Goal: Feedback & Contribution: Submit feedback/report problem

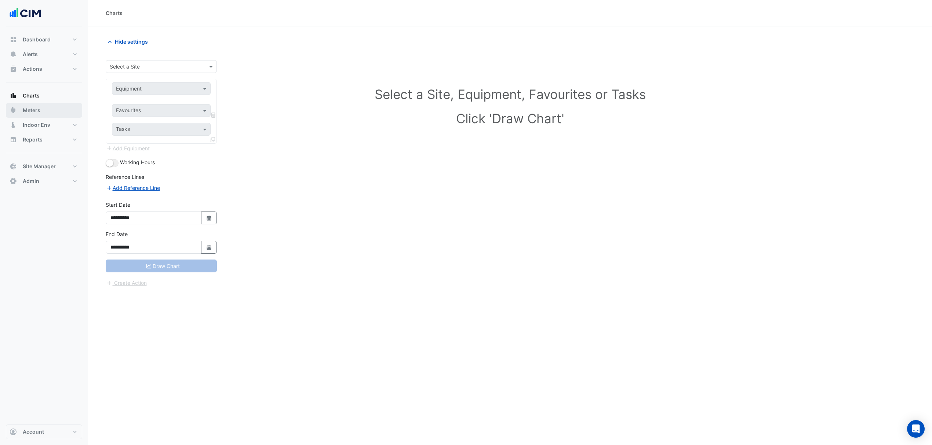
click at [40, 106] on button "Meters" at bounding box center [44, 110] width 76 height 15
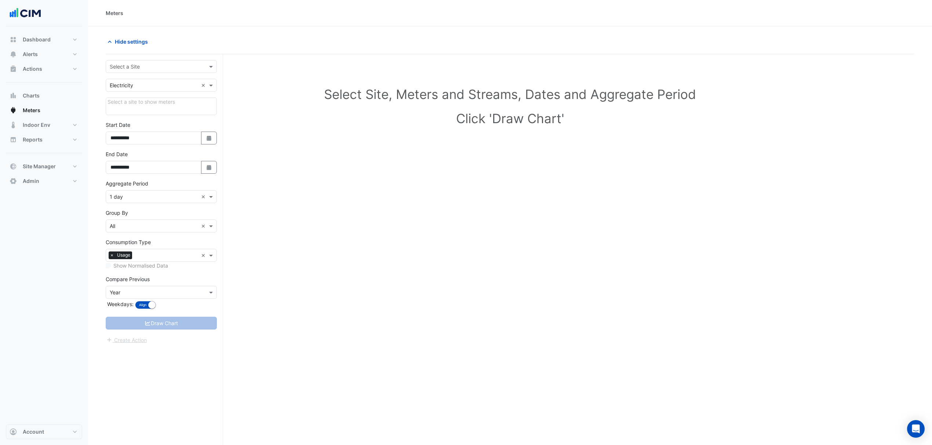
drag, startPoint x: 126, startPoint y: 75, endPoint x: 127, endPoint y: 64, distance: 11.0
click at [126, 74] on form "**********" at bounding box center [161, 202] width 111 height 284
click at [127, 64] on input "text" at bounding box center [154, 67] width 88 height 8
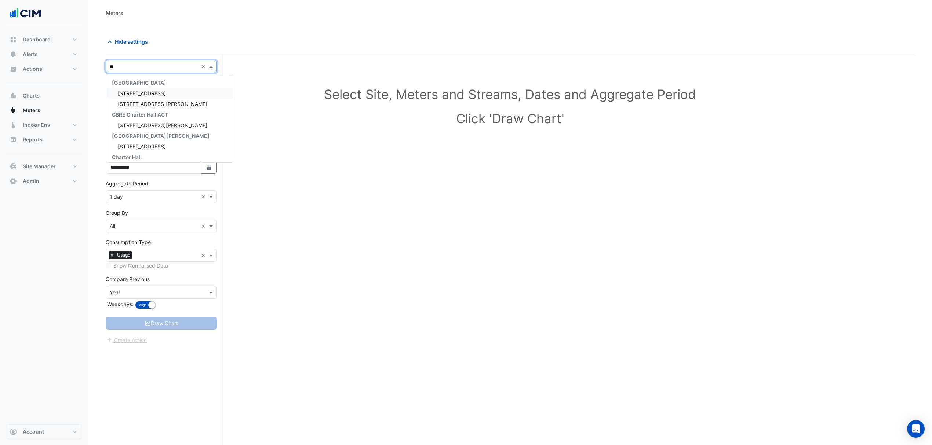
type input "***"
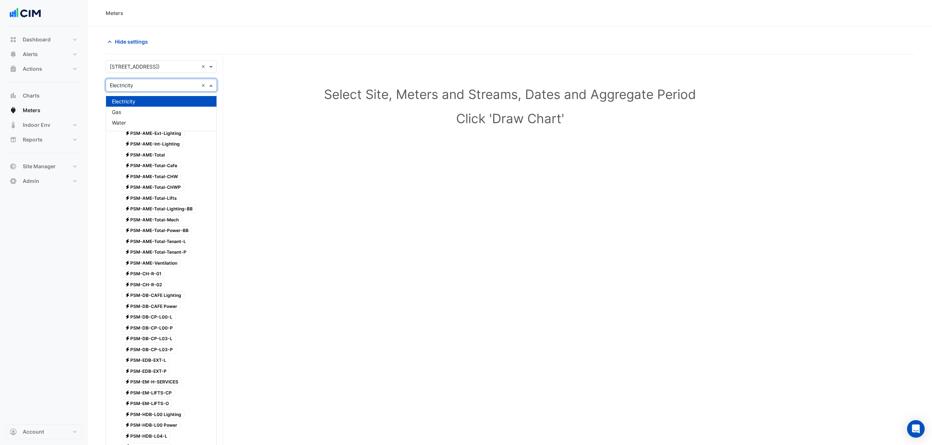
click at [116, 84] on input "text" at bounding box center [154, 86] width 88 height 8
click at [138, 120] on div "Water" at bounding box center [161, 122] width 110 height 11
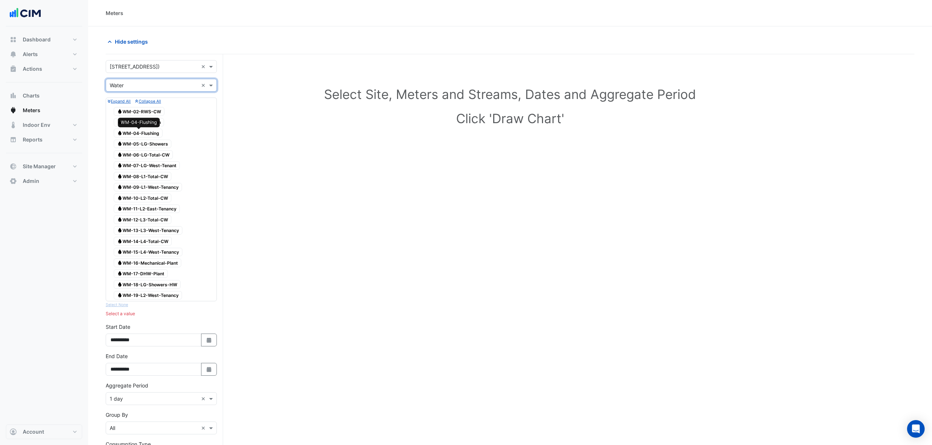
click at [153, 131] on span "Water WM-04-Flushing" at bounding box center [138, 133] width 49 height 9
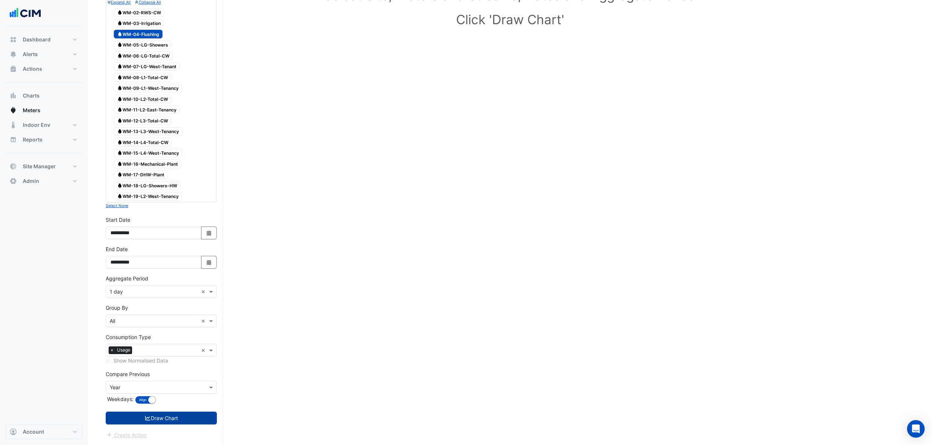
click at [157, 422] on button "Draw Chart" at bounding box center [161, 418] width 111 height 13
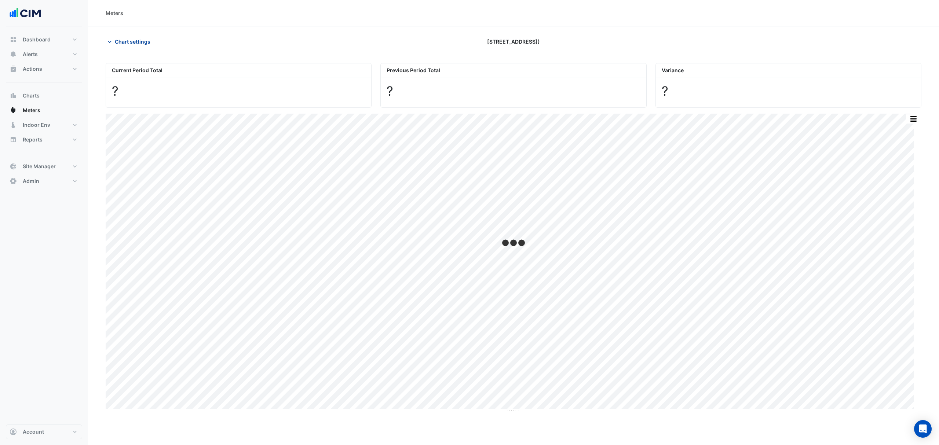
click at [140, 38] on span "Chart settings" at bounding box center [133, 42] width 36 height 8
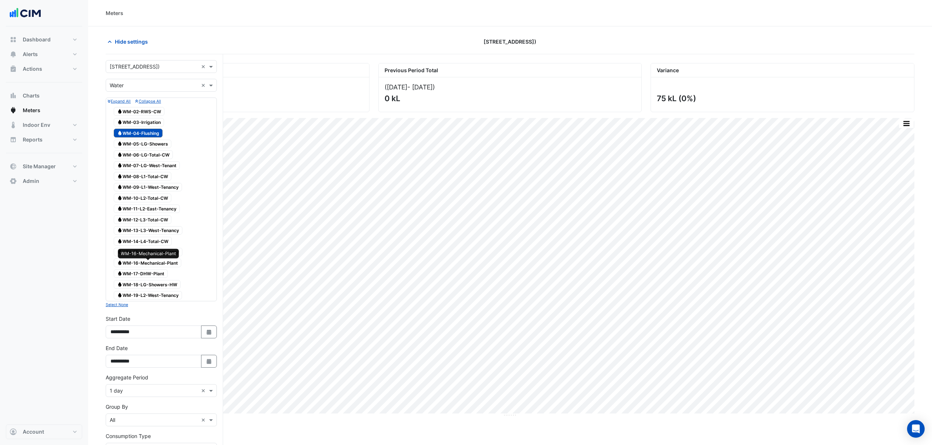
click at [144, 263] on span "Water WM-16-Mechanical-Plant" at bounding box center [147, 263] width 67 height 9
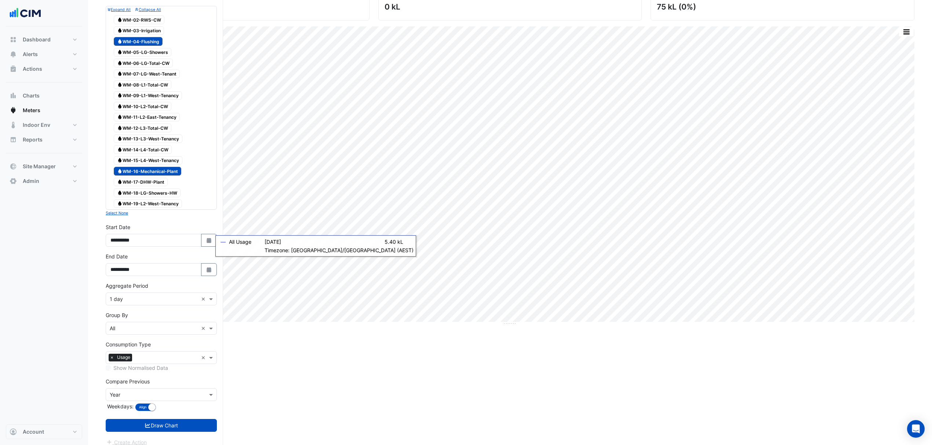
scroll to position [102, 0]
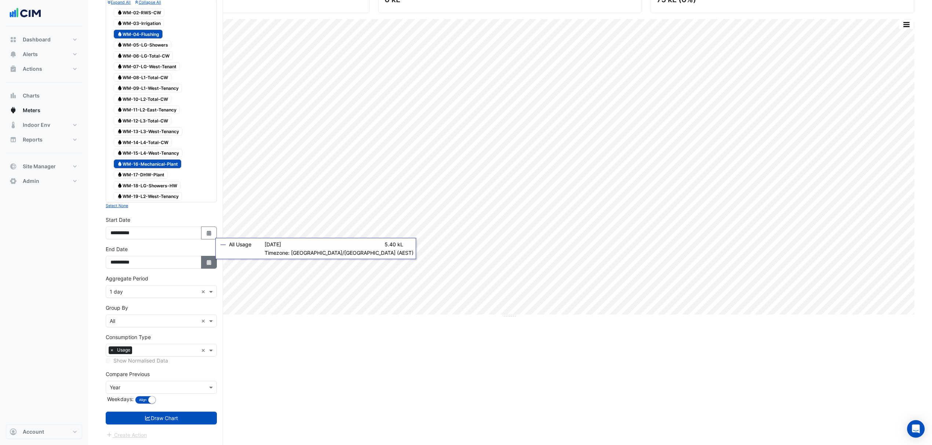
click at [204, 263] on button "Select Date" at bounding box center [209, 262] width 16 height 13
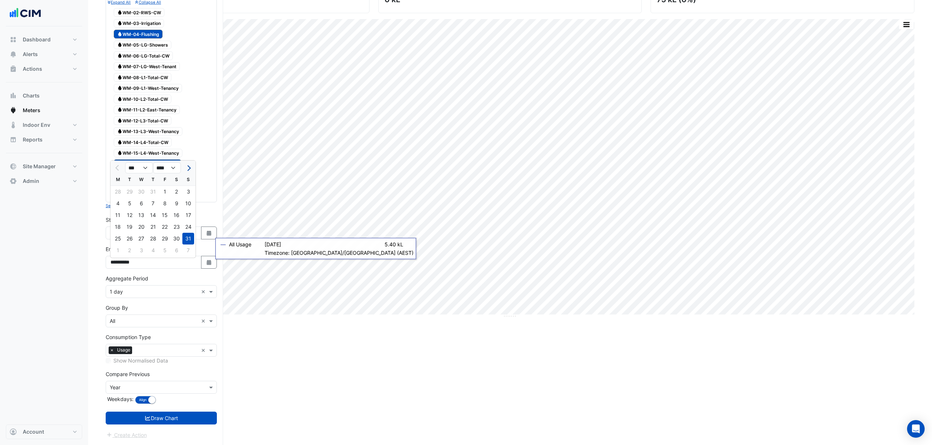
click at [186, 165] on button "Next month" at bounding box center [188, 168] width 9 height 12
select select "*"
click at [137, 189] on div "3" at bounding box center [141, 192] width 12 height 12
type input "**********"
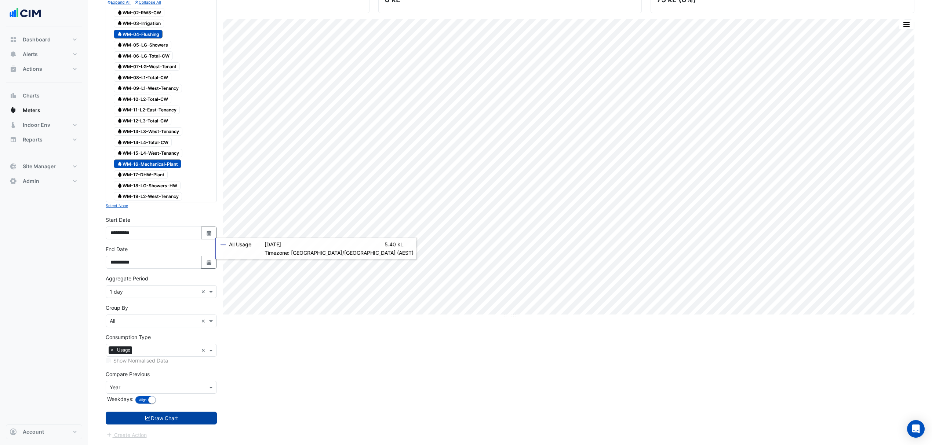
drag, startPoint x: 176, startPoint y: 430, endPoint x: 176, endPoint y: 420, distance: 10.3
click at [176, 424] on form "Select a Site × 211 Wellington Road (Building C) × Utility Type × Water × Expan…" at bounding box center [161, 200] width 111 height 478
click at [178, 417] on button "Draw Chart" at bounding box center [161, 418] width 111 height 13
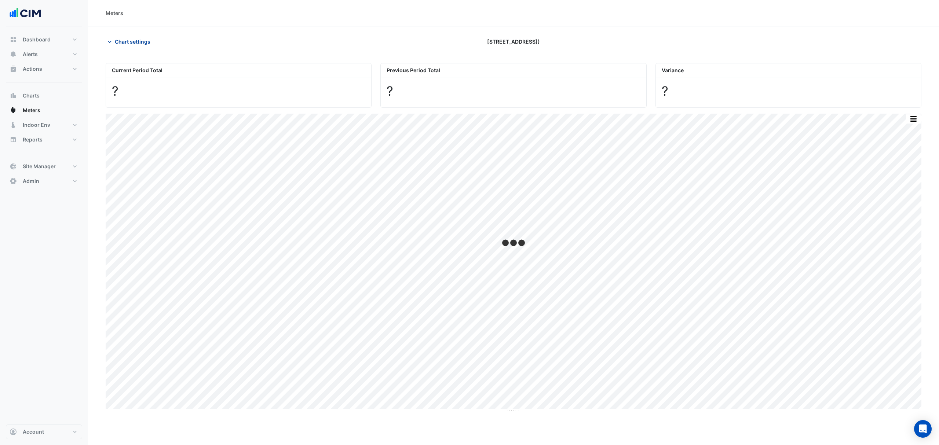
click at [137, 40] on span "Chart settings" at bounding box center [133, 42] width 36 height 8
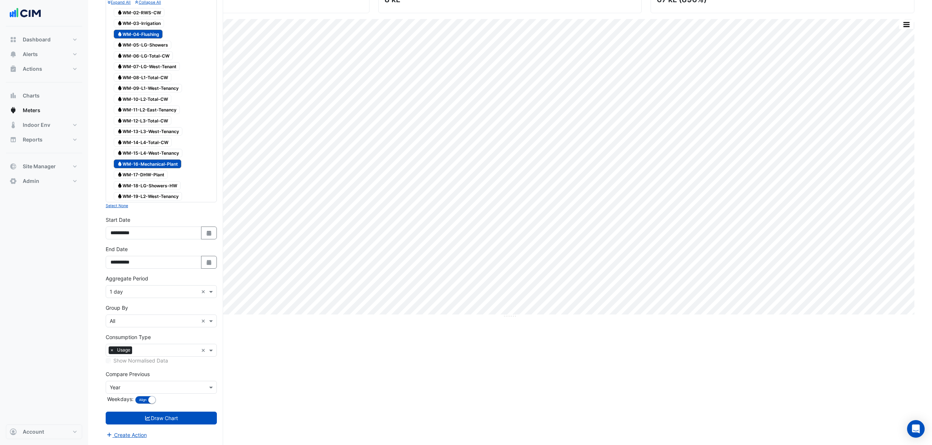
scroll to position [102, 0]
click at [127, 296] on form "Select a Site × 211 Wellington Road (Building C) × Utility Type × Water × Expan…" at bounding box center [161, 200] width 111 height 478
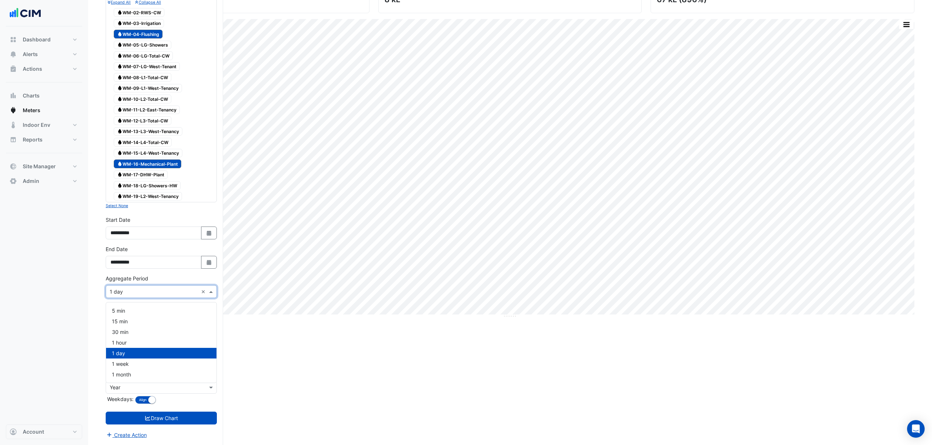
click at [127, 293] on input "text" at bounding box center [154, 292] width 88 height 8
click at [134, 337] on div "1 hour" at bounding box center [161, 342] width 110 height 11
click at [166, 411] on form "Select a Site × 211 Wellington Road (Building C) × Utility Type × Water × Expan…" at bounding box center [161, 200] width 111 height 478
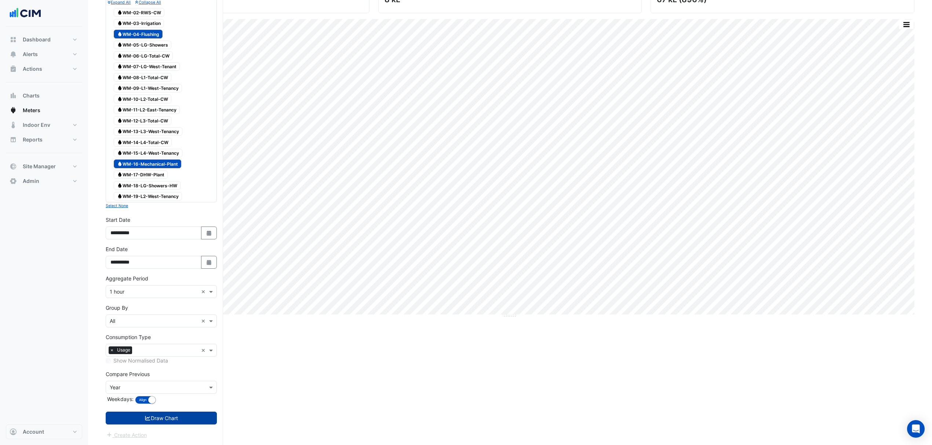
click at [166, 413] on button "Draw Chart" at bounding box center [161, 418] width 111 height 13
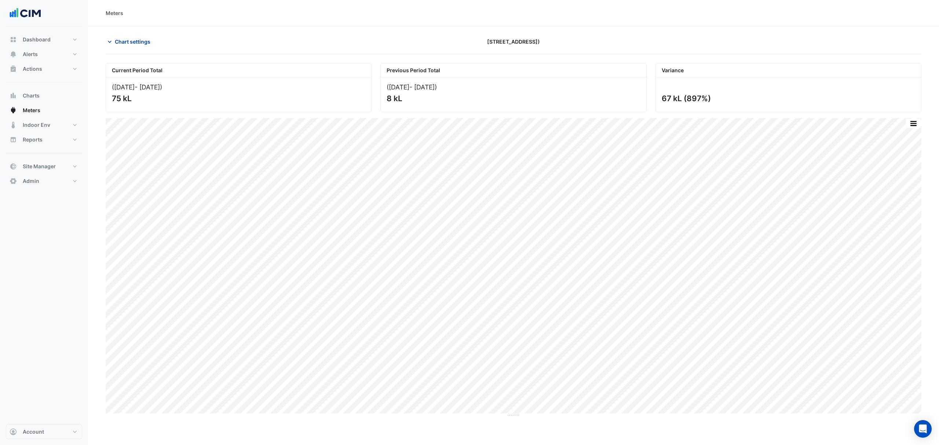
click at [109, 39] on icon "button" at bounding box center [109, 41] width 7 height 7
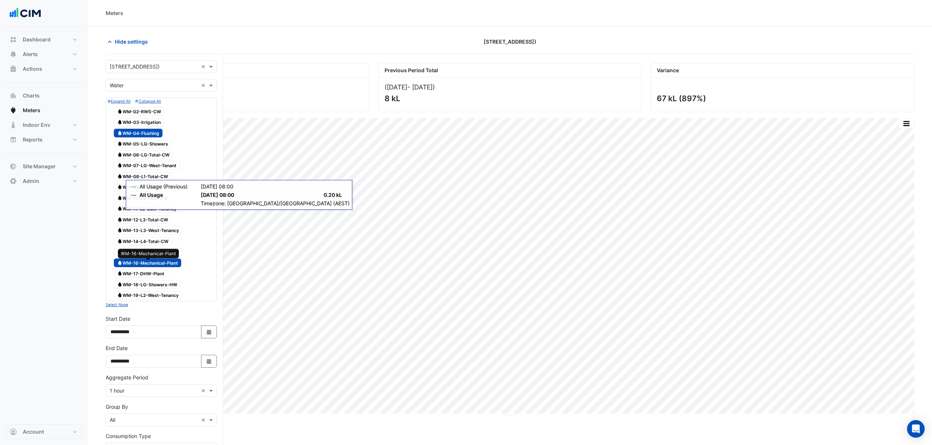
click at [154, 266] on span "Water WM-16-Mechanical-Plant" at bounding box center [147, 263] width 67 height 9
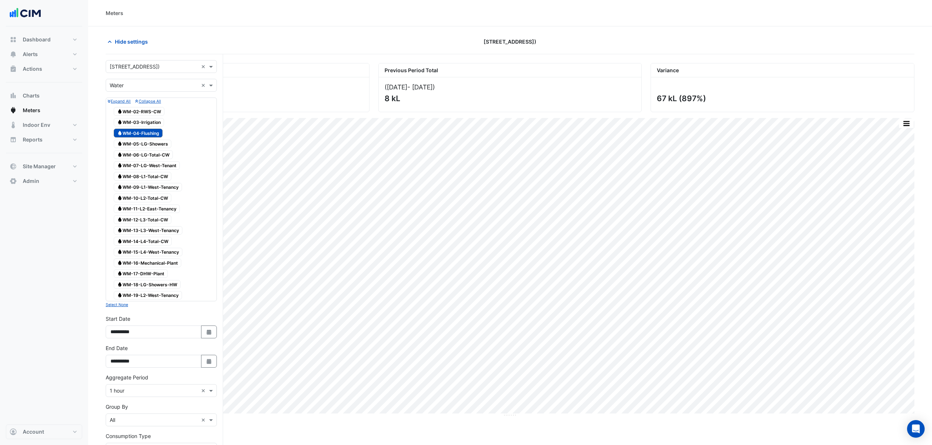
drag, startPoint x: 282, startPoint y: 73, endPoint x: 219, endPoint y: 86, distance: 63.9
click at [281, 74] on div "Current Period Total" at bounding box center [237, 70] width 263 height 14
click at [151, 132] on span "Water WM-04-Flushing" at bounding box center [138, 133] width 49 height 9
click at [157, 68] on input "text" at bounding box center [154, 67] width 88 height 8
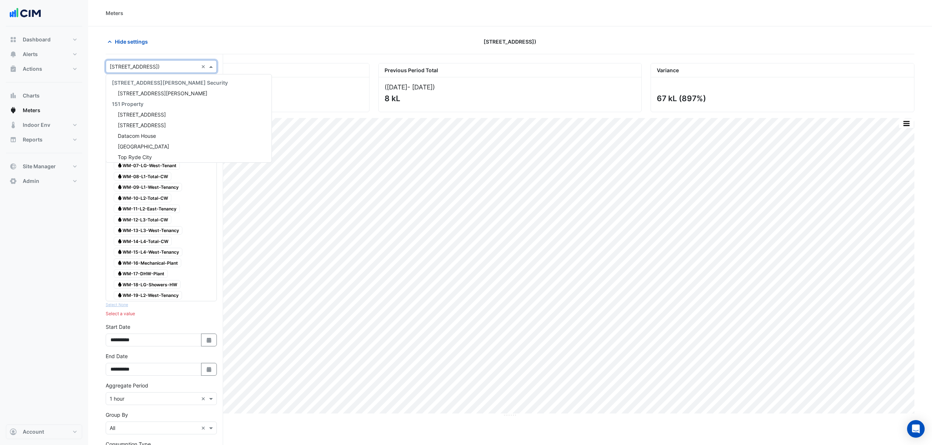
scroll to position [5896, 0]
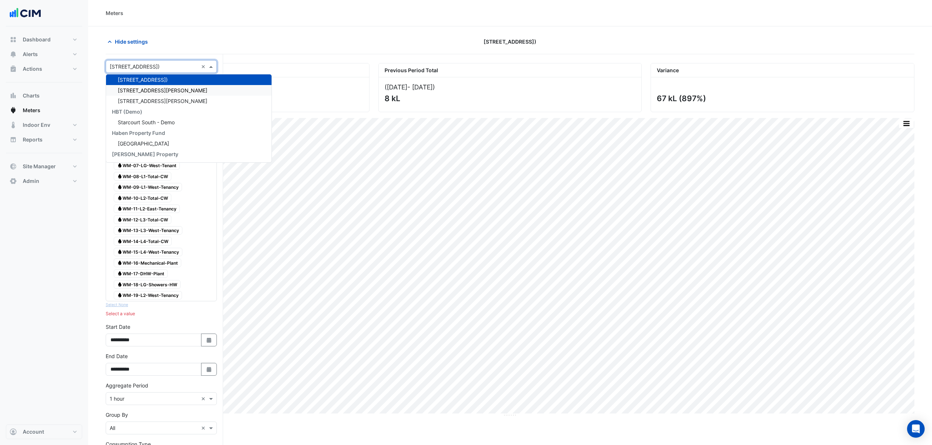
click at [153, 90] on span "3 Murray Rose Ave" at bounding box center [162, 90] width 89 height 6
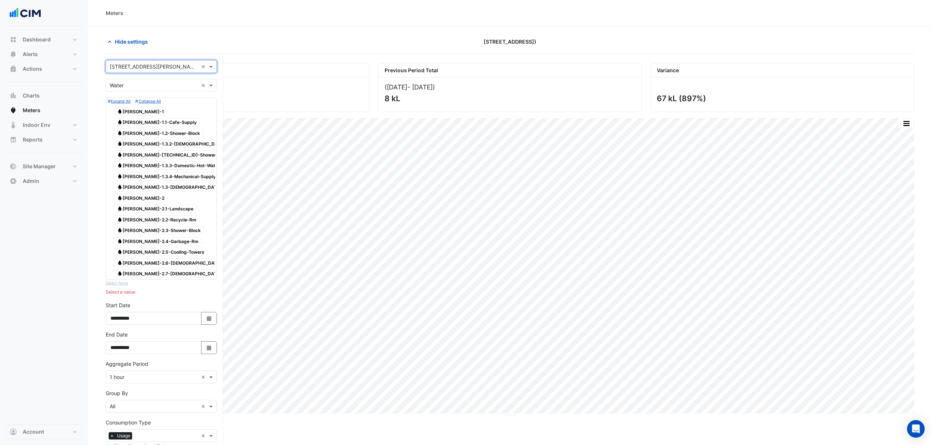
click at [143, 69] on div "Select a Site × 3 Murray Rose Ave ×" at bounding box center [161, 66] width 111 height 13
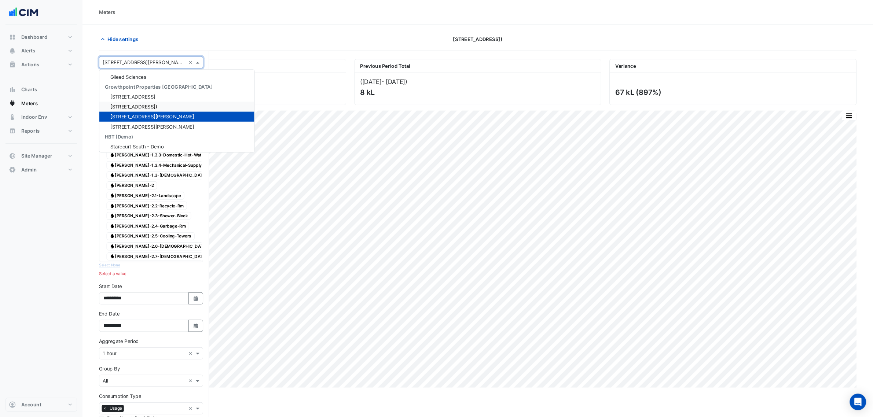
scroll to position [5841, 0]
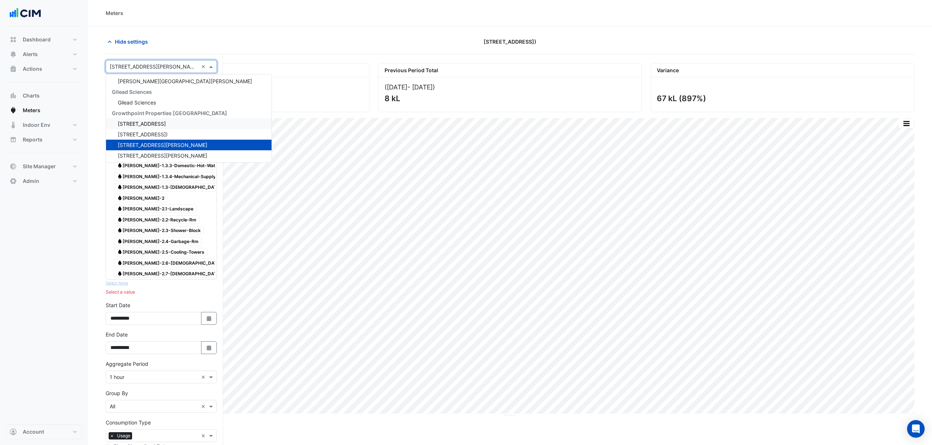
click at [143, 126] on span "[STREET_ADDRESS]" at bounding box center [142, 124] width 48 height 6
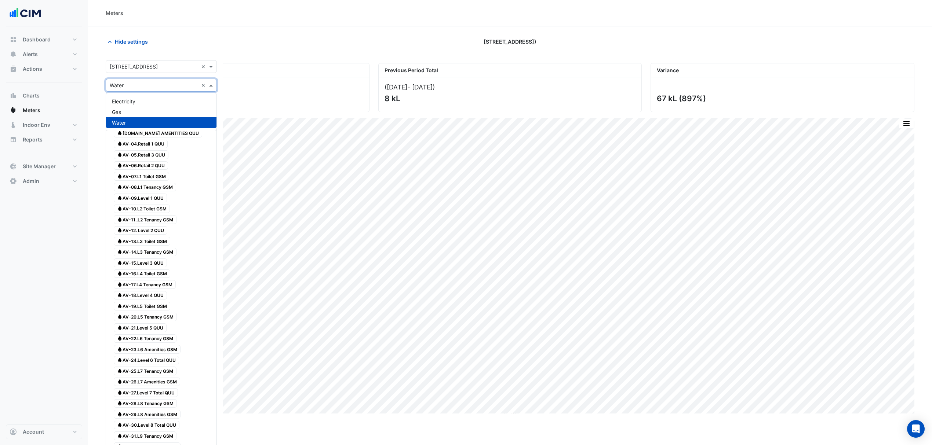
drag, startPoint x: 134, startPoint y: 83, endPoint x: 132, endPoint y: 90, distance: 7.5
click at [133, 83] on input "text" at bounding box center [154, 86] width 88 height 8
click at [132, 97] on div "Electricity" at bounding box center [161, 101] width 110 height 11
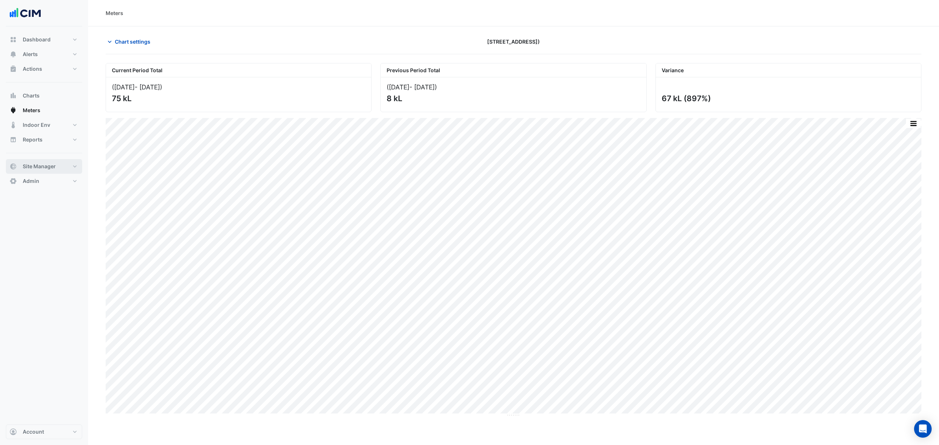
drag, startPoint x: 27, startPoint y: 163, endPoint x: 43, endPoint y: 160, distance: 16.4
click at [27, 163] on span "Site Manager" at bounding box center [39, 166] width 33 height 7
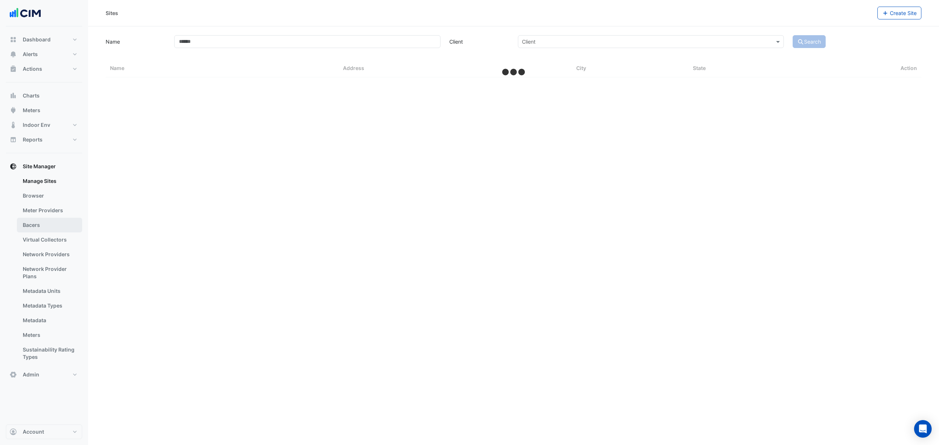
click at [58, 222] on link "Bacers" at bounding box center [49, 225] width 65 height 15
click at [374, 45] on input "text" at bounding box center [506, 48] width 385 height 8
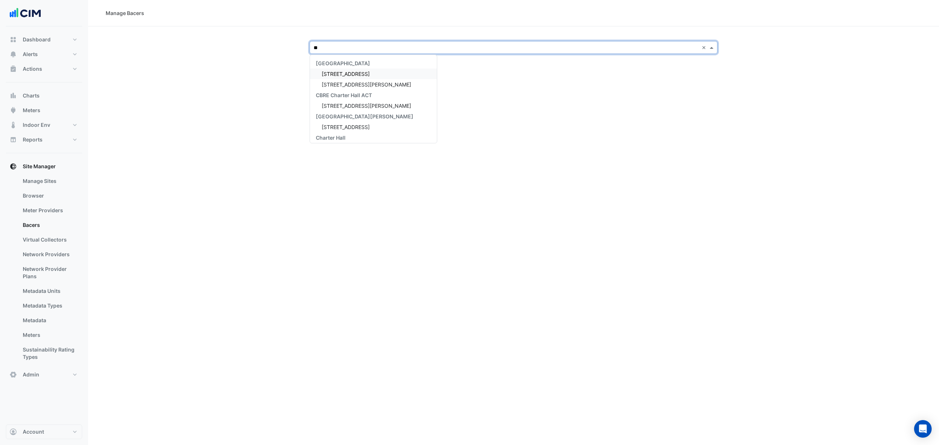
type input "***"
click at [354, 76] on span "[STREET_ADDRESS])" at bounding box center [347, 74] width 50 height 6
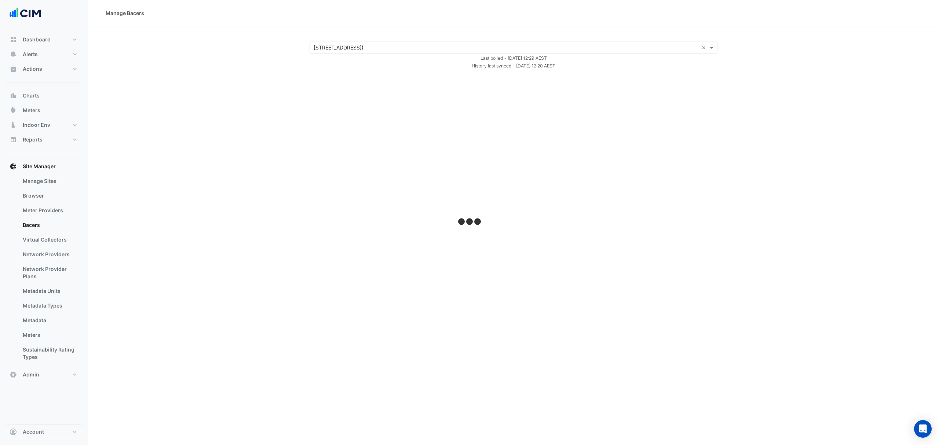
select select "**"
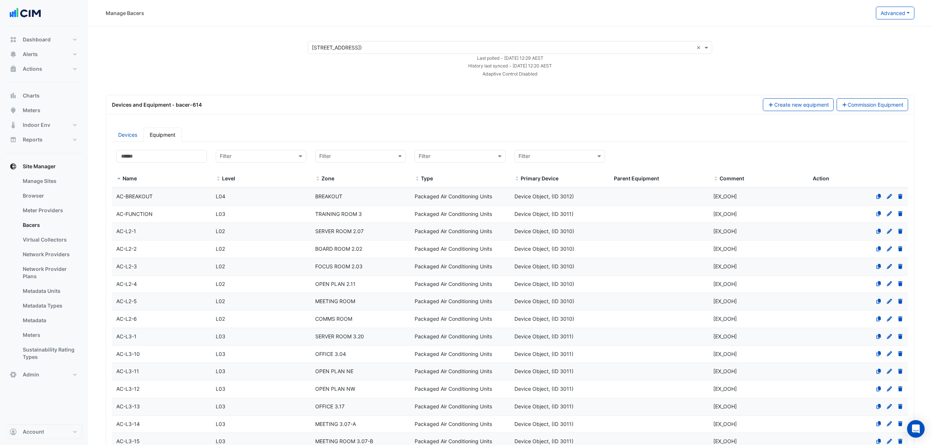
click at [899, 4] on div "Manage Bacers Advanced View Collector Notes View scan history View Metadata Pre…" at bounding box center [510, 13] width 844 height 26
click at [894, 12] on button "Advanced" at bounding box center [895, 13] width 39 height 13
click at [850, 37] on span "View scan history" at bounding box center [854, 39] width 42 height 6
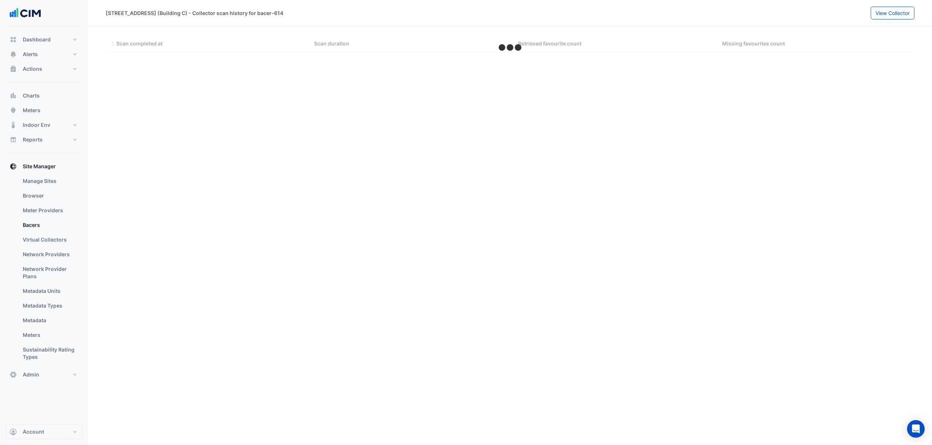
select select "**"
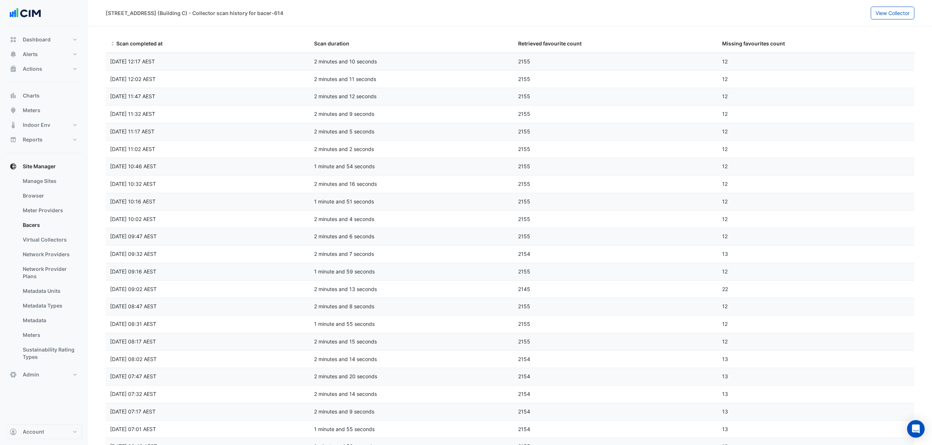
drag, startPoint x: 629, startPoint y: 136, endPoint x: 592, endPoint y: 122, distance: 40.5
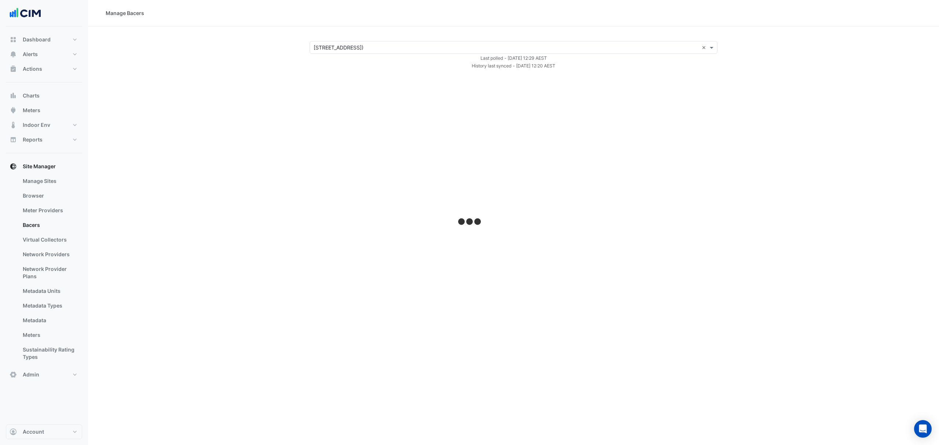
select select "**"
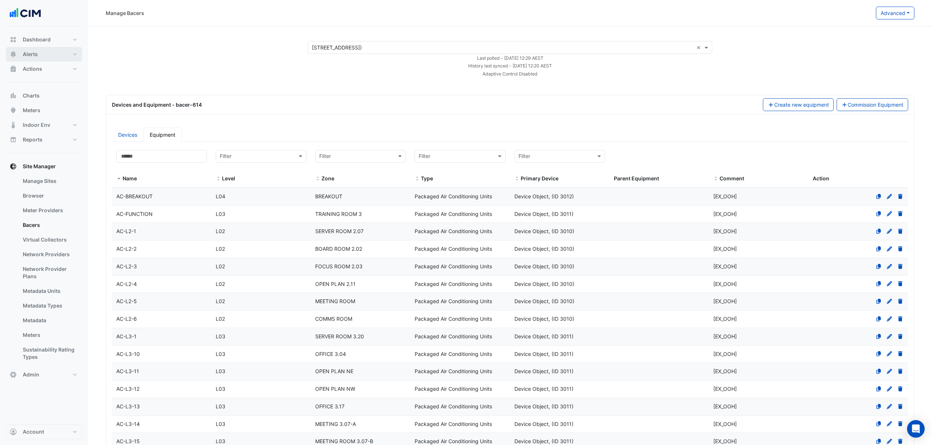
click at [34, 54] on span "Alerts" at bounding box center [30, 54] width 15 height 7
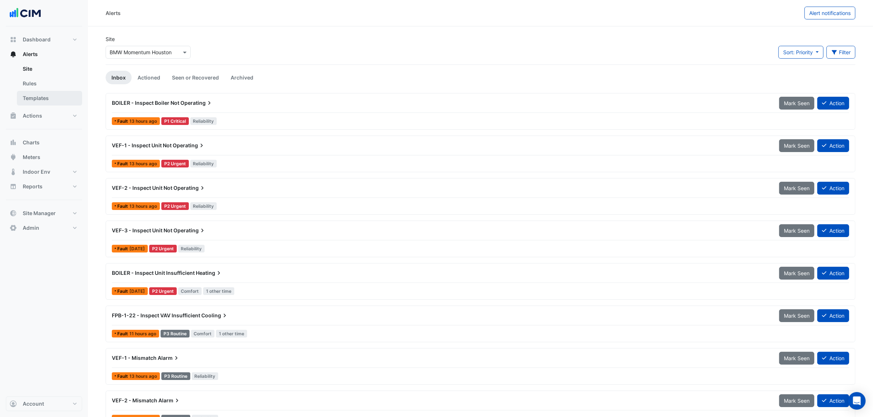
click at [54, 99] on link "Templates" at bounding box center [49, 98] width 65 height 15
select select
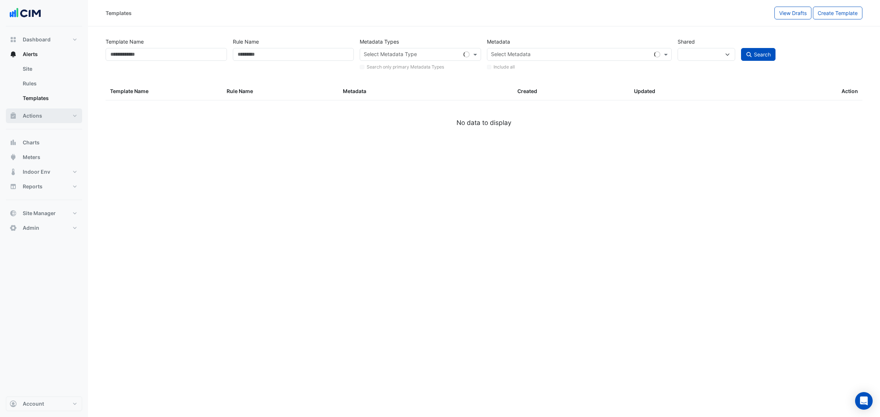
click at [47, 113] on button "Actions" at bounding box center [44, 116] width 76 height 15
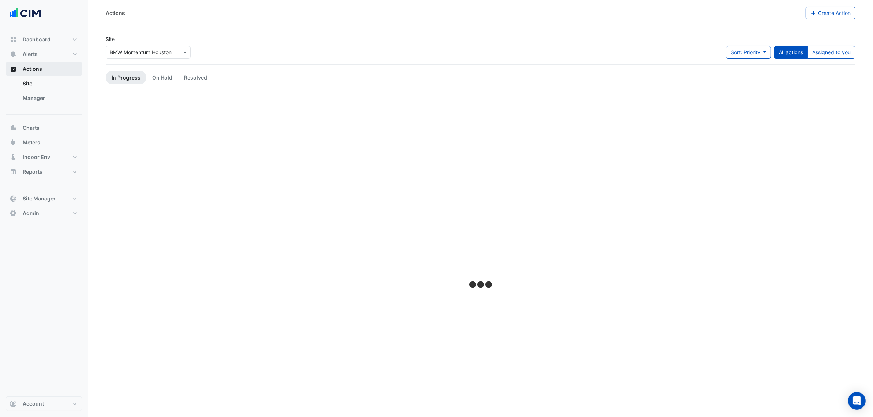
click at [33, 84] on div "Actions Site Manager" at bounding box center [44, 88] width 76 height 53
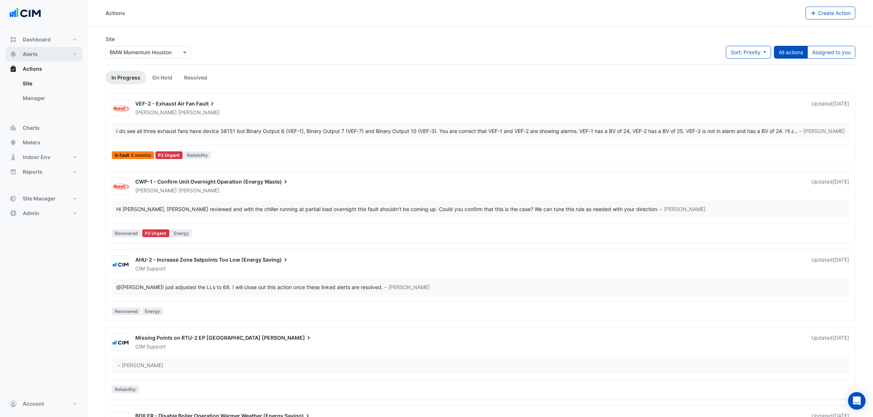
click at [35, 59] on button "Alerts" at bounding box center [44, 54] width 76 height 15
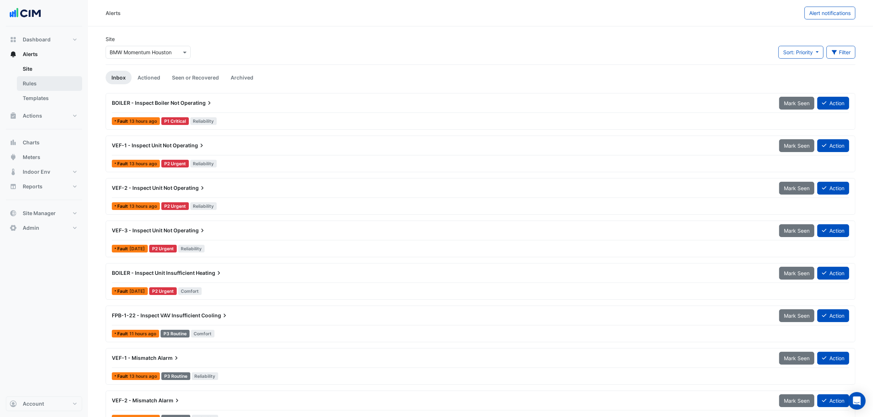
click at [44, 81] on link "Rules" at bounding box center [49, 83] width 65 height 15
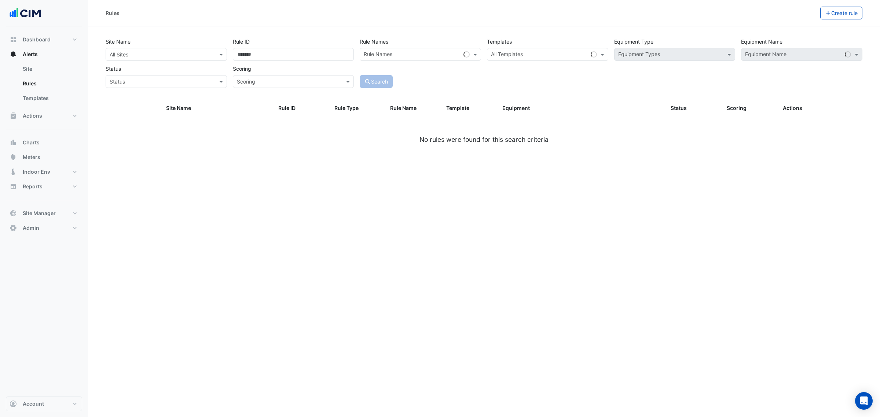
click at [145, 63] on div "Status Status" at bounding box center [166, 75] width 127 height 26
click at [146, 59] on div "All Sites" at bounding box center [166, 54] width 121 height 13
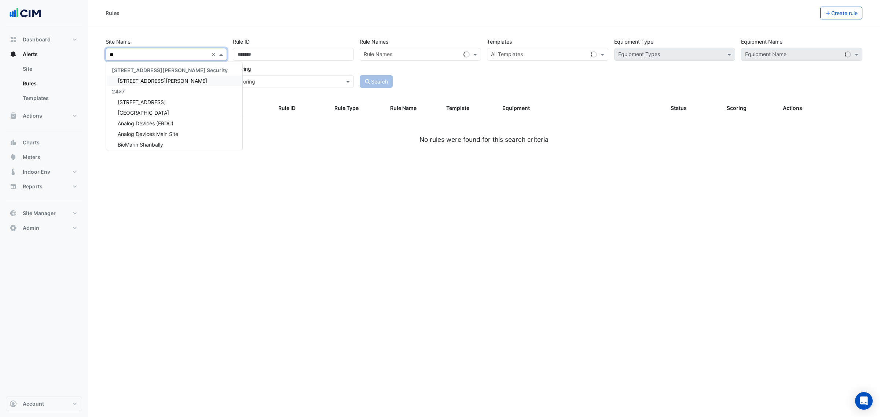
type input "***"
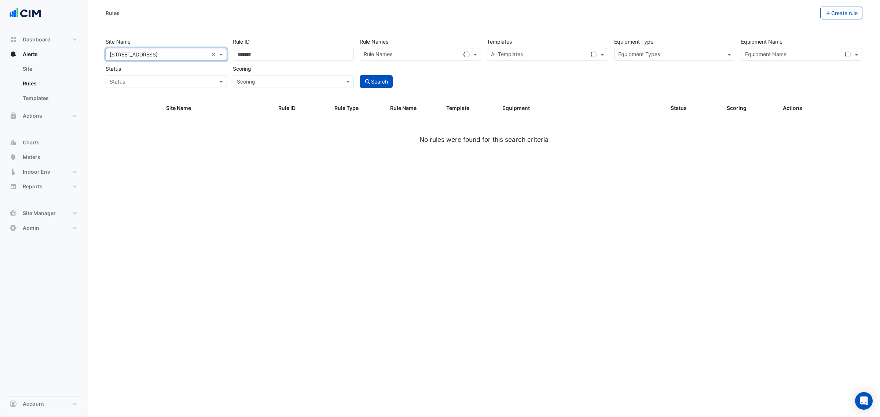
click at [699, 58] on input "text" at bounding box center [670, 55] width 105 height 8
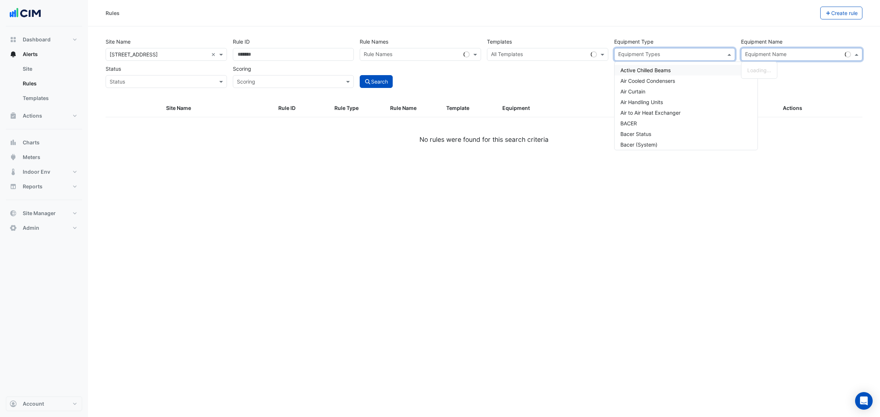
click at [781, 59] on div at bounding box center [793, 56] width 98 height 10
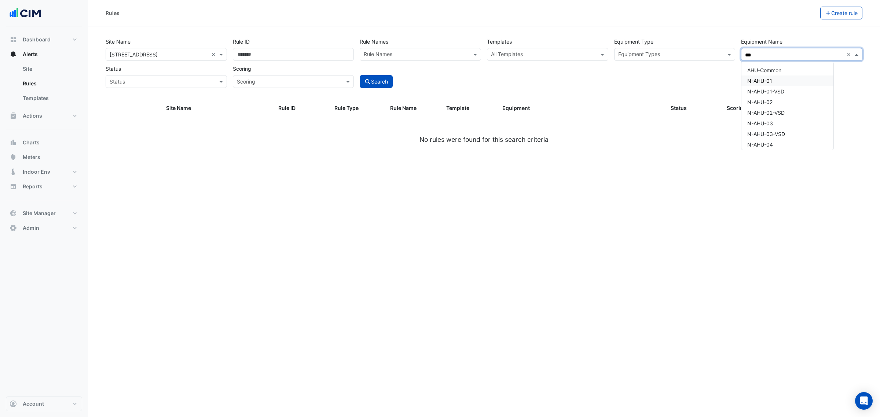
click at [765, 80] on span "N-AHU-01" at bounding box center [759, 81] width 25 height 6
type input "***"
click at [380, 83] on button "Search" at bounding box center [376, 81] width 33 height 13
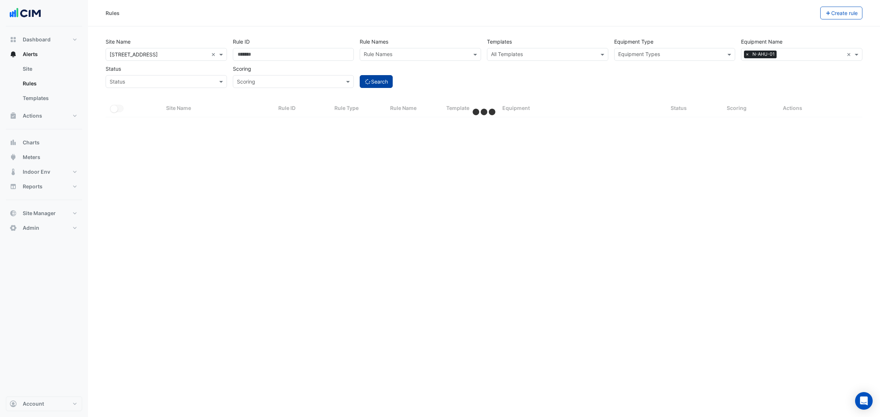
select select "**"
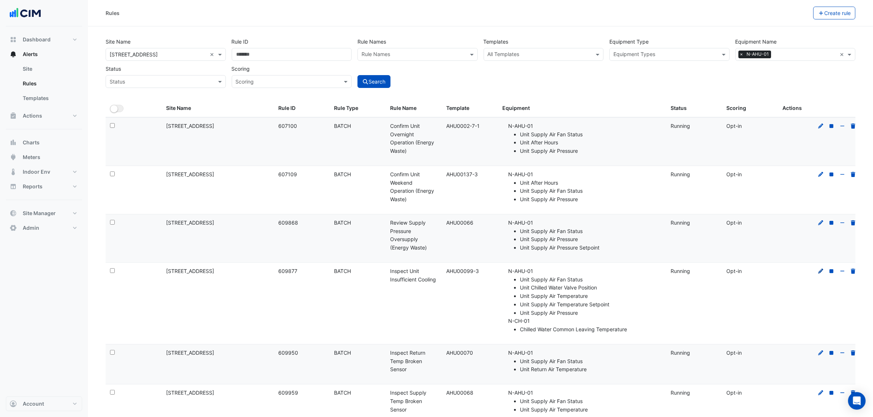
click at [820, 270] on icon at bounding box center [821, 271] width 7 height 5
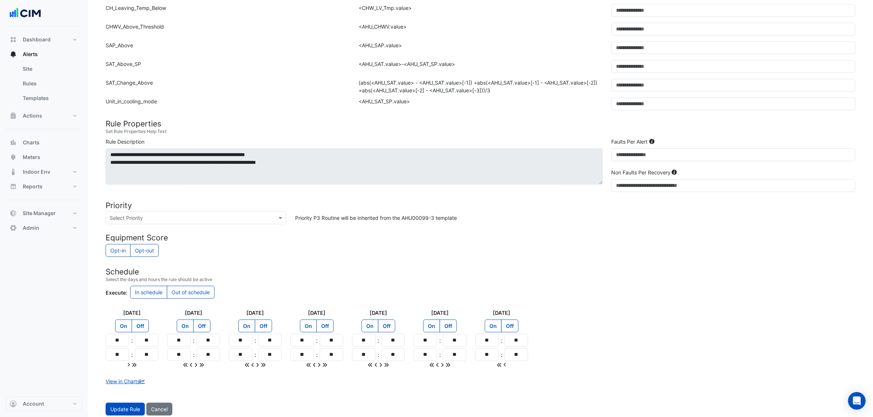
scroll to position [339, 0]
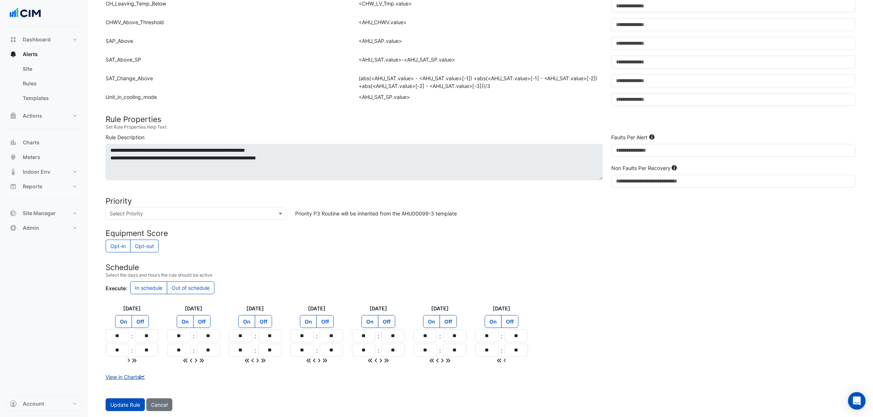
drag, startPoint x: 122, startPoint y: 380, endPoint x: 127, endPoint y: 375, distance: 7.8
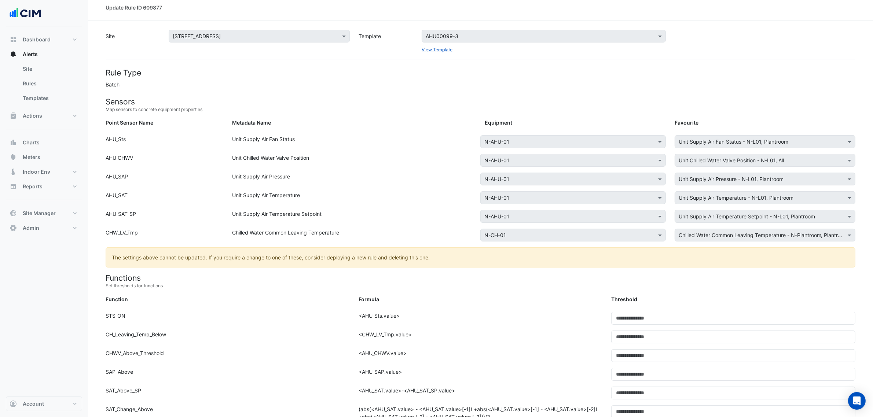
scroll to position [0, 0]
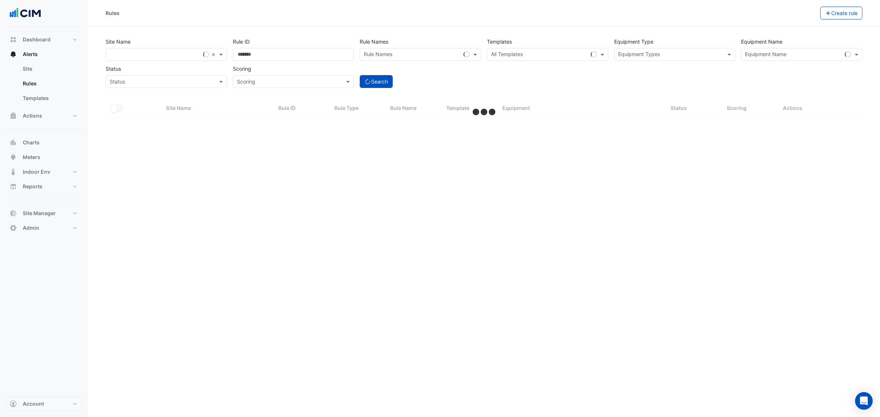
select select "**"
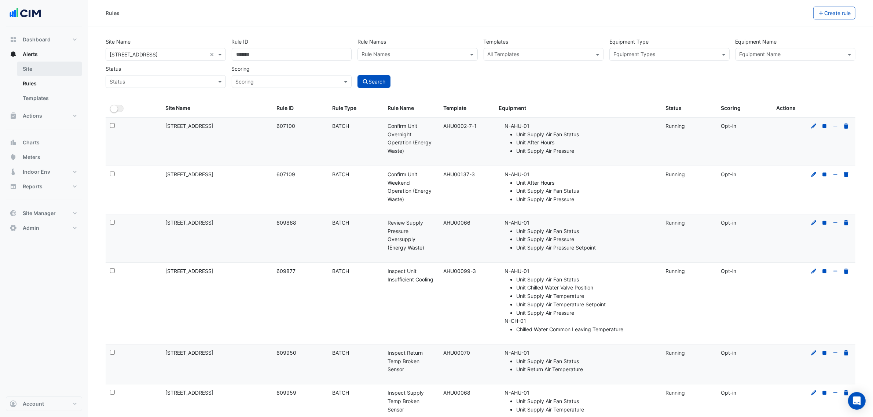
click at [56, 67] on link "Site" at bounding box center [49, 69] width 65 height 15
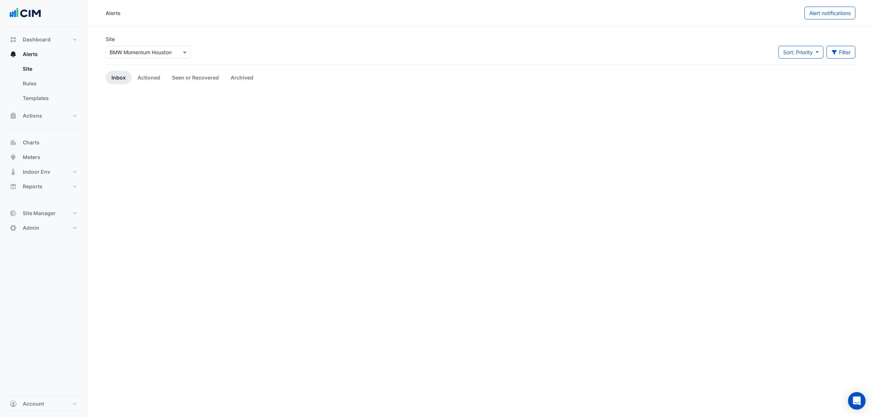
click at [129, 50] on input "text" at bounding box center [141, 53] width 62 height 8
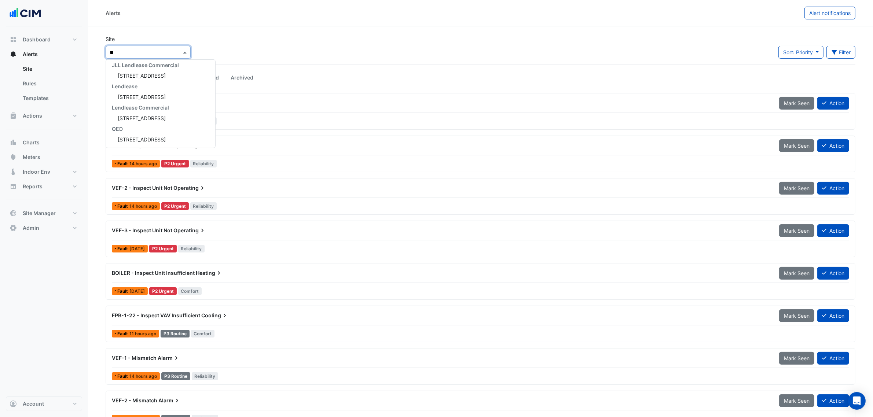
scroll to position [24, 0]
type input "***"
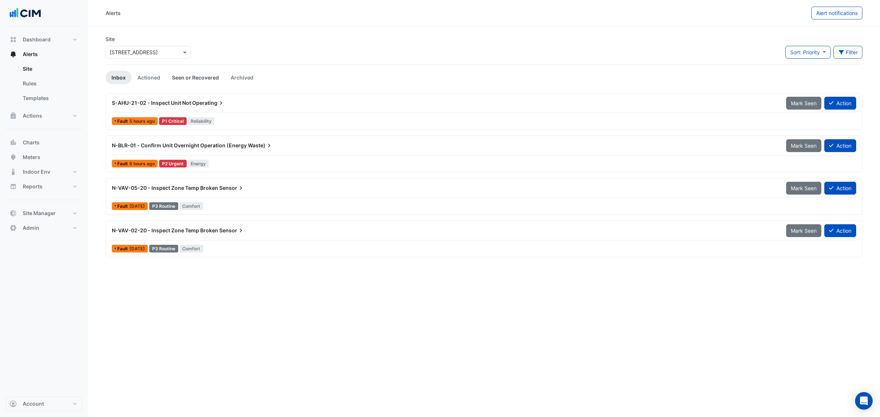
click at [197, 74] on link "Seen or Recovered" at bounding box center [195, 78] width 59 height 14
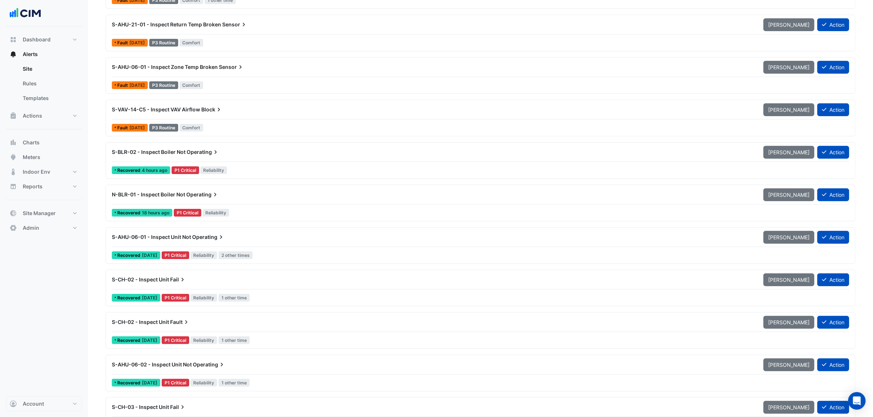
scroll to position [122, 0]
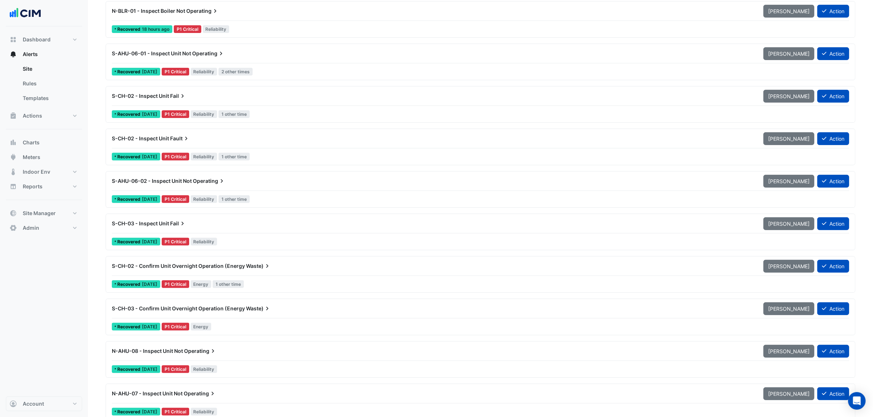
drag, startPoint x: 70, startPoint y: 326, endPoint x: 94, endPoint y: 210, distance: 118.6
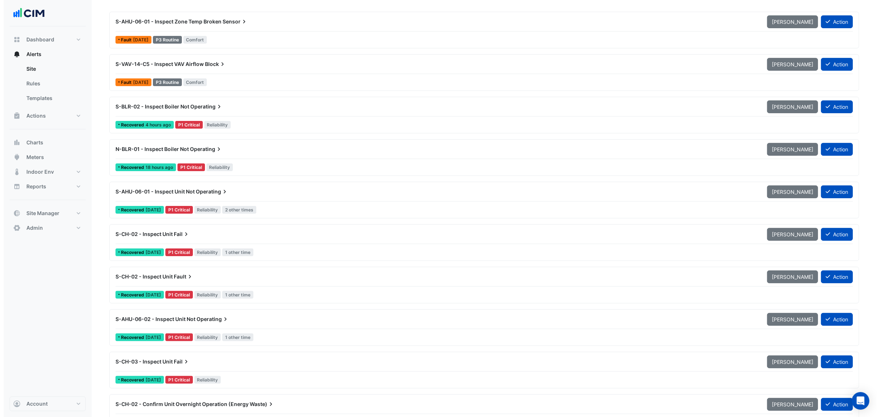
scroll to position [0, 0]
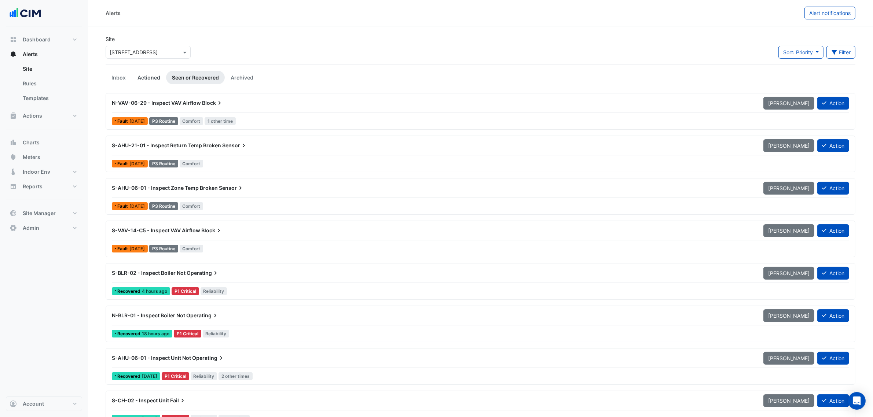
click at [146, 77] on link "Actioned" at bounding box center [149, 78] width 34 height 14
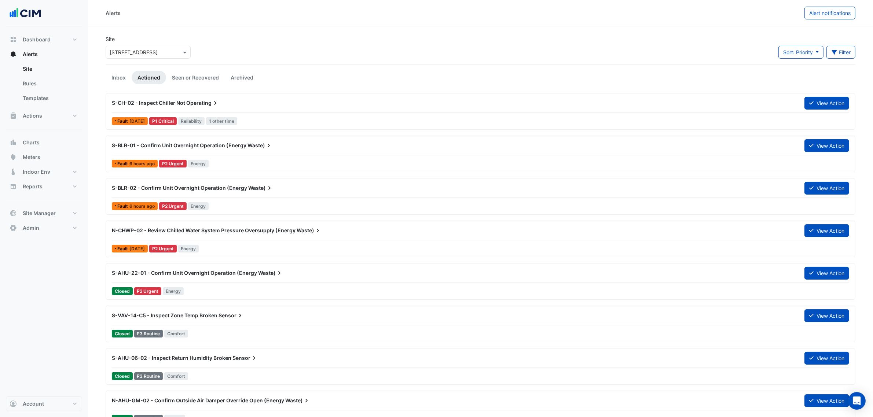
click at [343, 98] on div "S-CH-02 - Inspect Chiller Not Operating" at bounding box center [453, 102] width 693 height 13
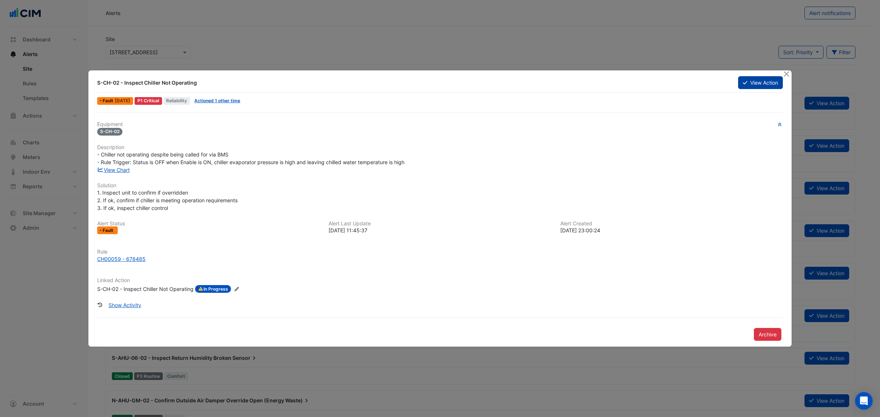
click at [749, 84] on button "View Action" at bounding box center [760, 82] width 45 height 13
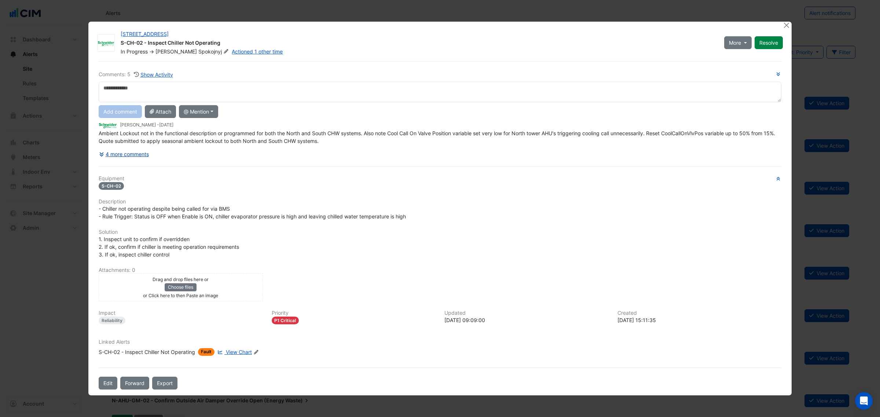
click at [122, 148] on button "4 more comments" at bounding box center [124, 154] width 51 height 13
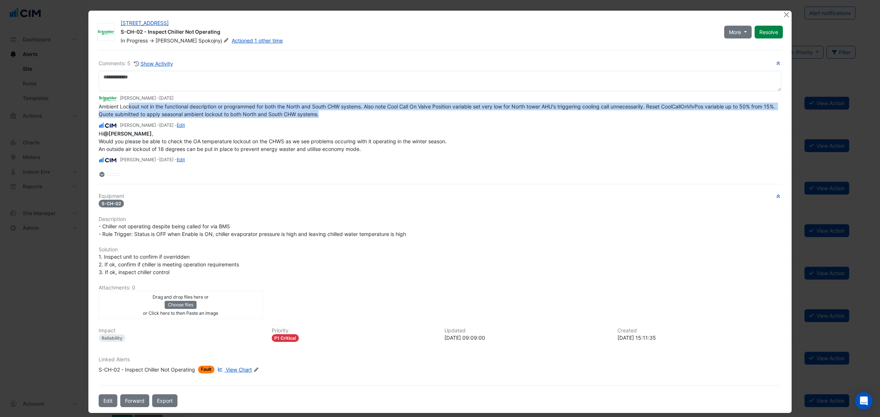
drag, startPoint x: 127, startPoint y: 109, endPoint x: 405, endPoint y: 112, distance: 278.0
click at [405, 112] on div "Ambient Lockout not in the functional description or programmed for both the No…" at bounding box center [440, 110] width 683 height 15
click at [226, 108] on span "Ambient Lockout not in the functional description or programmed for both the No…" at bounding box center [438, 110] width 678 height 14
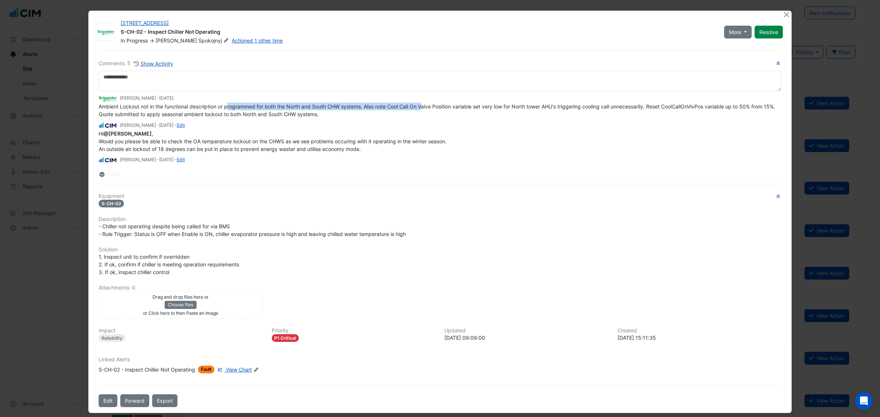
drag, startPoint x: 224, startPoint y: 107, endPoint x: 424, endPoint y: 110, distance: 199.6
click at [424, 110] on div "Ambient Lockout not in the functional description or programmed for both the No…" at bounding box center [440, 110] width 683 height 15
click at [397, 103] on span "Ambient Lockout not in the functional description or programmed for both the No…" at bounding box center [438, 110] width 678 height 14
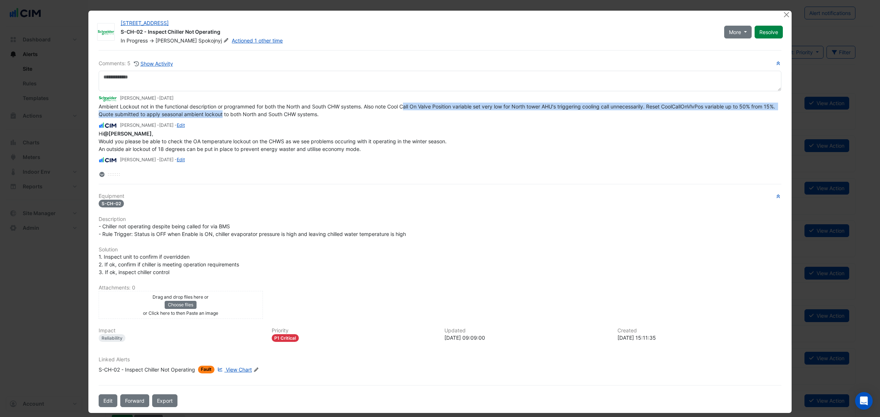
drag, startPoint x: 437, startPoint y: 110, endPoint x: 223, endPoint y: 131, distance: 215.6
click at [230, 114] on span "Ambient Lockout not in the functional description or programmed for both the No…" at bounding box center [438, 110] width 678 height 14
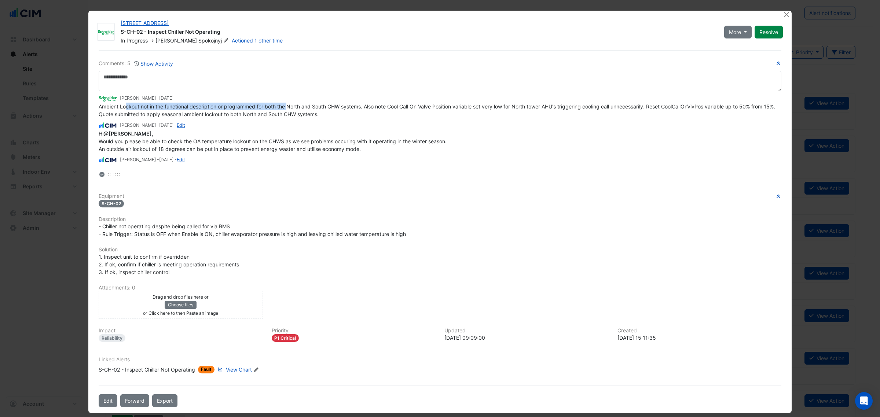
drag, startPoint x: 127, startPoint y: 105, endPoint x: 285, endPoint y: 107, distance: 158.8
click at [285, 107] on span "Ambient Lockout not in the functional description or programmed for both the No…" at bounding box center [438, 110] width 678 height 14
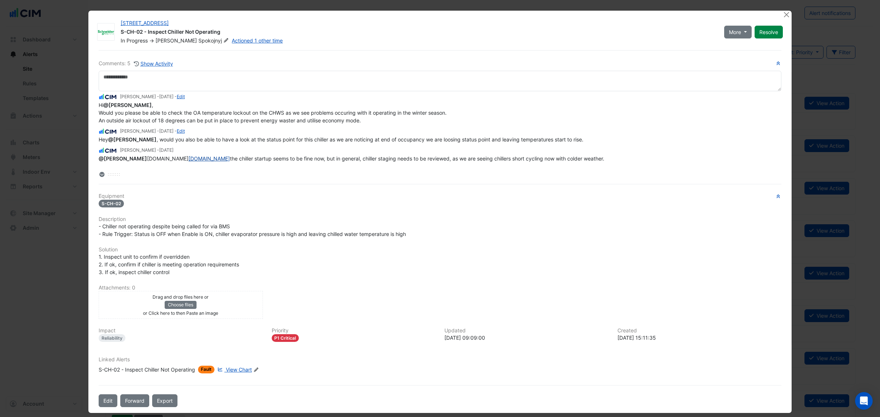
scroll to position [43, 0]
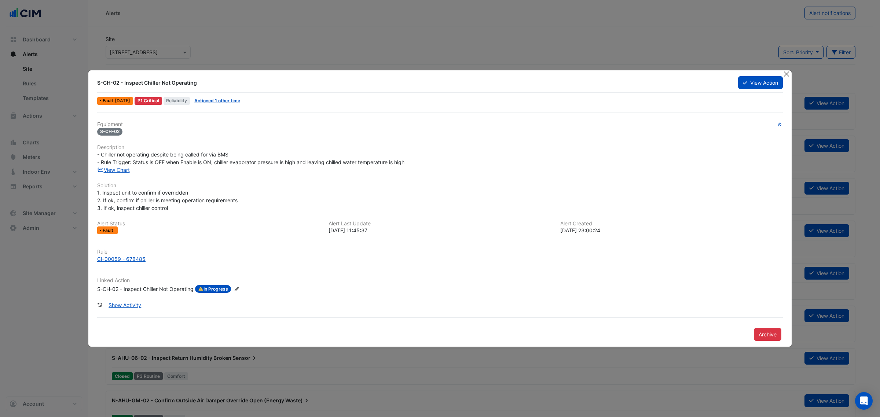
click at [362, 68] on ngb-modal-window "S-CH-02 - Inspect Chiller Not Operating View Action Fault 5 days ago P1 Critica…" at bounding box center [440, 208] width 880 height 417
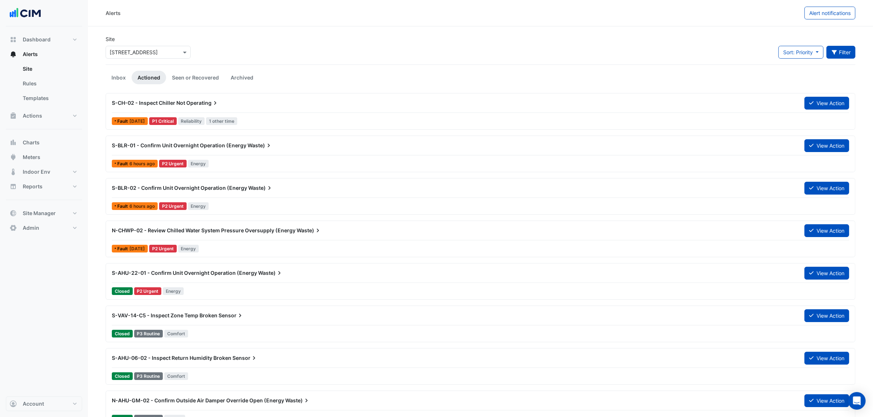
click at [845, 57] on button "Filter" at bounding box center [841, 52] width 29 height 13
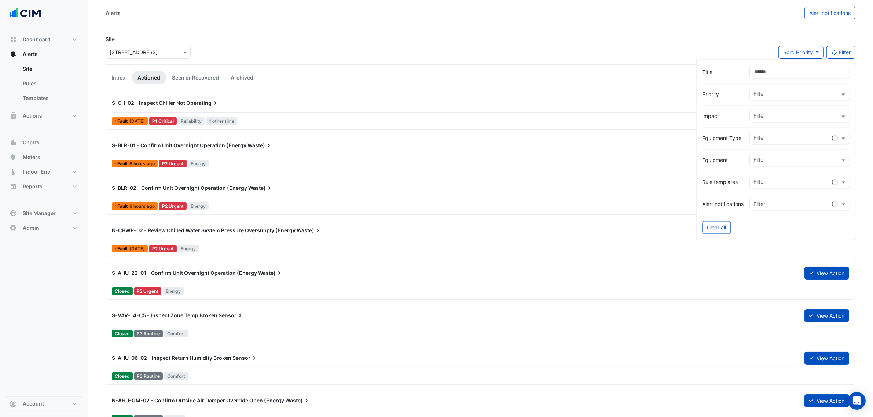
click at [771, 142] on input "text" at bounding box center [793, 139] width 78 height 8
click at [782, 155] on span "Primary Chilled Water Pumps" at bounding box center [790, 154] width 69 height 6
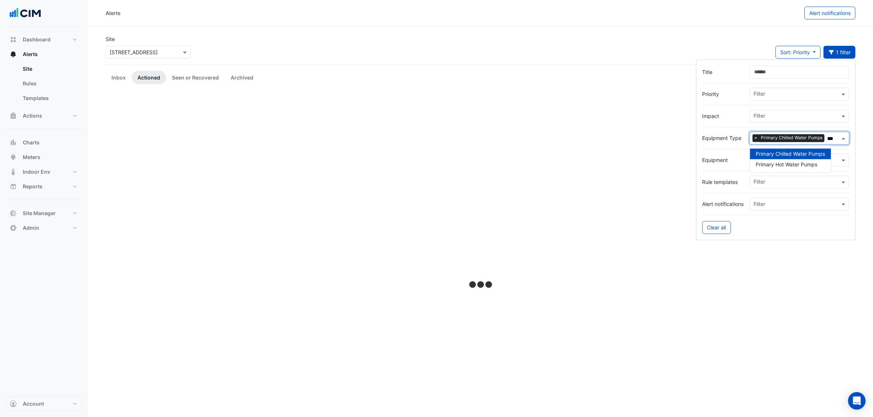
type input "***"
drag, startPoint x: 292, startPoint y: 39, endPoint x: 249, endPoint y: 54, distance: 45.1
click at [291, 39] on div "Site Select a Site × 485 La Trobe Street Sort: Priority Priority Updated 1 filt…" at bounding box center [480, 49] width 759 height 29
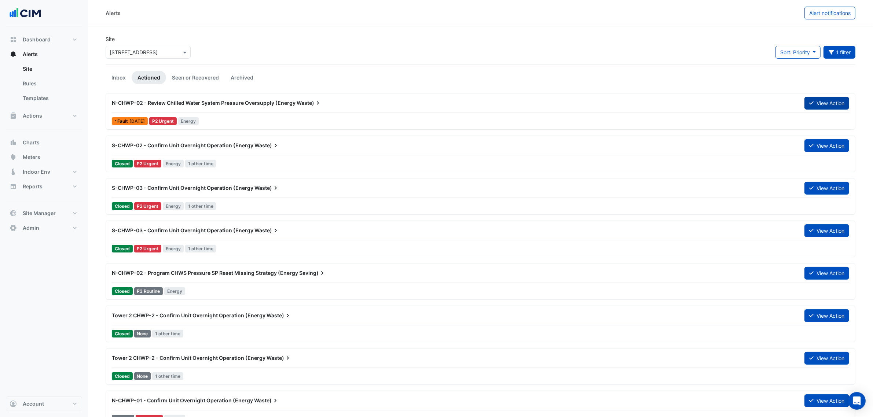
click at [820, 105] on button "View Action" at bounding box center [827, 103] width 45 height 13
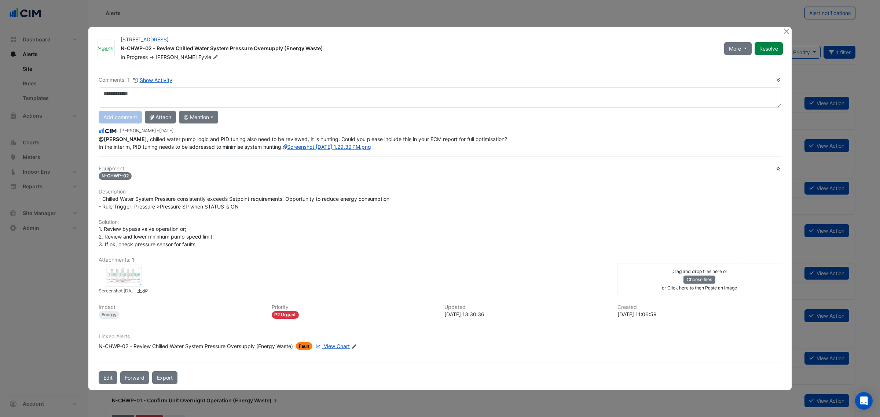
click at [182, 138] on span "@Matthew Fyvie , chilled water pump logic and PID tuning also need to be review…" at bounding box center [304, 143] width 410 height 14
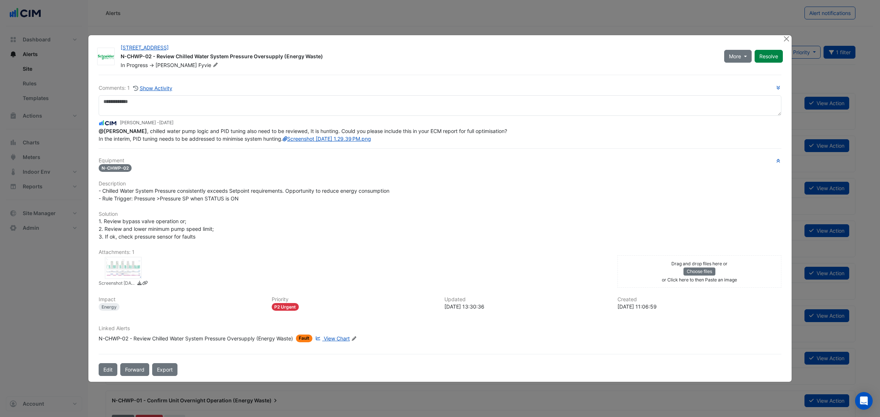
click at [309, 128] on span "@Matthew Fyvie , chilled water pump logic and PID tuning also need to be review…" at bounding box center [304, 135] width 410 height 14
click at [346, 142] on div "@Matthew Fyvie , chilled water pump logic and PID tuning also need to be review…" at bounding box center [440, 134] width 683 height 15
click at [126, 274] on div at bounding box center [123, 268] width 37 height 22
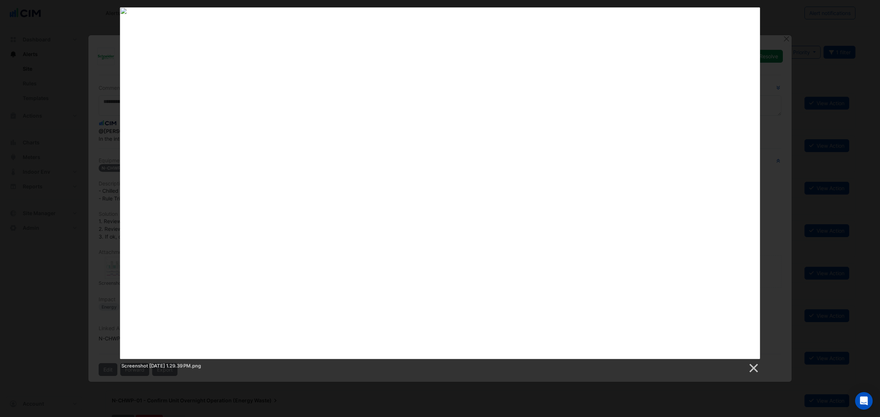
click at [101, 275] on div "Screenshot 2025-03-27 at 1.29.39 PM.png" at bounding box center [440, 190] width 880 height 367
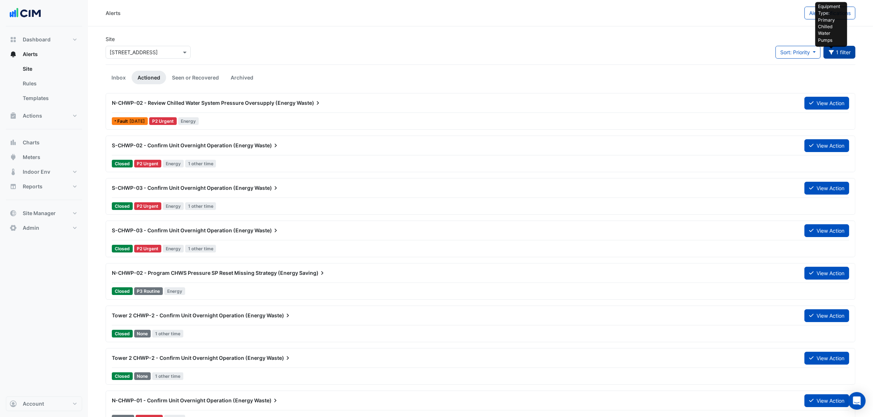
click at [831, 53] on icon "button" at bounding box center [831, 52] width 5 height 4
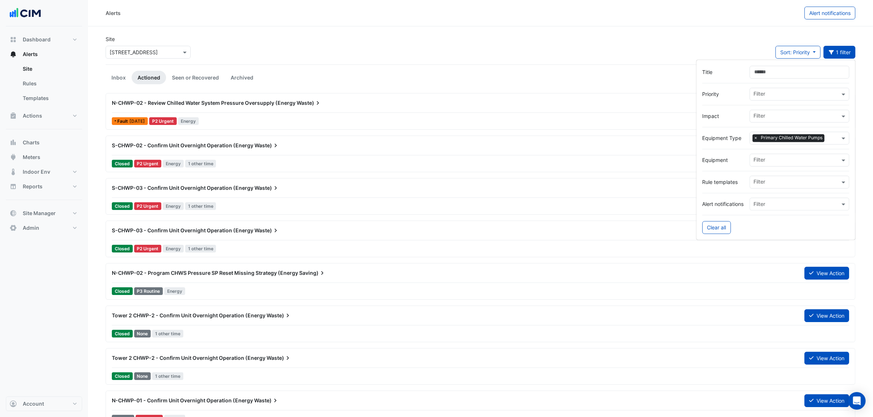
click at [788, 143] on div "Filter × Primary Chilled Water Pumps" at bounding box center [795, 138] width 90 height 11
click at [775, 154] on div "Chiller" at bounding box center [790, 154] width 81 height 11
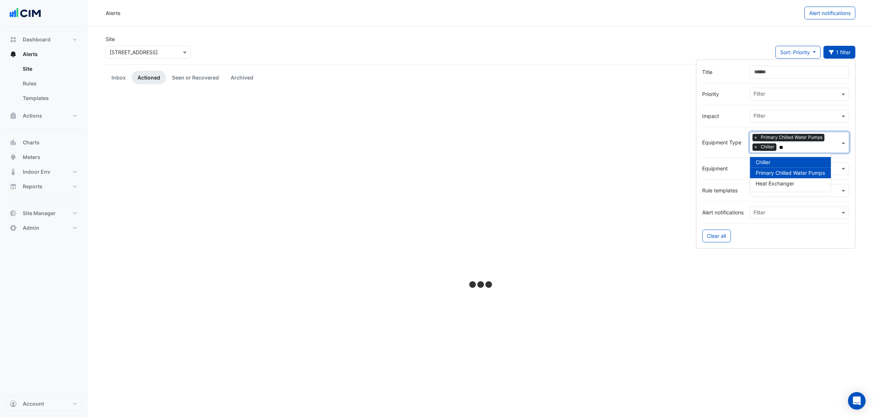
type input "**"
drag, startPoint x: 460, startPoint y: 22, endPoint x: 453, endPoint y: 30, distance: 9.9
click at [460, 26] on div "Alerts Alert notifications Site Select a Site × 485 La Trobe Street Sort: Prior…" at bounding box center [480, 239] width 785 height 478
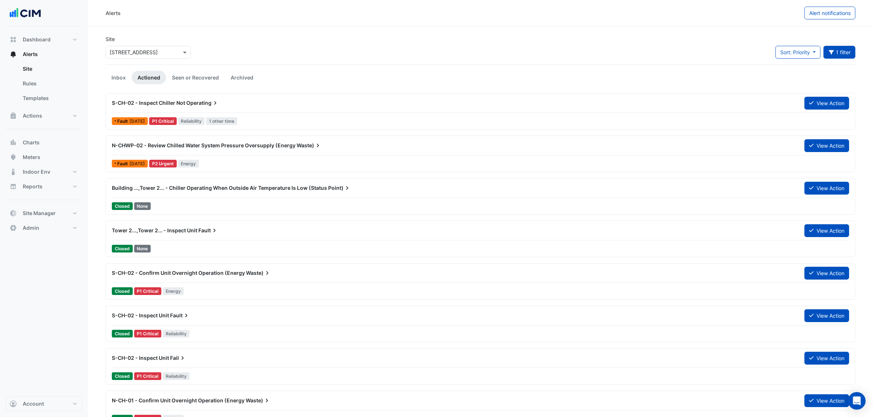
click at [333, 52] on div "Site Select a Site × 485 La Trobe Street Sort: Priority Priority Updated 1 filt…" at bounding box center [480, 49] width 759 height 29
click at [243, 101] on div "S-CH-02 - Inspect Chiller Not Operating" at bounding box center [454, 102] width 684 height 7
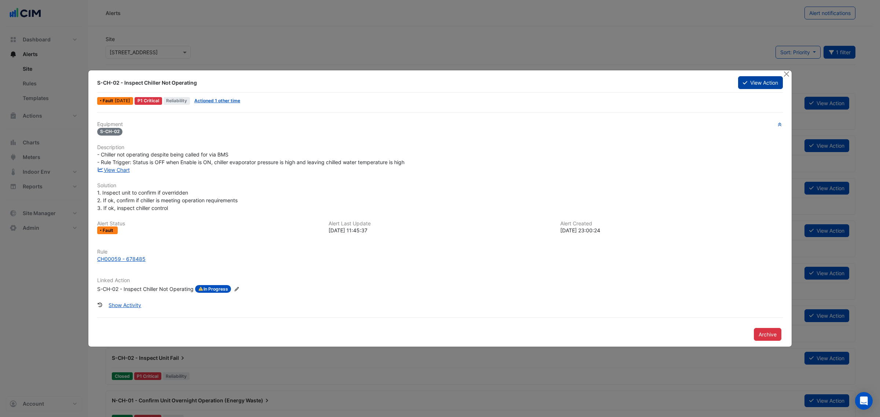
click at [758, 85] on button "View Action" at bounding box center [760, 82] width 45 height 13
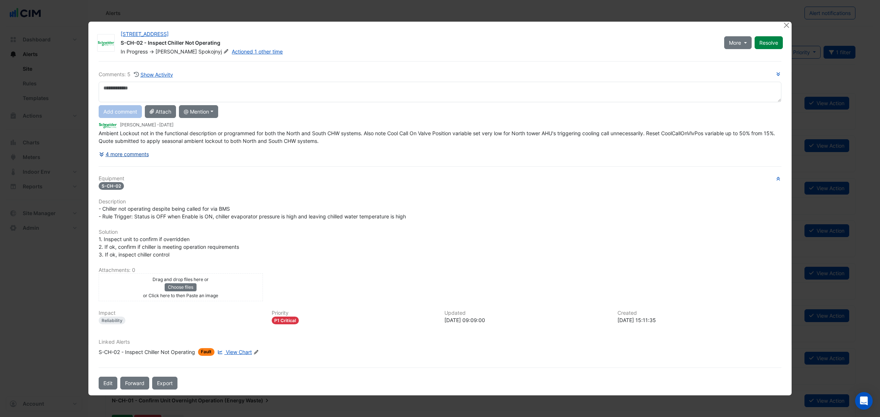
click at [124, 154] on button "4 more comments" at bounding box center [124, 154] width 51 height 13
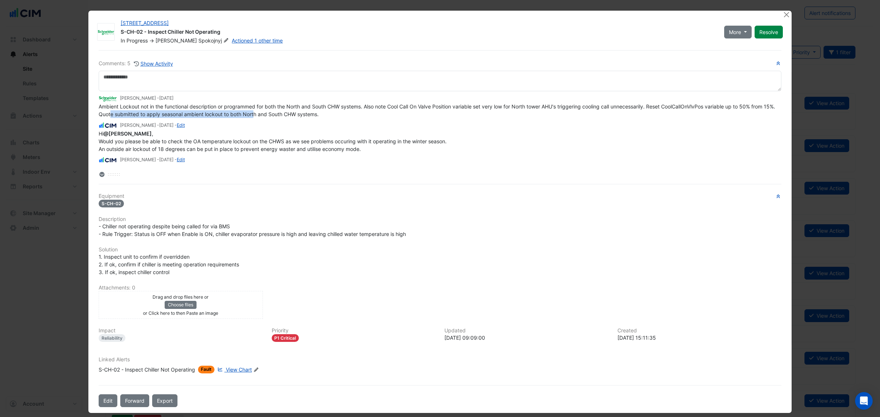
drag, startPoint x: 120, startPoint y: 112, endPoint x: 264, endPoint y: 114, distance: 144.2
click at [264, 114] on span "Ambient Lockout not in the functional description or programmed for both the No…" at bounding box center [438, 110] width 678 height 14
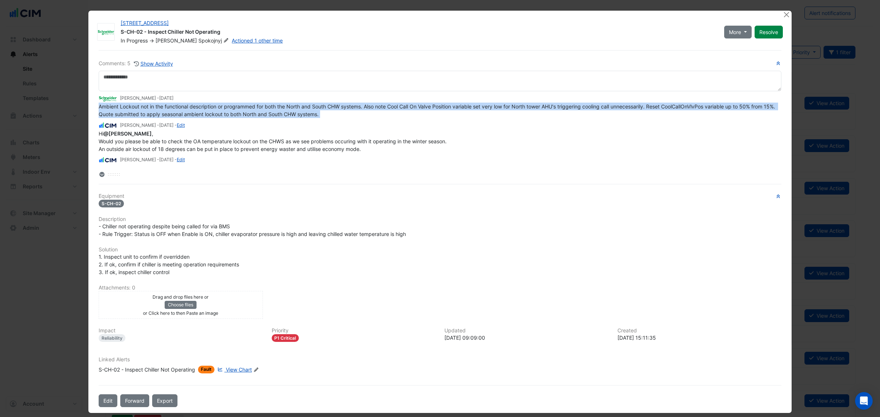
click at [265, 114] on span "Ambient Lockout not in the functional description or programmed for both the No…" at bounding box center [438, 110] width 678 height 14
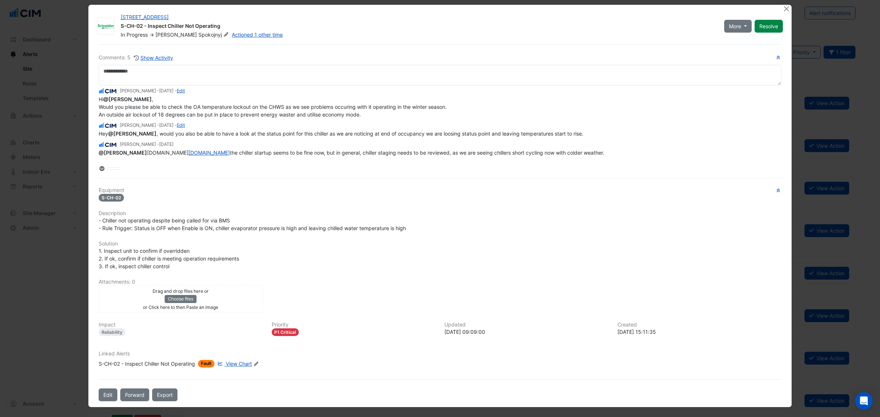
scroll to position [43, 0]
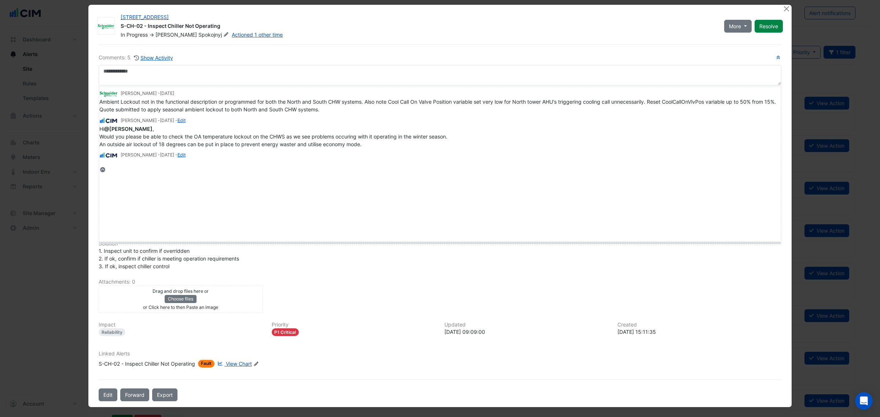
drag, startPoint x: 108, startPoint y: 168, endPoint x: 123, endPoint y: 265, distance: 98.4
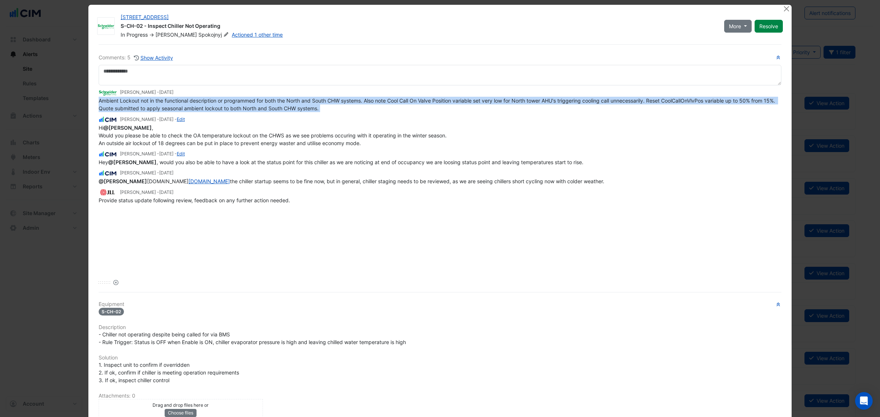
scroll to position [0, 0]
drag, startPoint x: 228, startPoint y: 180, endPoint x: 400, endPoint y: 182, distance: 171.7
click at [408, 188] on app-view-ticket-activity "Matthew Fyvie - 2 months and 28 days ago Ambient Lockout not in the functional …" at bounding box center [440, 146] width 683 height 116
click at [400, 182] on span "@Robert White latrobe.com latrobe.com the chiller startup seems to be fine now,…" at bounding box center [352, 181] width 506 height 6
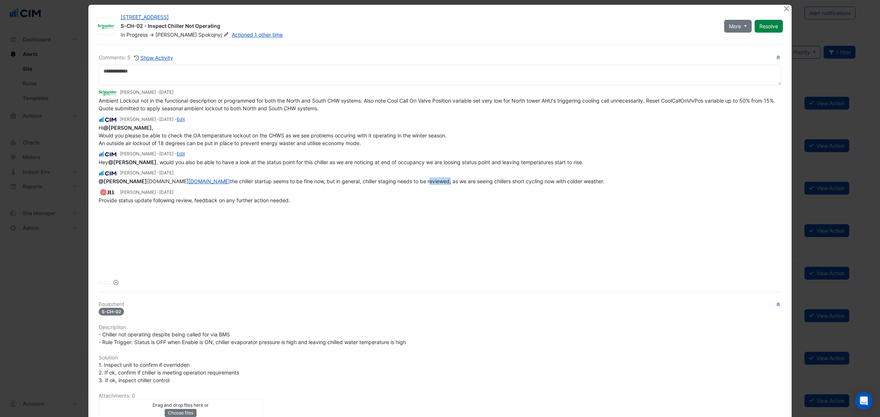
click at [400, 182] on span "@Robert White latrobe.com latrobe.com the chiller startup seems to be fine now,…" at bounding box center [352, 181] width 506 height 6
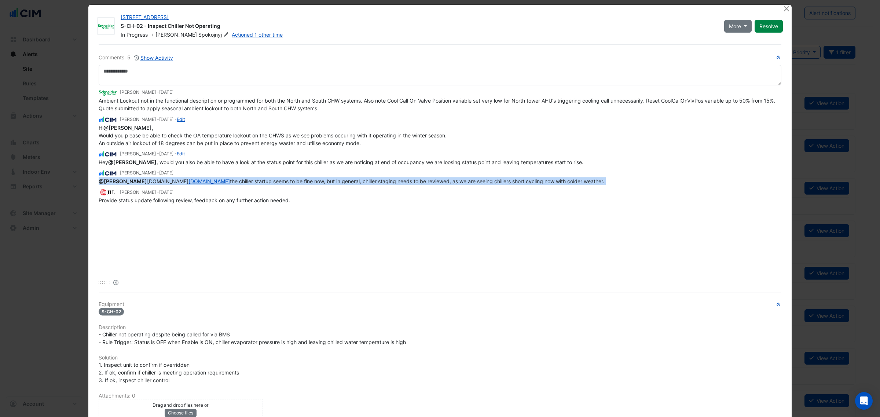
click at [400, 182] on span "@Robert White latrobe.com latrobe.com the chiller startup seems to be fine now,…" at bounding box center [352, 181] width 506 height 6
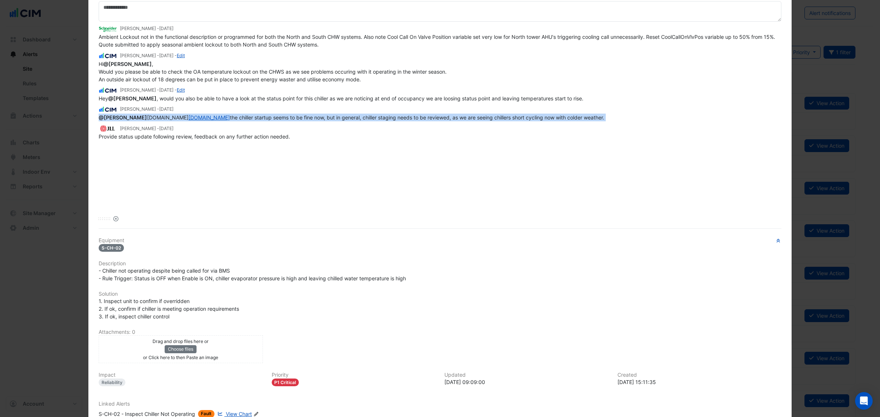
scroll to position [120, 0]
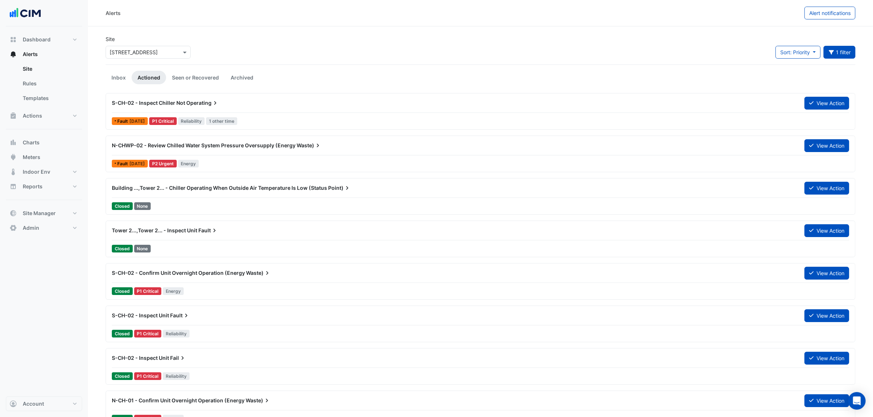
click at [248, 153] on div "N-CHWP-02 - Review Chilled Water System Pressure Oversupply (Energy Waste) View…" at bounding box center [481, 147] width 738 height 17
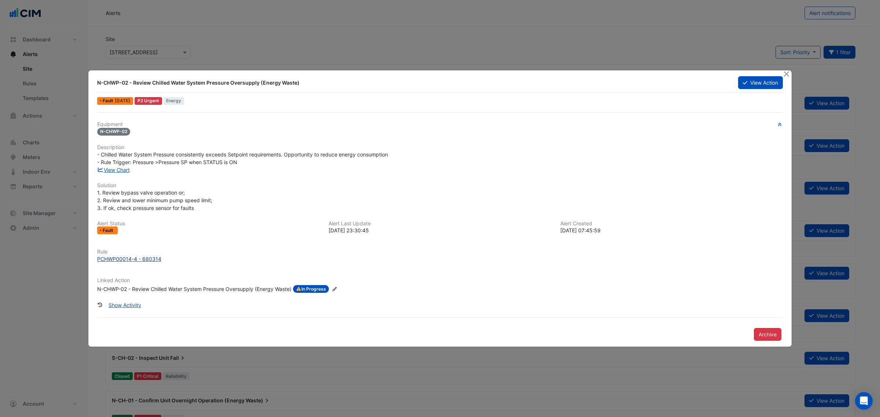
click at [105, 259] on div "PCHWP00014-4 - 680314" at bounding box center [129, 259] width 64 height 8
click at [758, 80] on button "View Action" at bounding box center [760, 82] width 45 height 13
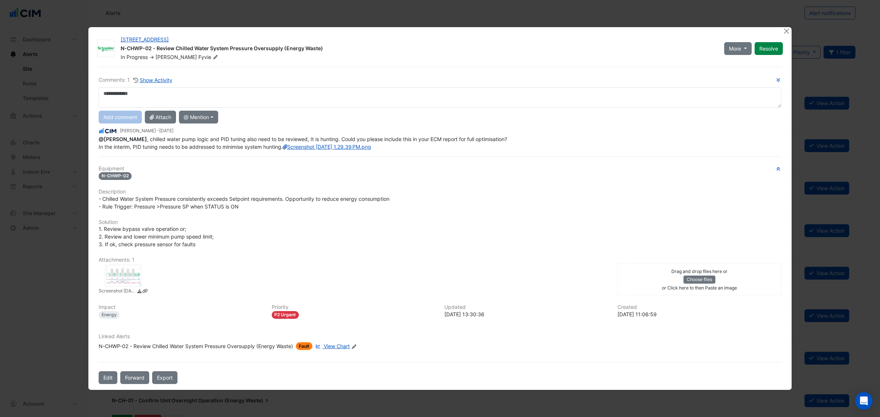
click at [237, 140] on span "@Matthew Fyvie , chilled water pump logic and PID tuning also need to be review…" at bounding box center [304, 143] width 410 height 14
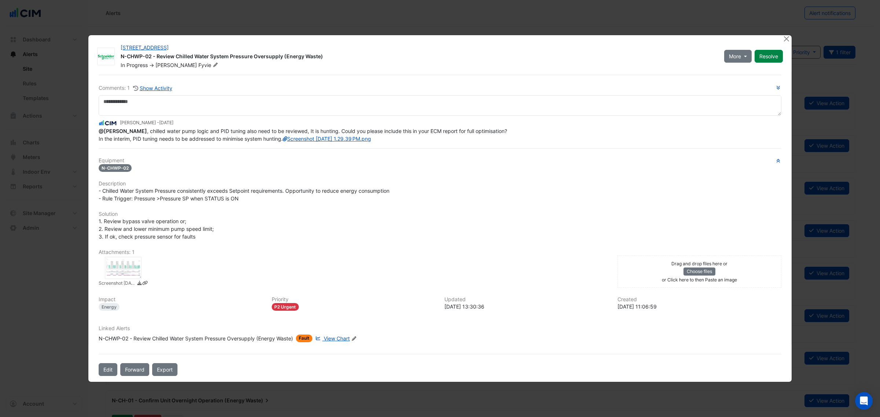
click at [237, 140] on div "@Matthew Fyvie , chilled water pump logic and PID tuning also need to be review…" at bounding box center [440, 134] width 683 height 15
click at [235, 129] on span "@Matthew Fyvie , chilled water pump logic and PID tuning also need to be review…" at bounding box center [304, 135] width 410 height 14
click at [235, 128] on span "@Matthew Fyvie , chilled water pump logic and PID tuning also need to be review…" at bounding box center [304, 135] width 410 height 14
click at [236, 128] on span "@Matthew Fyvie , chilled water pump logic and PID tuning also need to be review…" at bounding box center [304, 135] width 410 height 14
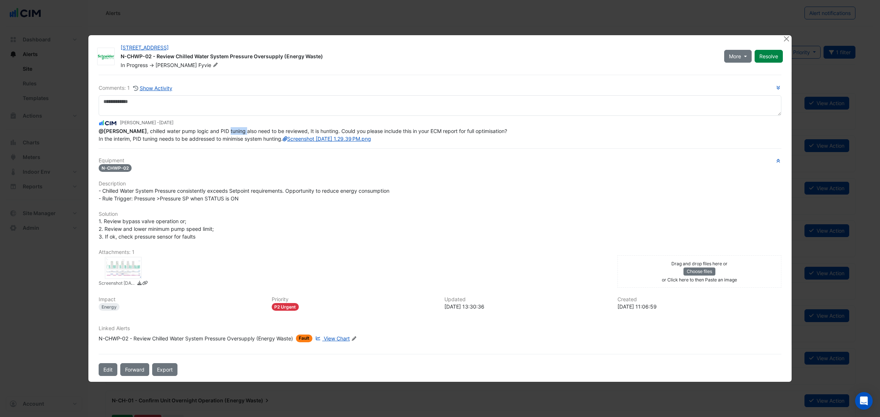
click at [228, 128] on span "@Matthew Fyvie , chilled water pump logic and PID tuning also need to be review…" at bounding box center [304, 135] width 410 height 14
click at [213, 128] on span "@Matthew Fyvie , chilled water pump logic and PID tuning also need to be review…" at bounding box center [304, 135] width 410 height 14
click at [205, 133] on span "@Matthew Fyvie , chilled water pump logic and PID tuning also need to be review…" at bounding box center [304, 135] width 410 height 14
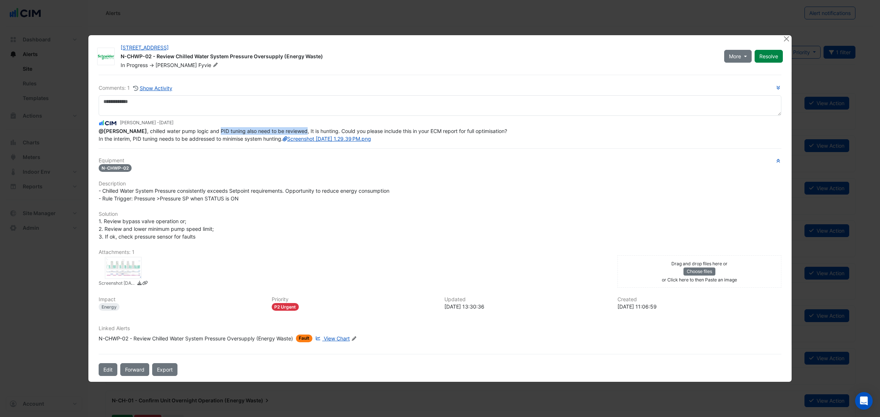
drag, startPoint x: 215, startPoint y: 127, endPoint x: 301, endPoint y: 131, distance: 86.3
click at [301, 131] on div "@Matthew Fyvie , chilled water pump logic and PID tuning also need to be review…" at bounding box center [440, 134] width 683 height 15
copy span "PID tuning also need to be reviewed"
click at [18, 153] on ngb-modal-window "485 La Trobe Street N-CHWP-02 - Review Chilled Water System Pressure Oversupply…" at bounding box center [440, 208] width 880 height 417
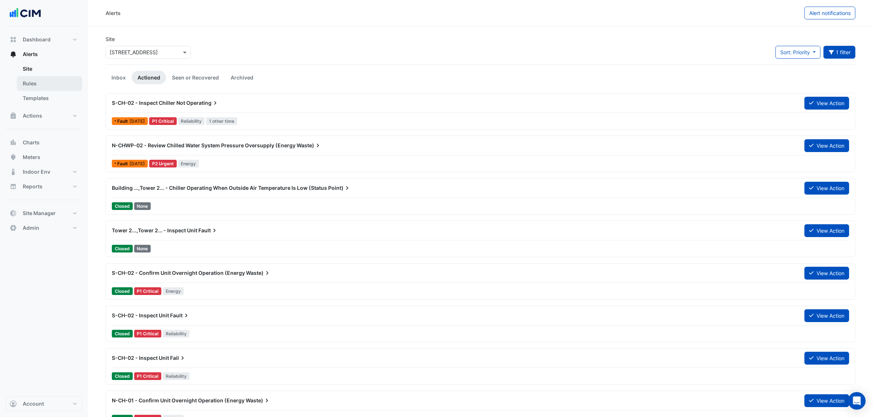
click at [40, 82] on link "Rules" at bounding box center [49, 83] width 65 height 15
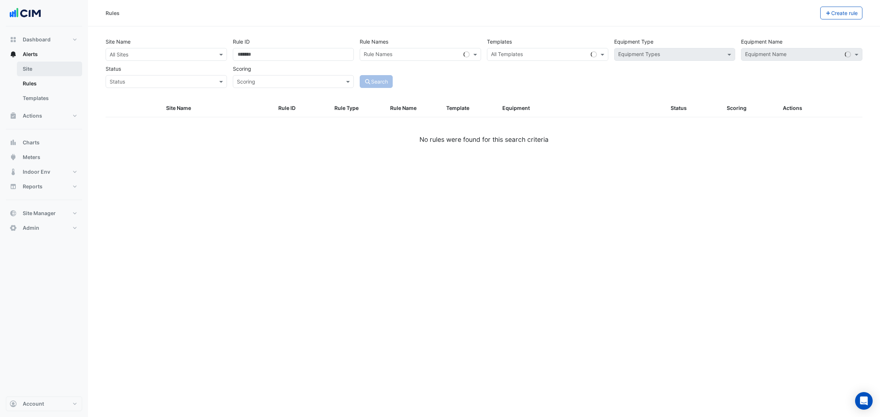
click at [35, 73] on link "Site" at bounding box center [49, 69] width 65 height 15
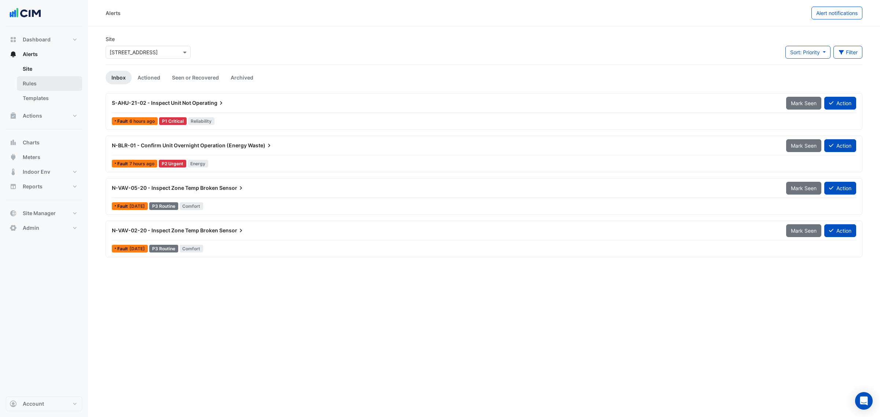
click at [51, 86] on link "Rules" at bounding box center [49, 83] width 65 height 15
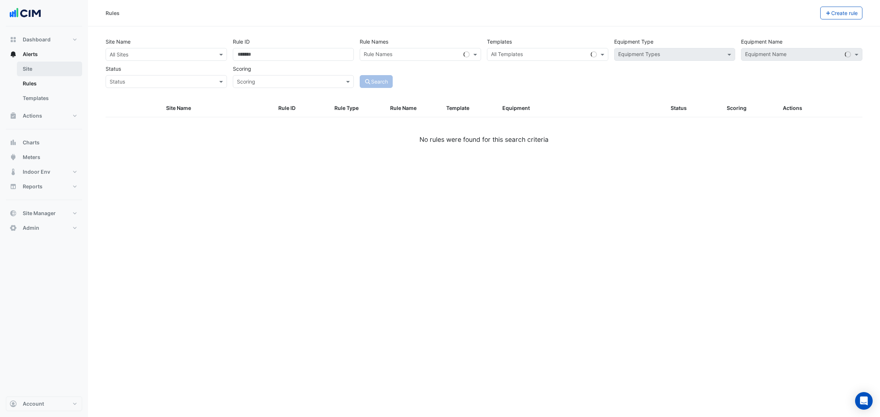
click at [33, 69] on link "Site" at bounding box center [49, 69] width 65 height 15
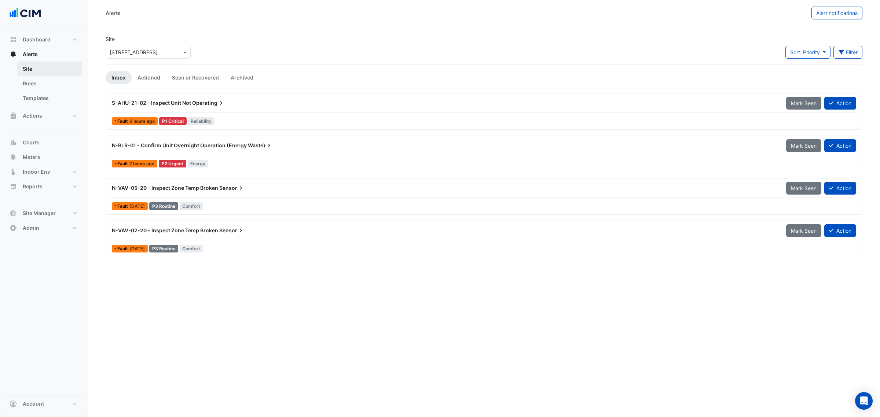
drag, startPoint x: 42, startPoint y: 83, endPoint x: 68, endPoint y: 70, distance: 28.7
click at [41, 83] on link "Rules" at bounding box center [49, 83] width 65 height 15
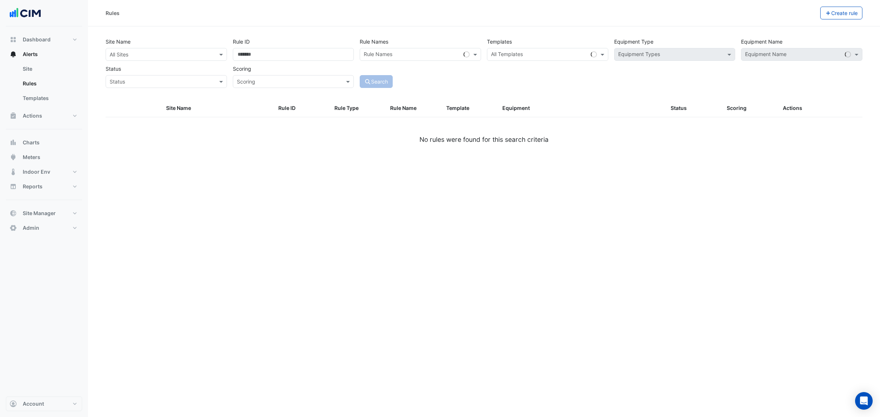
click at [114, 58] on div "All Sites" at bounding box center [119, 55] width 19 height 8
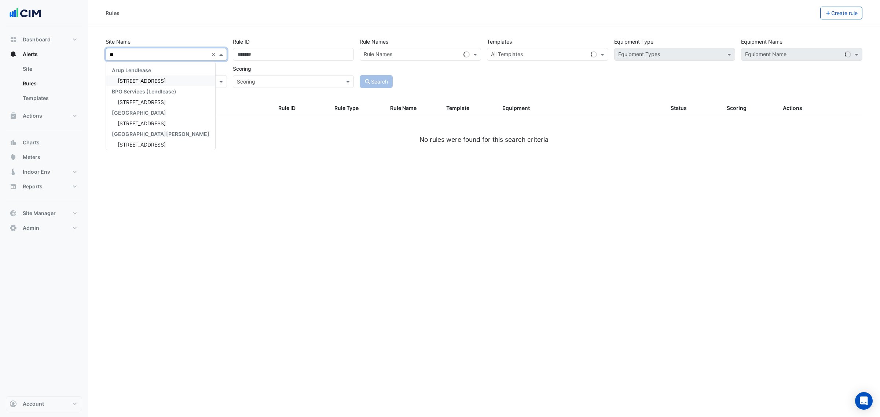
type input "***"
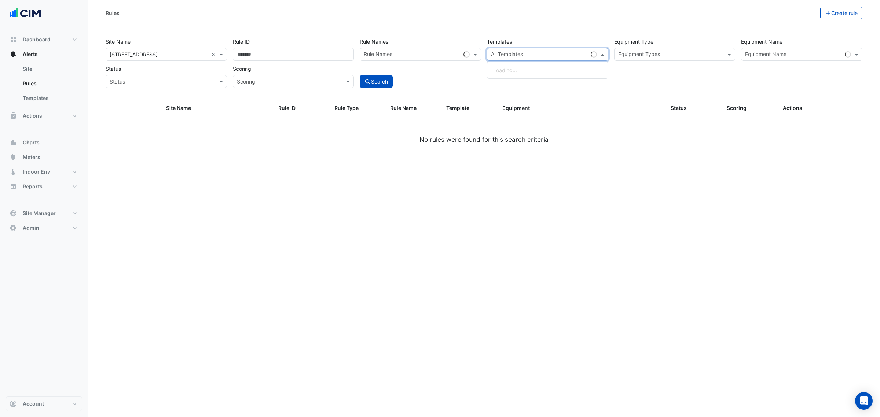
click at [528, 56] on input "text" at bounding box center [539, 55] width 97 height 8
drag, startPoint x: 429, startPoint y: 45, endPoint x: 430, endPoint y: 48, distance: 3.8
click at [429, 45] on div "Rule Names Rule Names" at bounding box center [420, 48] width 127 height 26
click at [430, 53] on input "text" at bounding box center [412, 55] width 97 height 8
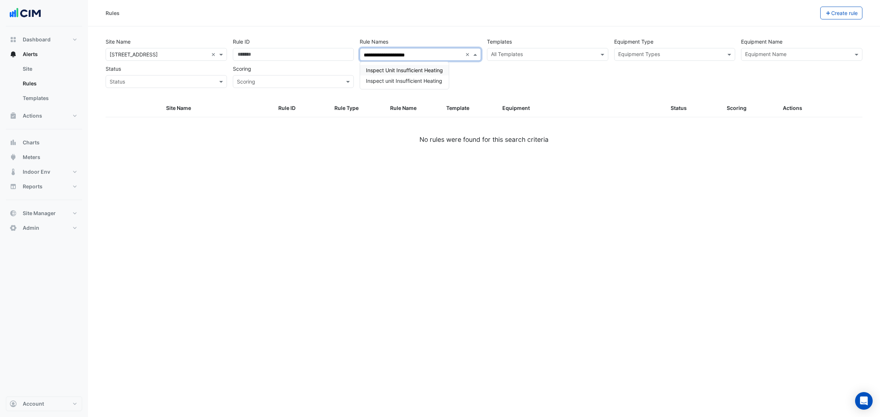
click at [421, 64] on div "Inspect Unit Insufficient Heating Inspect unit Insufficient Heating" at bounding box center [404, 75] width 89 height 27
click at [423, 66] on div "Inspect Unit Insufficient Heating" at bounding box center [404, 70] width 89 height 11
click at [419, 83] on span "Inspect unit Insufficient Heating" at bounding box center [404, 81] width 76 height 6
type input "**********"
click at [619, 185] on div "**********" at bounding box center [484, 208] width 792 height 417
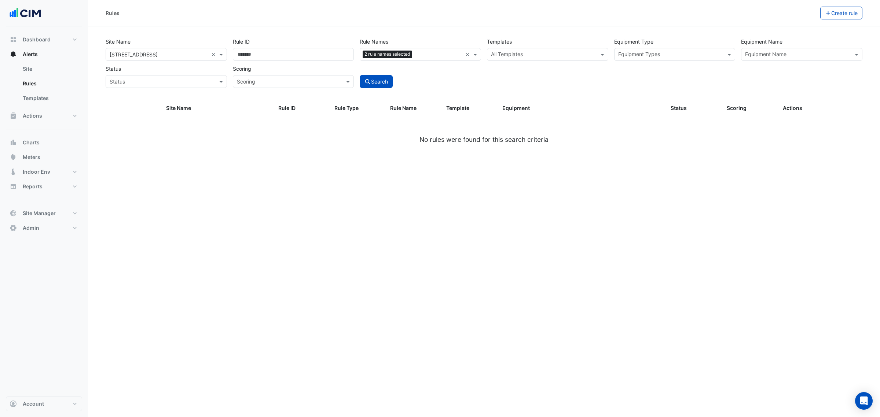
drag, startPoint x: 421, startPoint y: 59, endPoint x: 423, endPoint y: 55, distance: 4.1
click at [422, 59] on div at bounding box center [438, 56] width 48 height 10
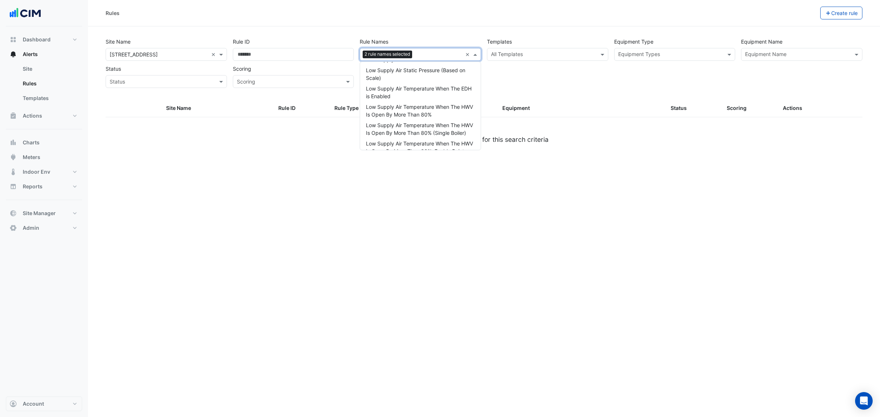
click at [424, 54] on input "text" at bounding box center [438, 55] width 47 height 8
drag, startPoint x: 235, startPoint y: 184, endPoint x: 229, endPoint y: 182, distance: 6.6
click at [230, 183] on div "Rules Create rule Site Name All Sites × 485 La Trobe Street × Rule ID Rule Name…" at bounding box center [484, 208] width 792 height 417
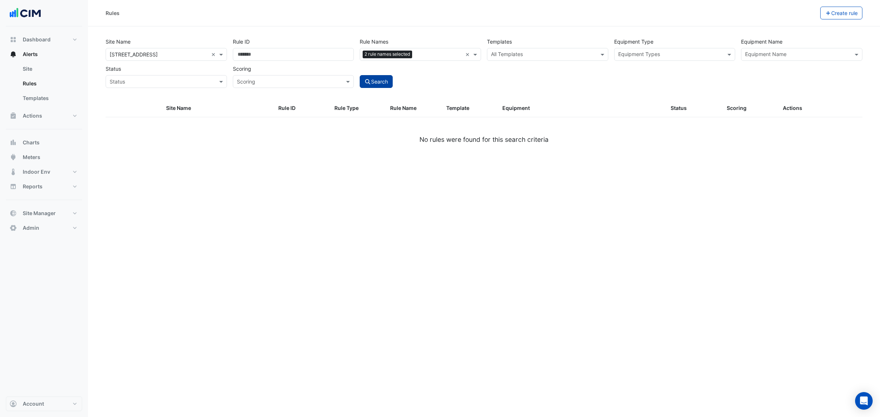
click at [363, 80] on button "Search" at bounding box center [376, 81] width 33 height 13
select select "**"
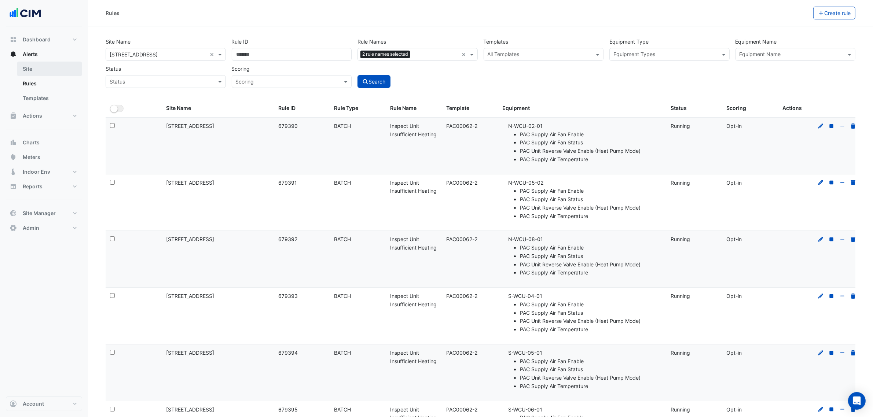
click at [23, 64] on link "Site" at bounding box center [49, 69] width 65 height 15
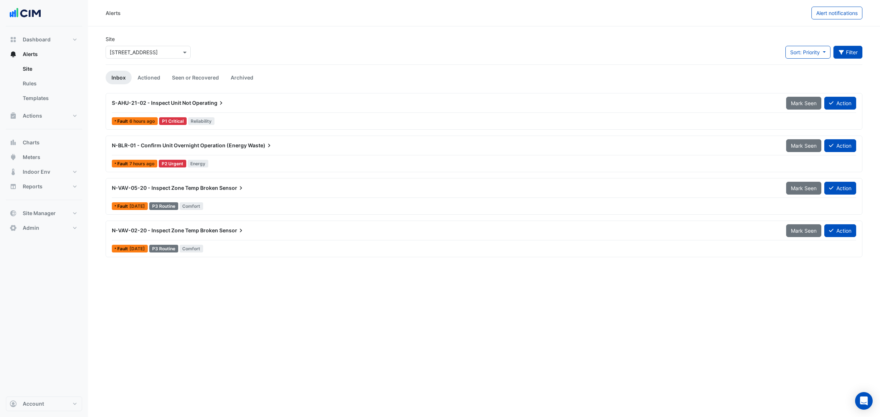
click at [835, 54] on button "Filter" at bounding box center [848, 52] width 29 height 13
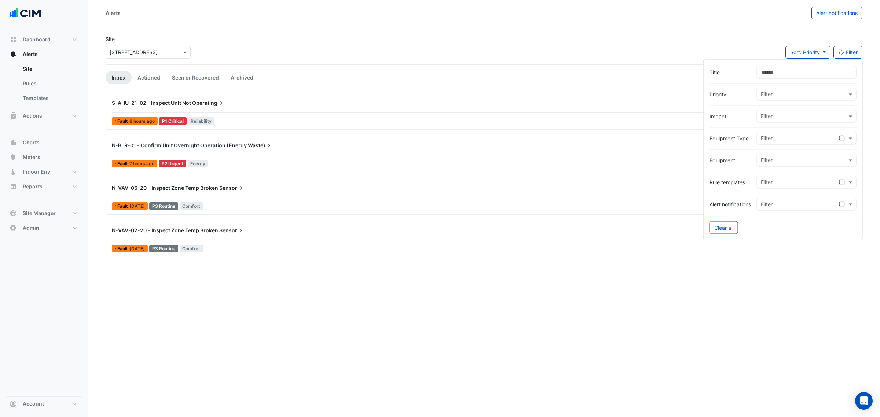
type input "*"
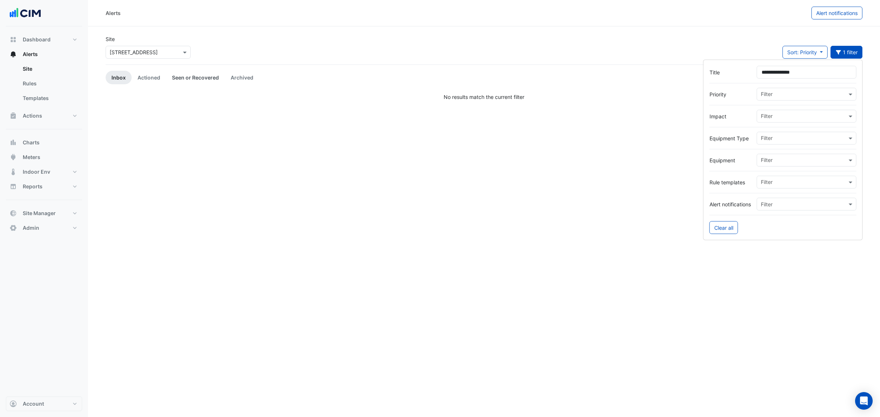
type input "**********"
click at [180, 74] on link "Seen or Recovered" at bounding box center [195, 78] width 59 height 14
click at [142, 80] on link "Actioned" at bounding box center [149, 78] width 34 height 14
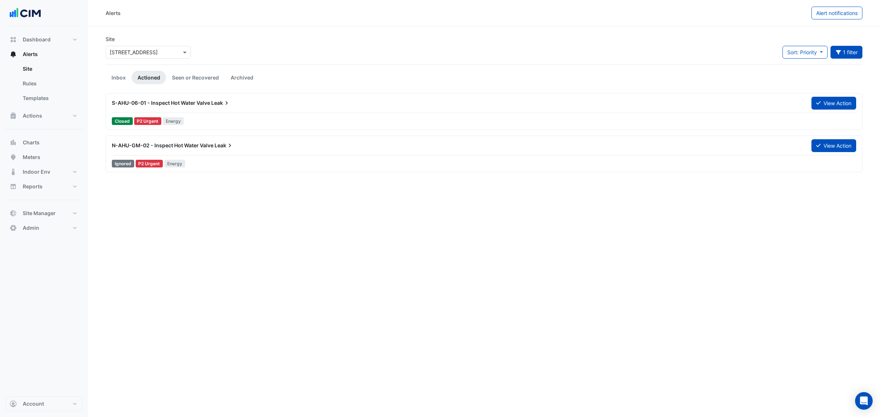
click at [263, 106] on div "S-AHU-06-01 - Inspect Hot Water Valve Leak" at bounding box center [457, 102] width 691 height 7
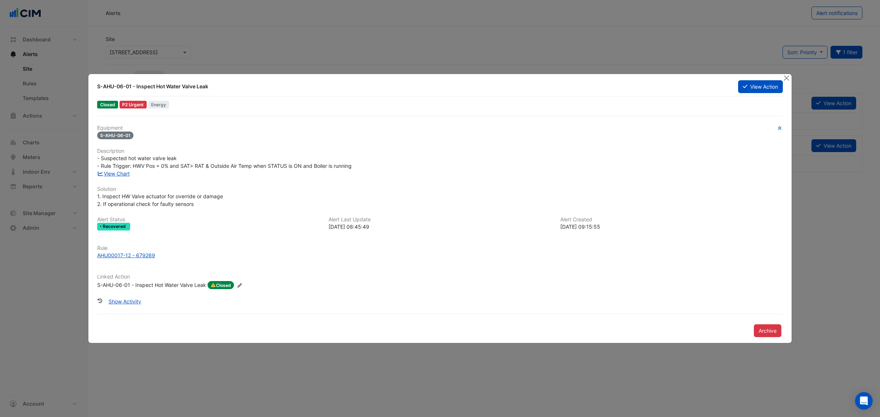
click at [765, 94] on div "S-AHU-06-01 - Inspect Hot Water Valve Leak View Action" at bounding box center [440, 88] width 686 height 17
click at [759, 90] on button "View Action" at bounding box center [760, 86] width 45 height 13
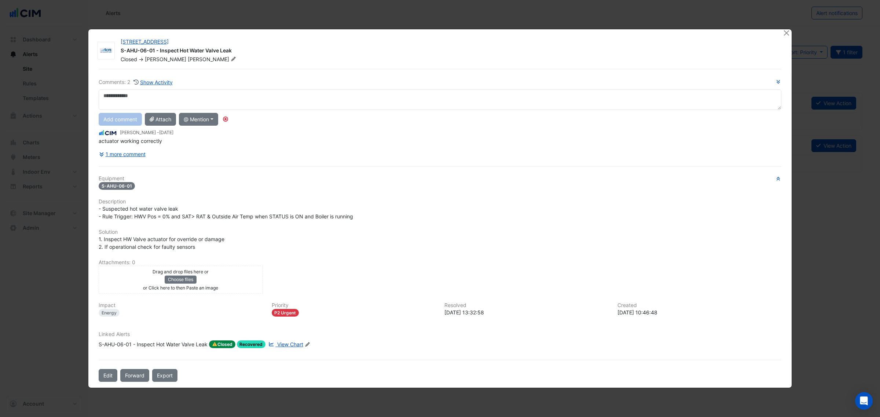
click at [114, 347] on div "S-AHU-06-01 - Inspect Hot Water Valve Leak" at bounding box center [153, 345] width 109 height 8
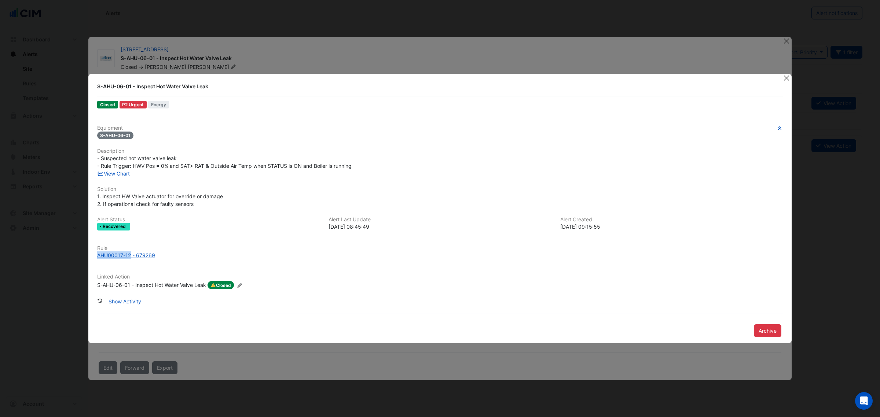
drag, startPoint x: 96, startPoint y: 259, endPoint x: 130, endPoint y: 259, distance: 33.7
click at [130, 259] on div "Rule AHU00017-12 - 679269" at bounding box center [440, 255] width 695 height 20
copy div "AHU00017-12"
click at [63, 279] on ngb-modal-window "S-AHU-06-01 - Inspect Hot Water Valve Leak Closed P2 Urgent Energy Equipment S-…" at bounding box center [440, 208] width 880 height 417
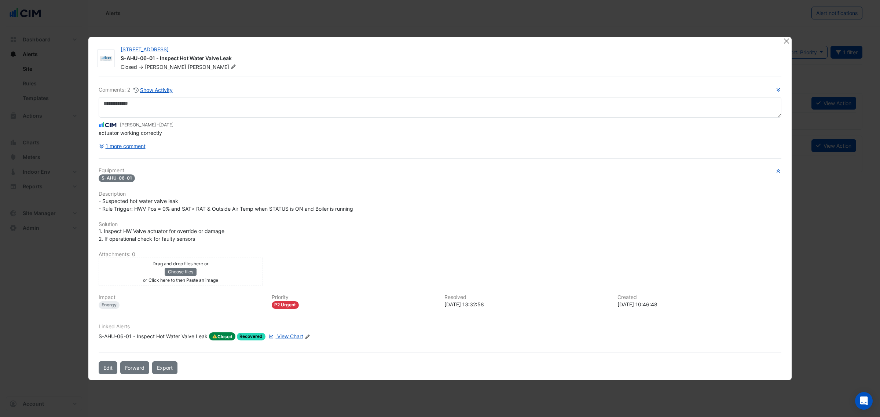
click at [848, 49] on ngb-modal-window "485 La Trobe Street S-AHU-06-01 - Inspect Hot Water Valve Leak Closed -> Sean G…" at bounding box center [440, 208] width 880 height 417
click at [791, 39] on div at bounding box center [787, 41] width 9 height 8
drag, startPoint x: 789, startPoint y: 40, endPoint x: 815, endPoint y: 45, distance: 26.4
click at [789, 41] on button "Close" at bounding box center [787, 41] width 8 height 8
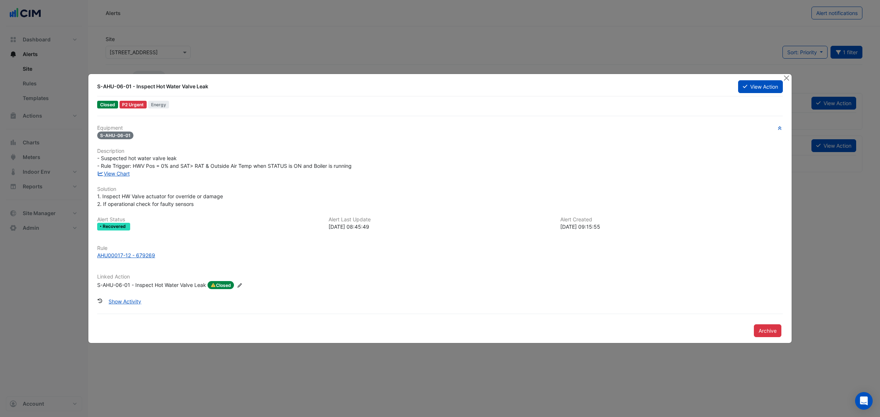
click at [851, 51] on ngb-modal-window "485 La Trobe Street S-AHU-06-01 - Inspect Hot Water Valve Leak Closed -> Sean G…" at bounding box center [440, 208] width 880 height 417
click at [789, 77] on button "Close" at bounding box center [787, 78] width 8 height 8
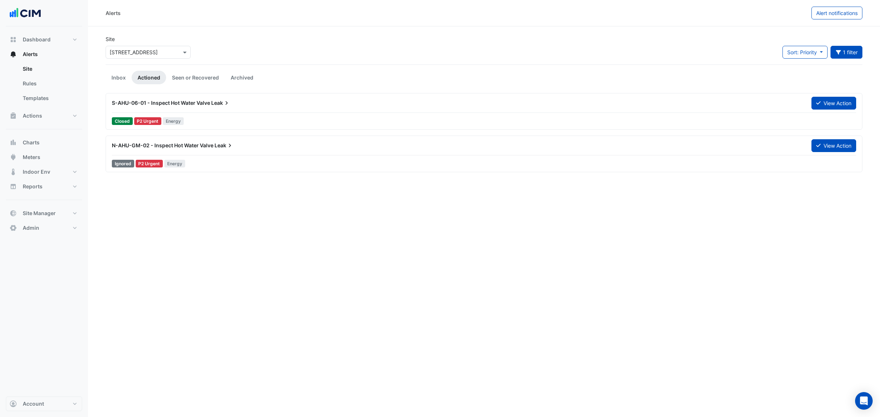
click at [839, 59] on ngb-modal-window "S-AHU-06-01 - Inspect Hot Water Valve Leak View Action Closed P2 Urgent Energy …" at bounding box center [440, 208] width 880 height 417
click at [848, 52] on button "1 filter" at bounding box center [847, 52] width 32 height 13
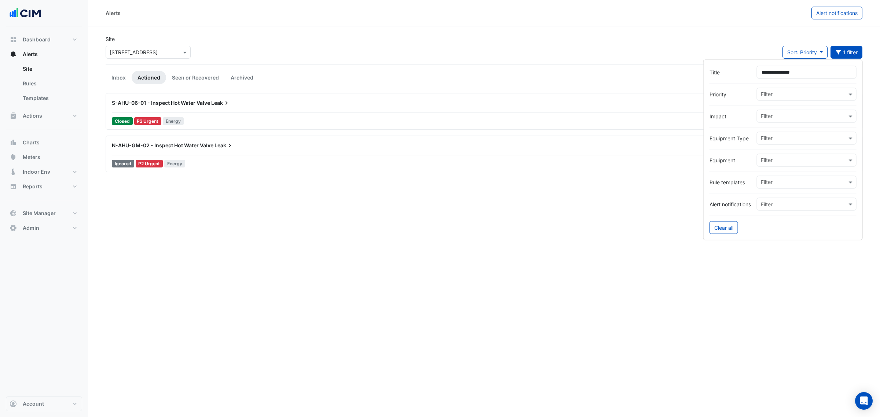
click at [727, 63] on form "**********" at bounding box center [783, 150] width 160 height 181
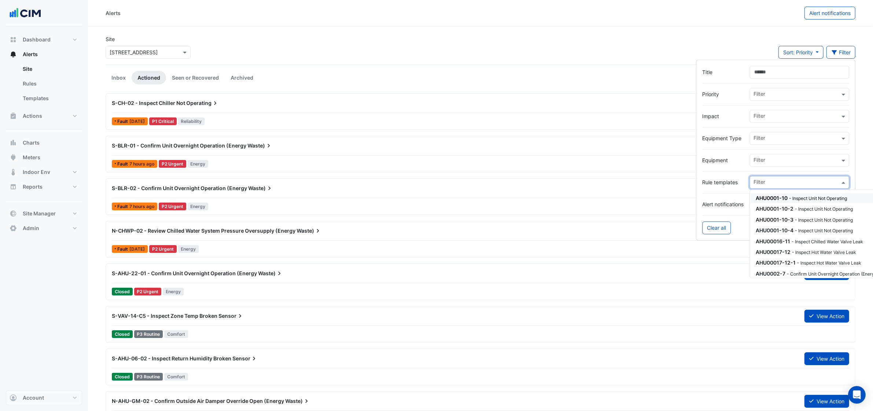
click at [764, 187] on div at bounding box center [796, 184] width 87 height 10
paste input "**********"
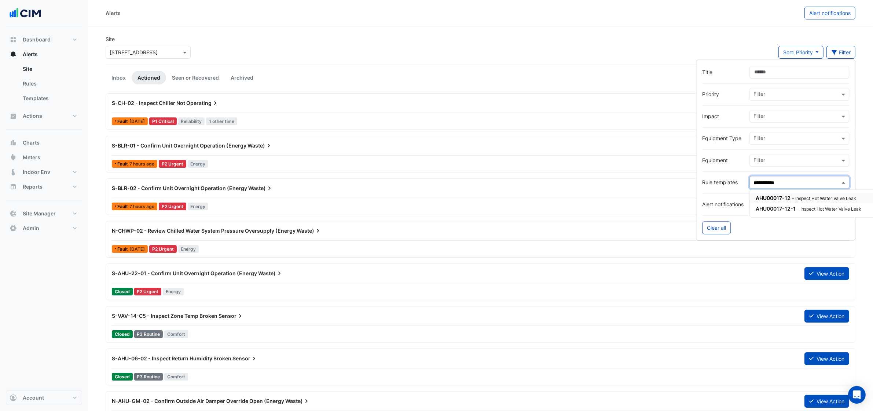
drag, startPoint x: 782, startPoint y: 199, endPoint x: 782, endPoint y: 205, distance: 6.6
click at [782, 200] on span "AHU00017-12" at bounding box center [773, 198] width 35 height 6
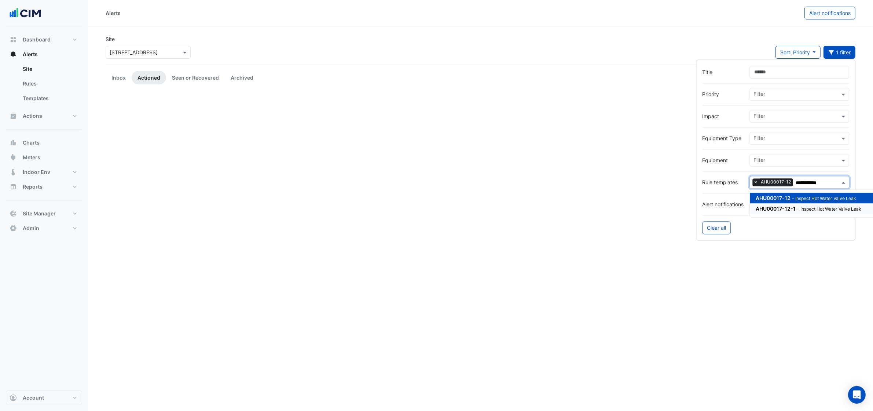
click at [782, 207] on span "AHU00017-12-1" at bounding box center [776, 209] width 40 height 6
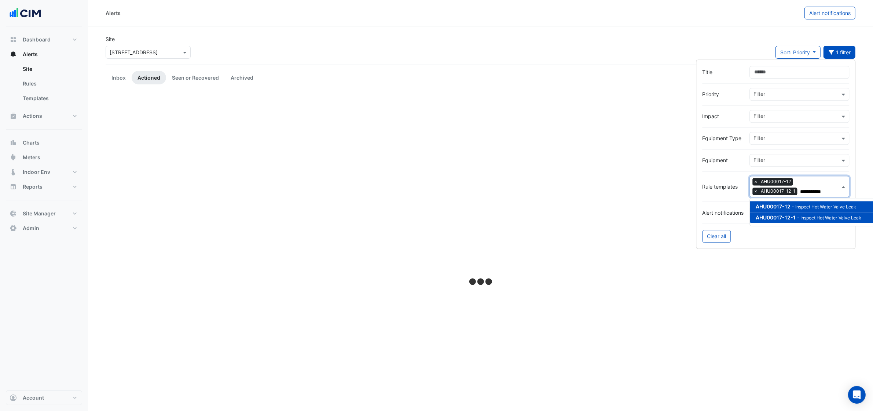
type input "**********"
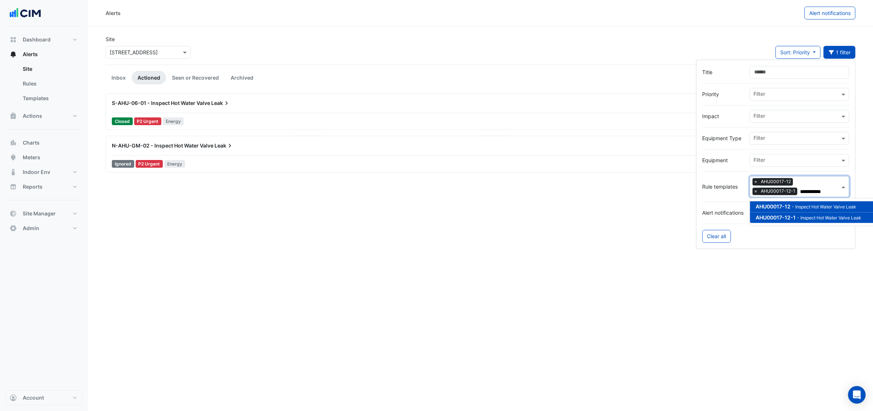
drag, startPoint x: 495, startPoint y: 66, endPoint x: 220, endPoint y: 112, distance: 278.8
click at [468, 70] on app-alert-tickets "Site Select a Site × 485 La Trobe Street Sort: Priority Priority Updated 1 filt…" at bounding box center [481, 96] width 750 height 123
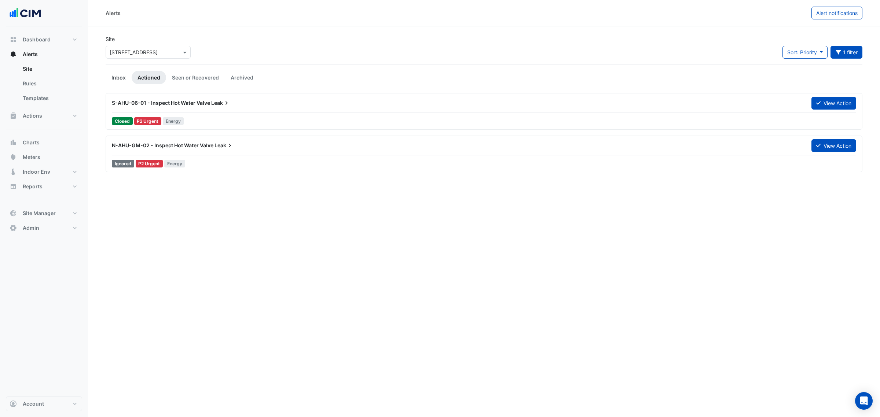
click at [127, 77] on link "Inbox" at bounding box center [119, 78] width 26 height 14
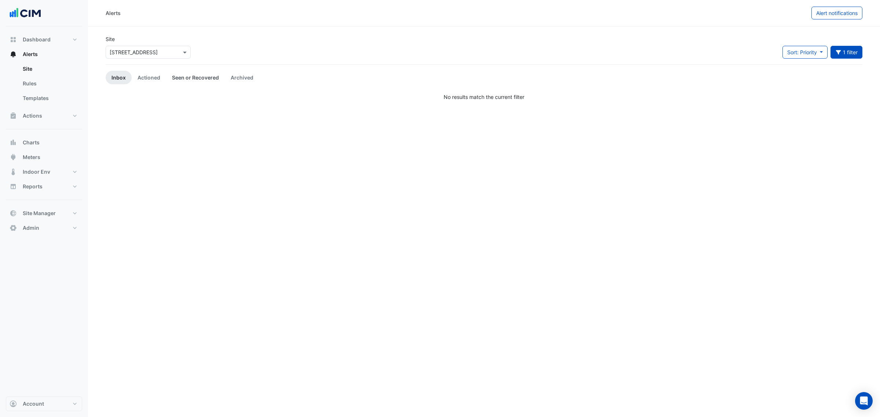
click at [173, 80] on link "Seen or Recovered" at bounding box center [195, 78] width 59 height 14
click at [243, 81] on link "Archived" at bounding box center [242, 78] width 34 height 14
click at [133, 79] on link "Actioned" at bounding box center [149, 78] width 34 height 14
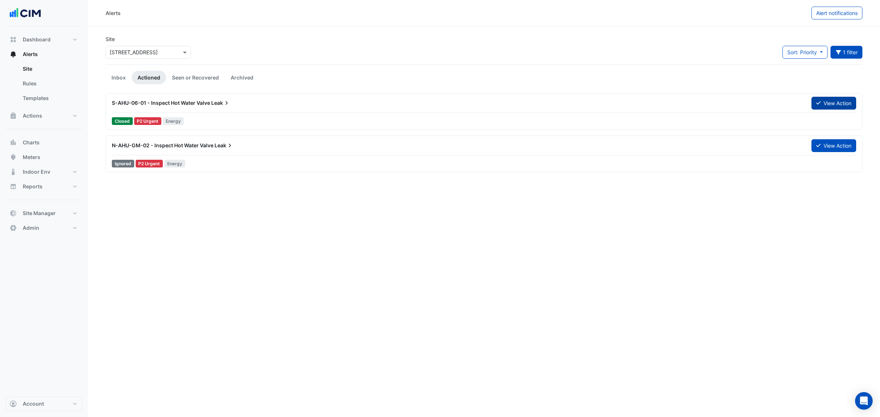
click at [833, 103] on button "View Action" at bounding box center [834, 103] width 45 height 13
click at [193, 149] on span "N-AHU-GM-02 - Inspect Hot Water Valve" at bounding box center [163, 145] width 102 height 6
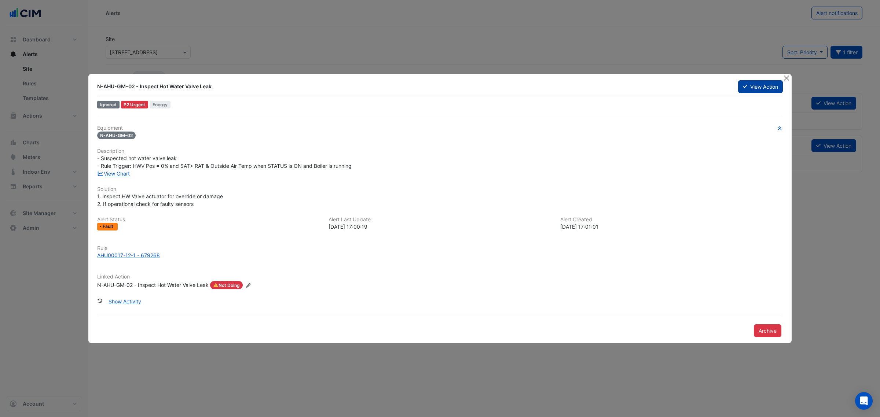
click at [764, 88] on button "View Action" at bounding box center [760, 86] width 45 height 13
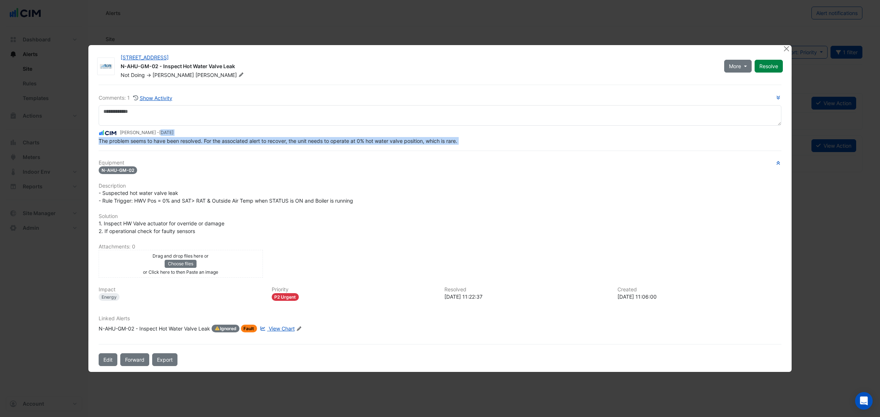
drag, startPoint x: 151, startPoint y: 145, endPoint x: 281, endPoint y: 149, distance: 129.9
click at [281, 149] on div "Comments: 1 Show Activity Arghya Sen - 5 months and 6 days ago The problem seem…" at bounding box center [440, 226] width 692 height 282
click at [275, 137] on div "Arghya Sen - 5 months and 6 days ago" at bounding box center [440, 133] width 683 height 8
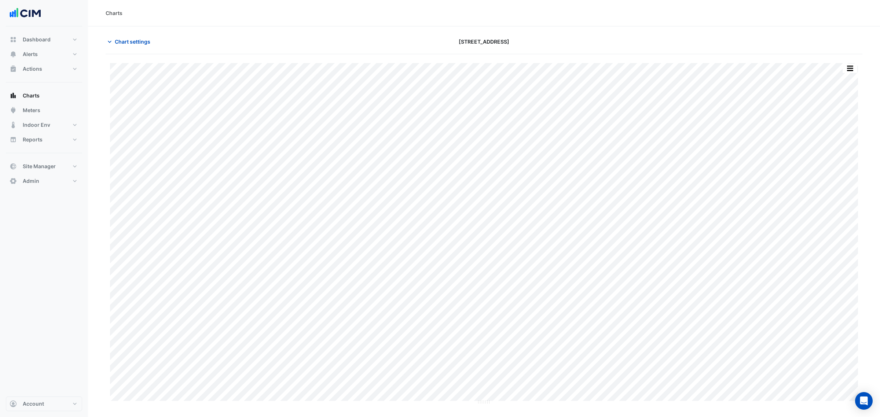
click at [130, 30] on section "Chart settings [STREET_ADDRESS] Split by Equip Split by Unit Split All Print Sa…" at bounding box center [484, 215] width 792 height 379
click at [138, 39] on span "Chart settings" at bounding box center [133, 42] width 36 height 8
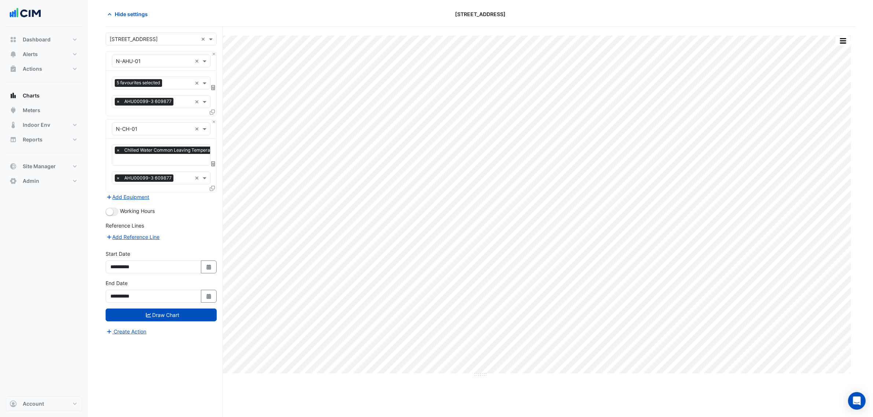
scroll to position [28, 0]
click at [207, 292] on button "Select Date" at bounding box center [209, 296] width 16 height 13
select select "*"
click at [137, 221] on div "3" at bounding box center [142, 223] width 12 height 12
type input "**********"
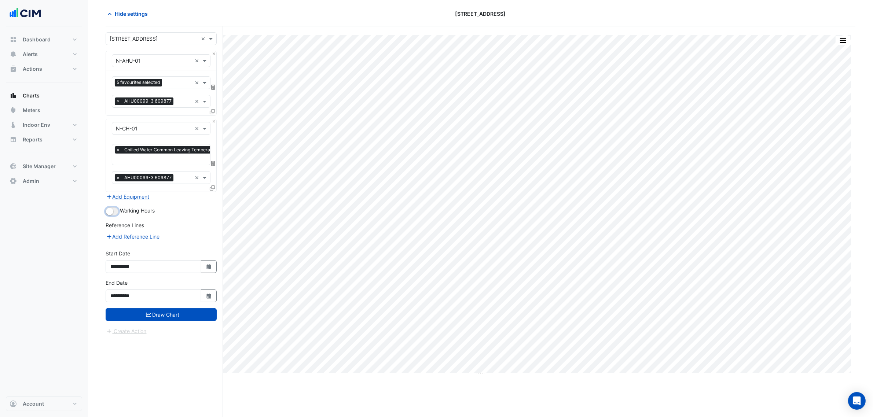
click at [114, 215] on button "button" at bounding box center [112, 212] width 13 height 8
click at [184, 316] on button "Draw Chart" at bounding box center [161, 314] width 111 height 13
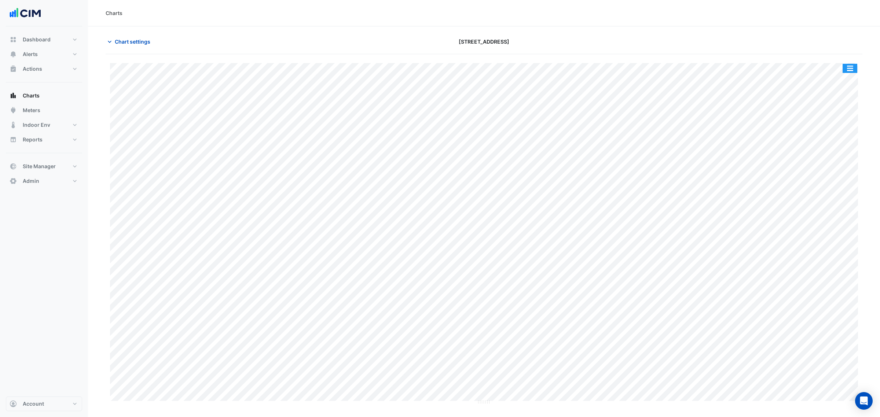
click at [845, 73] on button "button" at bounding box center [850, 68] width 15 height 9
click at [848, 79] on div "Split by Equip" at bounding box center [836, 81] width 44 height 13
click at [848, 65] on button "button" at bounding box center [850, 68] width 15 height 9
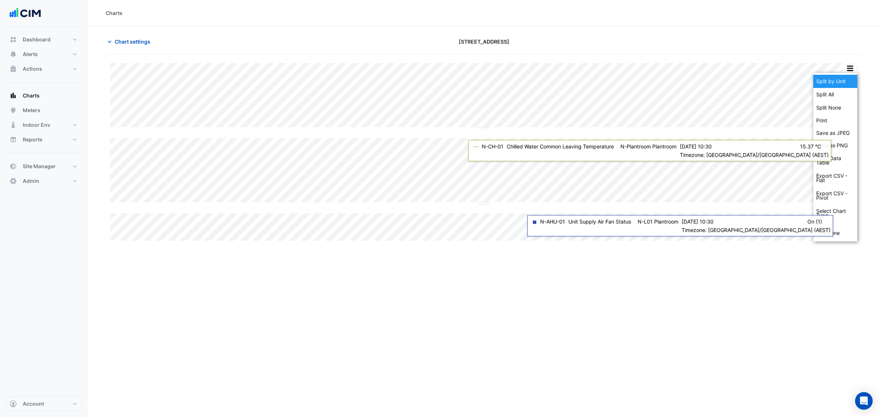
click at [848, 81] on div "Split by Unit" at bounding box center [836, 81] width 44 height 13
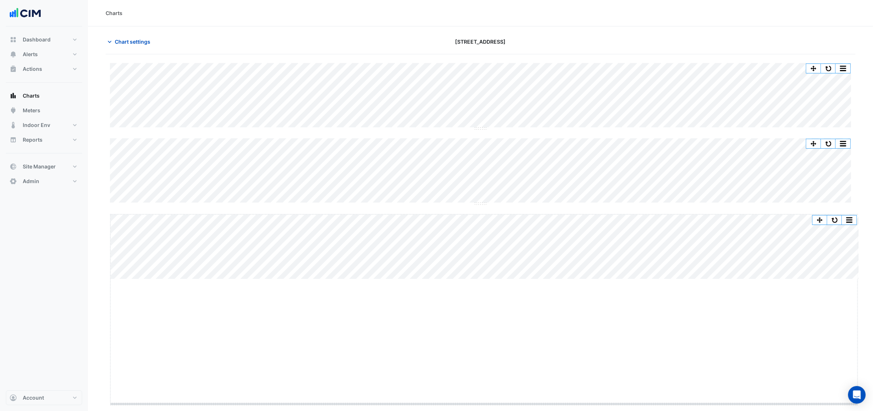
drag, startPoint x: 485, startPoint y: 279, endPoint x: 455, endPoint y: 408, distance: 132.0
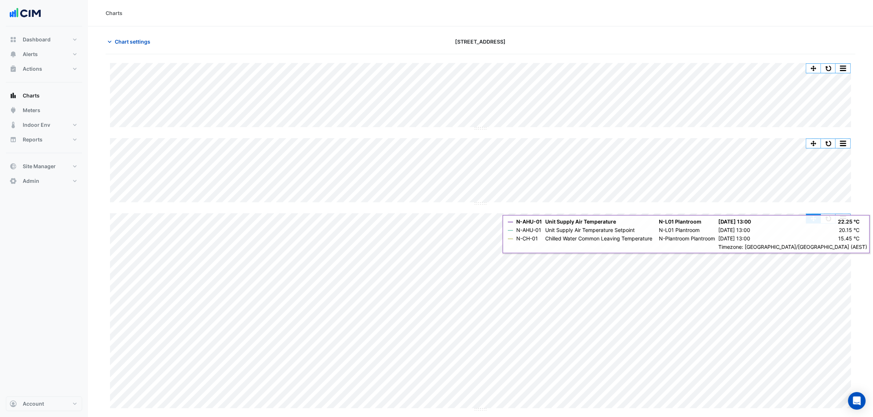
click at [826, 216] on button "button" at bounding box center [828, 218] width 15 height 9
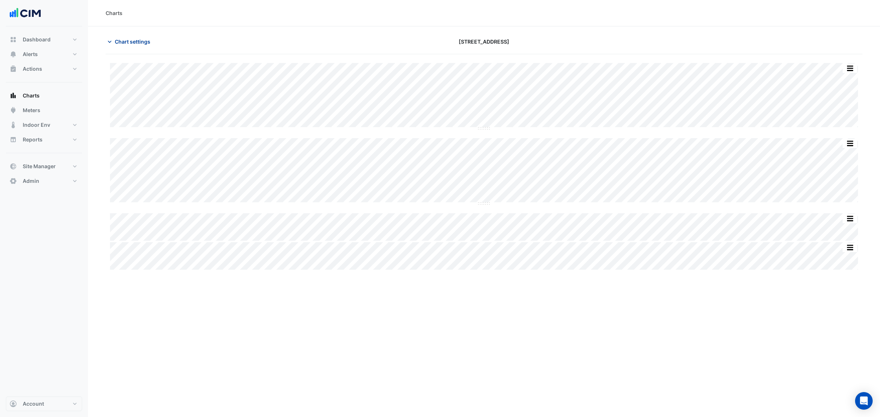
click at [117, 44] on span "Chart settings" at bounding box center [133, 42] width 36 height 8
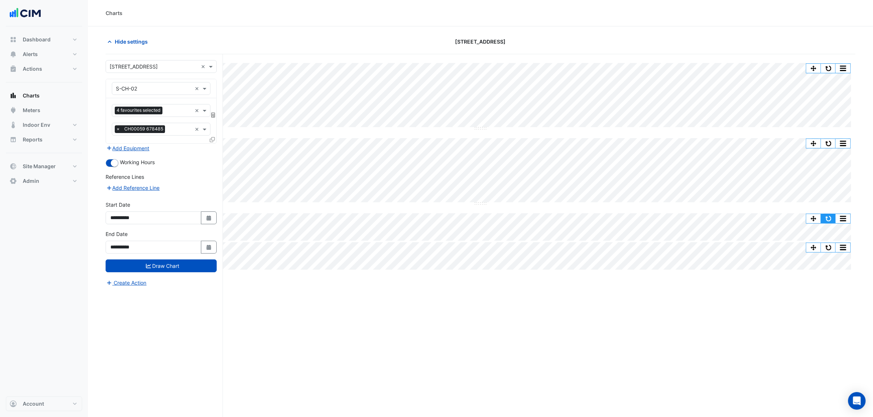
click at [828, 218] on button "button" at bounding box center [828, 218] width 15 height 9
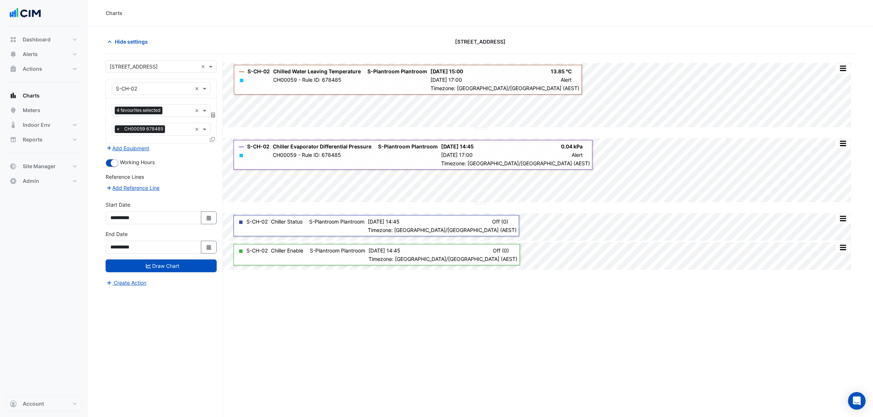
drag, startPoint x: 92, startPoint y: 35, endPoint x: 101, endPoint y: 40, distance: 9.8
click at [93, 35] on section "Hide settings [STREET_ADDRESS] Split All Split None Print Save as JPEG Save as …" at bounding box center [480, 235] width 785 height 419
click at [122, 45] on span "Hide settings" at bounding box center [131, 42] width 33 height 8
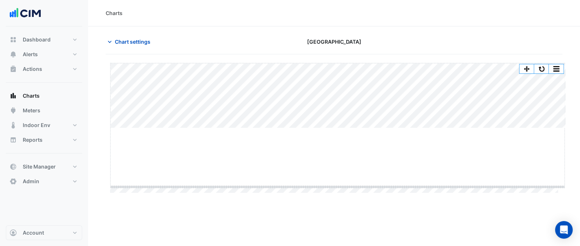
click at [318, 189] on div "Split by Equip Split by Unit Split None Print Save as JPEG Save as PNG Pivot Da…" at bounding box center [334, 127] width 457 height 129
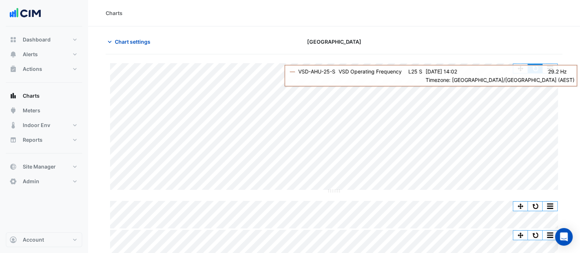
click at [539, 67] on button "button" at bounding box center [535, 68] width 15 height 9
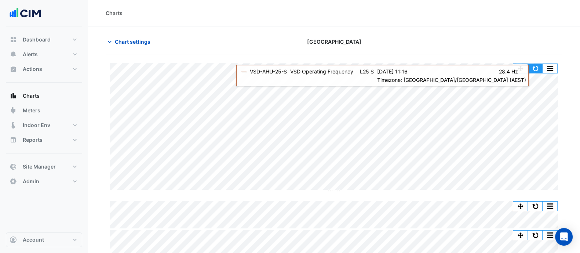
click at [530, 66] on button "button" at bounding box center [535, 68] width 15 height 9
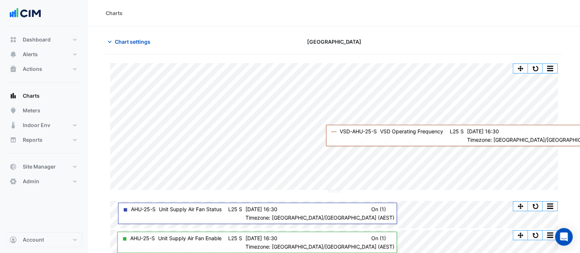
scroll to position [5, 0]
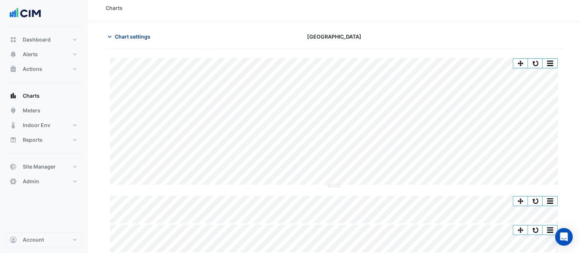
click at [132, 34] on span "Chart settings" at bounding box center [133, 37] width 36 height 8
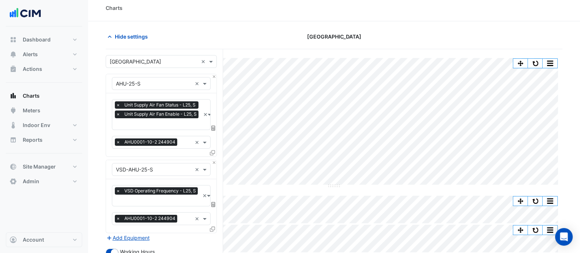
click at [154, 197] on input "text" at bounding box center [158, 201] width 84 height 8
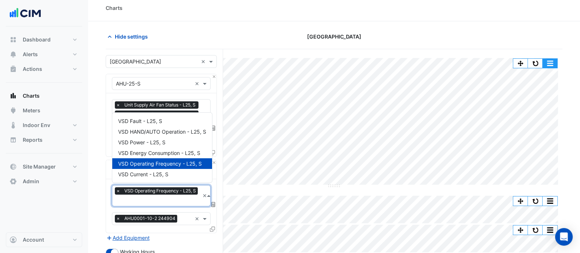
click at [553, 64] on button "button" at bounding box center [549, 63] width 15 height 9
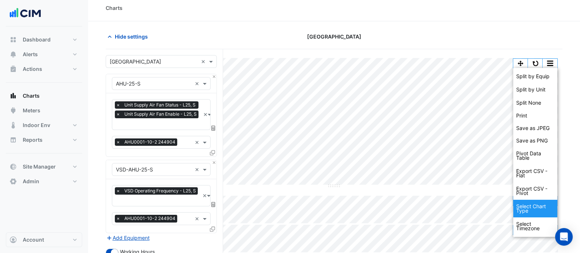
click at [541, 211] on div "Select Chart Type" at bounding box center [535, 209] width 44 height 18
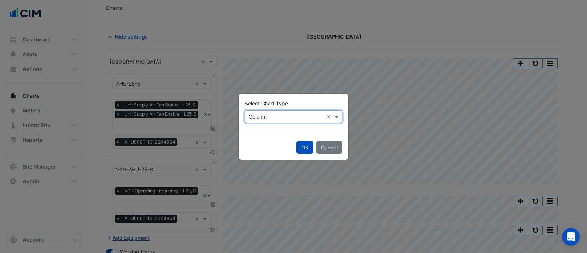
click at [291, 120] on input "text" at bounding box center [286, 117] width 75 height 8
click at [260, 131] on span "Line" at bounding box center [256, 132] width 10 height 6
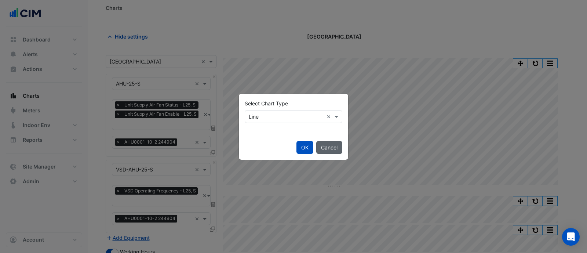
click at [317, 151] on button "Cancel" at bounding box center [329, 147] width 26 height 13
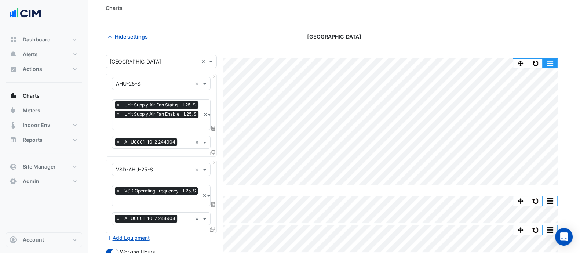
drag, startPoint x: 549, startPoint y: 61, endPoint x: 551, endPoint y: 69, distance: 7.9
click at [549, 62] on button "button" at bounding box center [549, 63] width 15 height 9
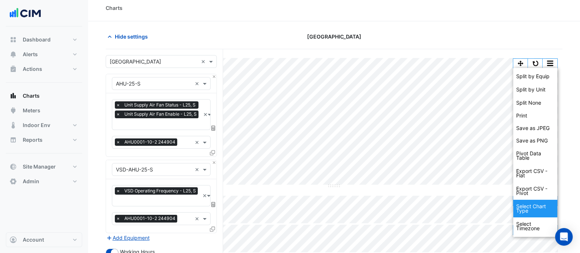
click at [535, 209] on div "Select Chart Type" at bounding box center [535, 209] width 44 height 18
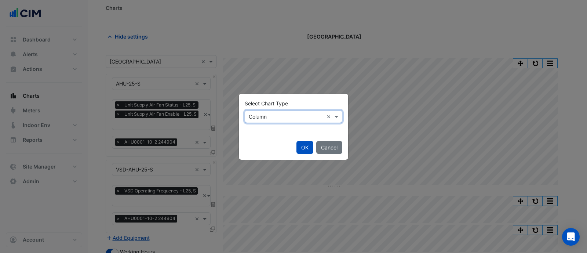
drag, startPoint x: 260, startPoint y: 114, endPoint x: 259, endPoint y: 121, distance: 7.2
click at [260, 116] on input "text" at bounding box center [286, 117] width 75 height 8
click at [254, 131] on span "Line" at bounding box center [256, 132] width 10 height 6
drag, startPoint x: 303, startPoint y: 146, endPoint x: 310, endPoint y: 148, distance: 6.5
click at [304, 146] on button "OK" at bounding box center [304, 147] width 17 height 13
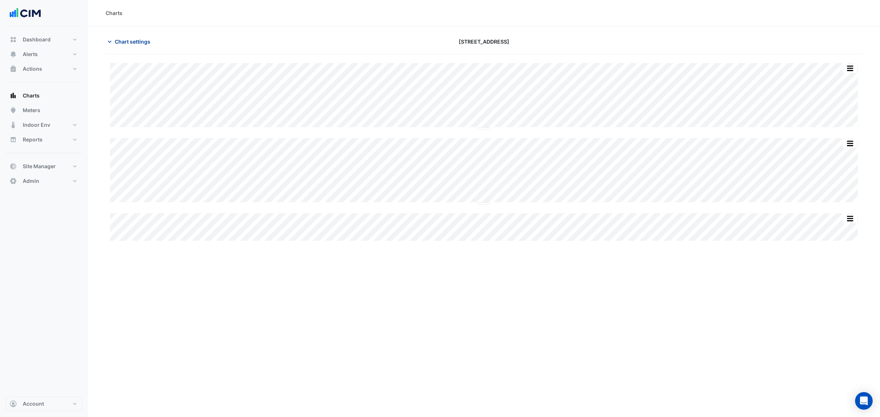
click at [134, 43] on span "Chart settings" at bounding box center [133, 42] width 36 height 8
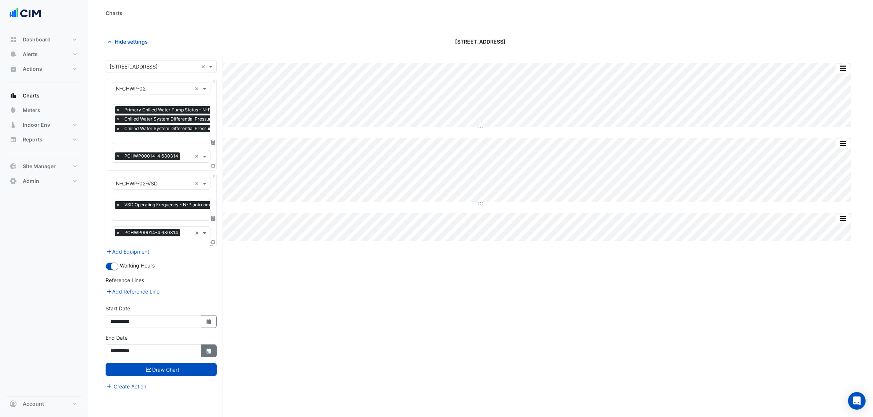
click at [210, 352] on icon "button" at bounding box center [208, 351] width 4 height 5
click at [188, 252] on span "Next month" at bounding box center [189, 254] width 6 height 6
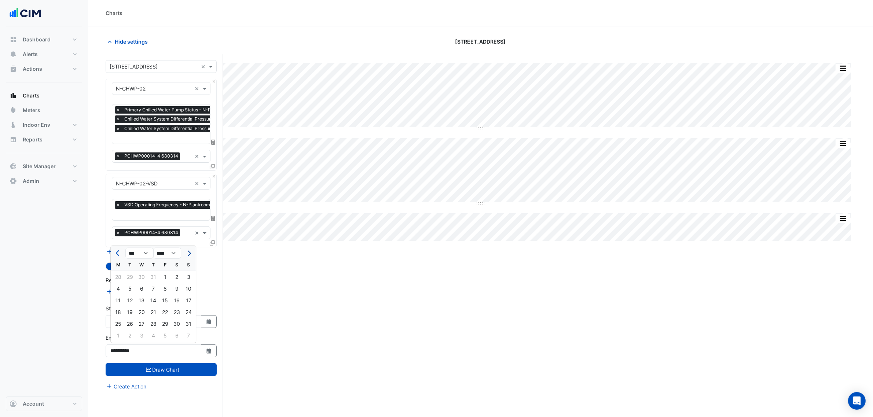
click at [188, 252] on span "Next month" at bounding box center [189, 254] width 6 height 6
select select "*"
click at [148, 279] on div "4" at bounding box center [153, 277] width 12 height 12
type input "**********"
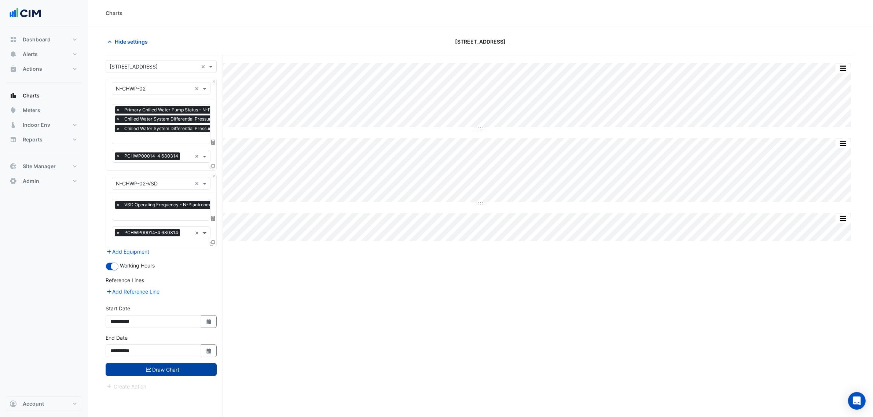
click at [184, 373] on button "Draw Chart" at bounding box center [161, 369] width 111 height 13
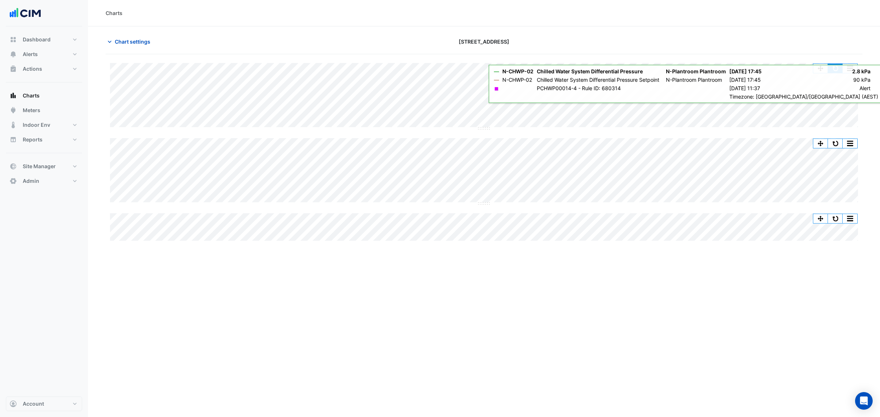
click at [831, 72] on button "button" at bounding box center [835, 68] width 15 height 9
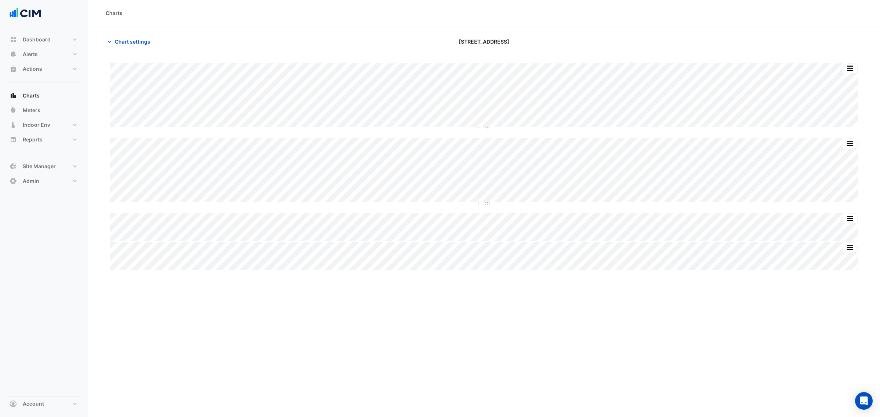
click at [139, 30] on section "Chart settings [STREET_ADDRESS] Split All Split None Print Save as JPEG Save as…" at bounding box center [484, 148] width 792 height 245
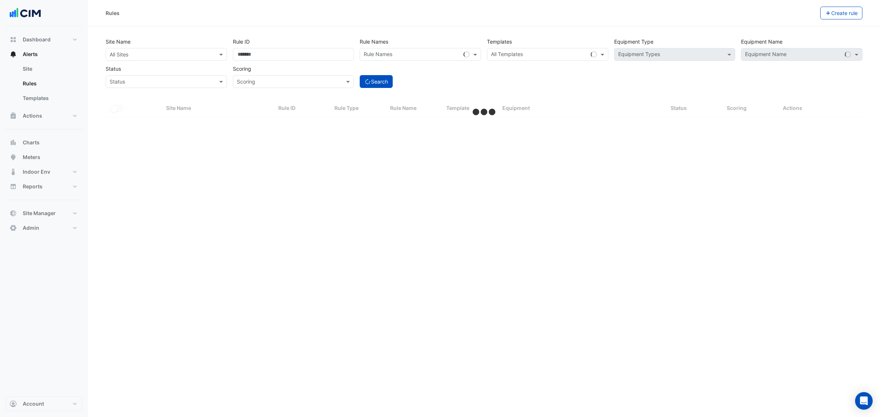
select select "**"
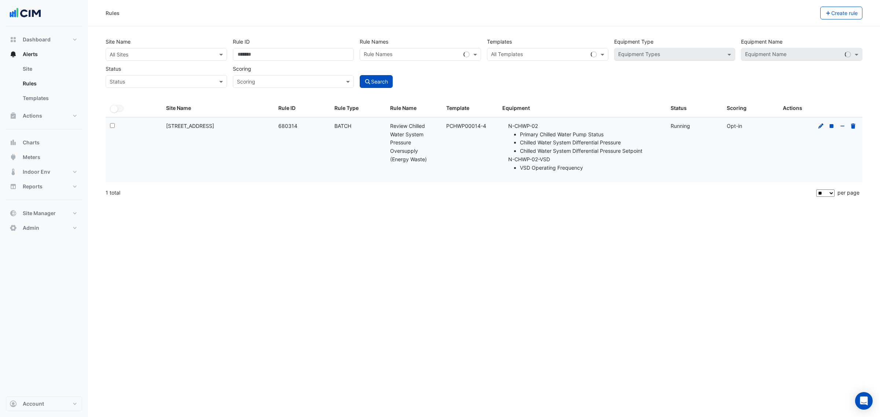
click at [819, 125] on icon at bounding box center [821, 126] width 7 height 5
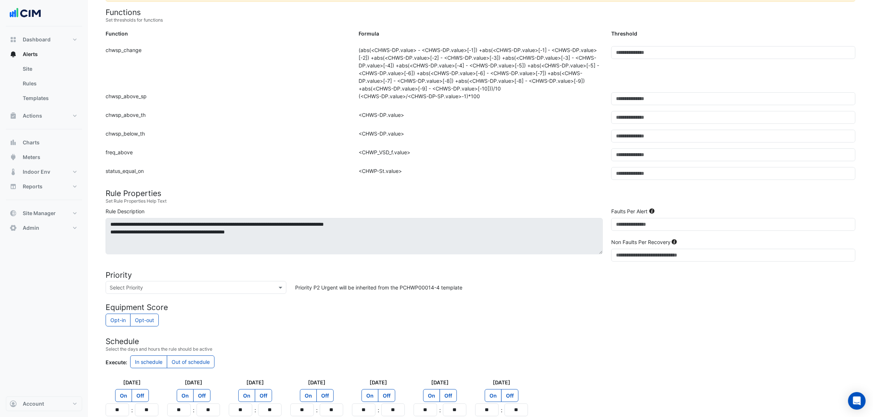
scroll to position [127, 0]
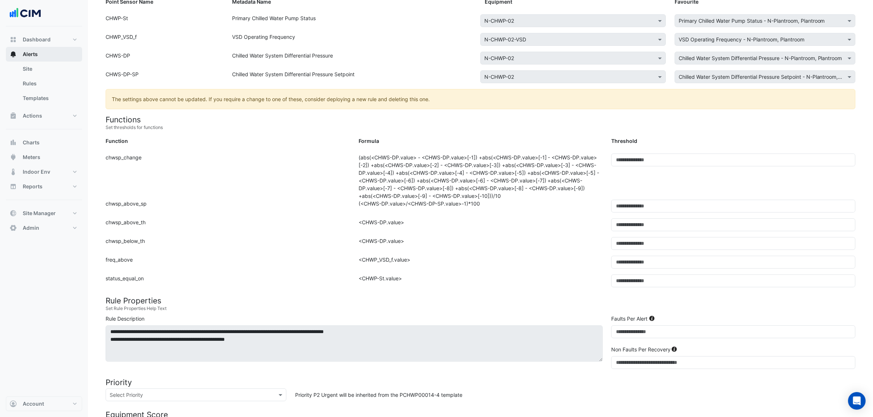
click at [37, 47] on button "Alerts" at bounding box center [44, 54] width 76 height 15
click at [35, 36] on span "Dashboard" at bounding box center [37, 39] width 28 height 7
select select "**"
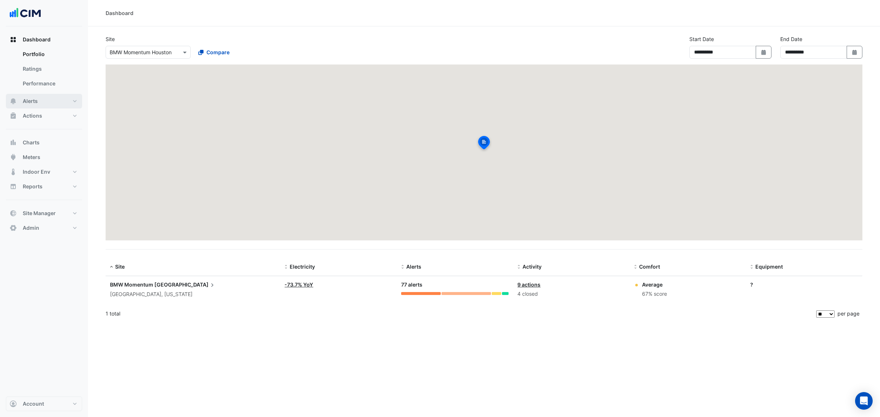
click at [39, 102] on button "Alerts" at bounding box center [44, 101] width 76 height 15
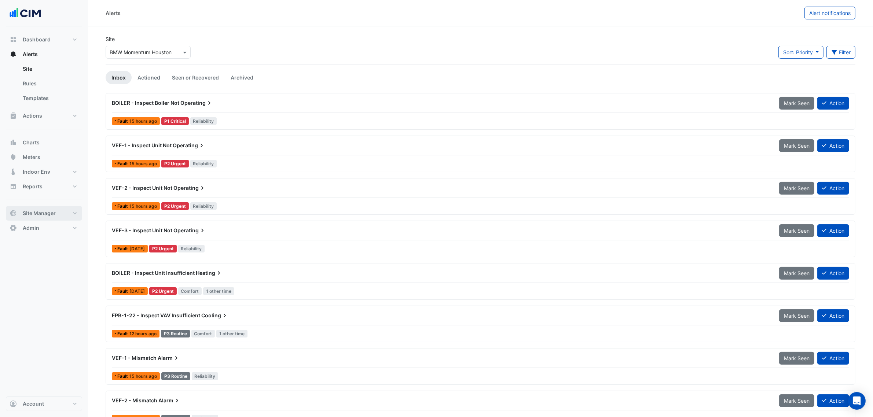
click at [30, 213] on span "Site Manager" at bounding box center [39, 213] width 33 height 7
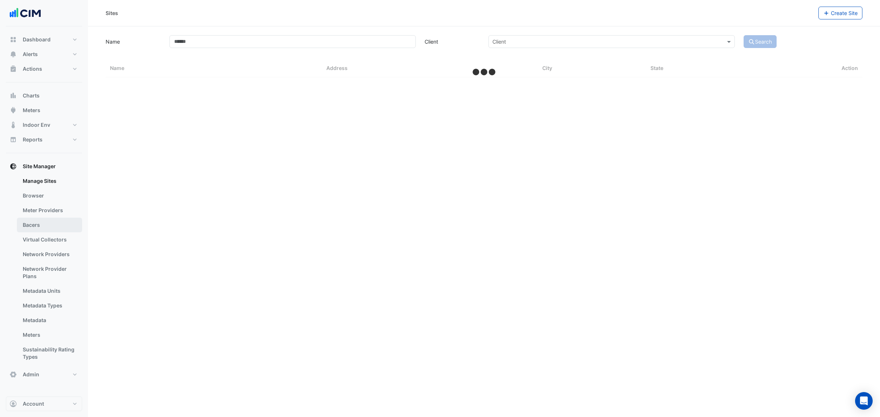
click at [41, 229] on link "Bacers" at bounding box center [49, 225] width 65 height 15
click at [451, 55] on div "Manage Bacers Select a Site" at bounding box center [484, 208] width 792 height 417
click at [449, 52] on div "Select a Site" at bounding box center [484, 47] width 379 height 13
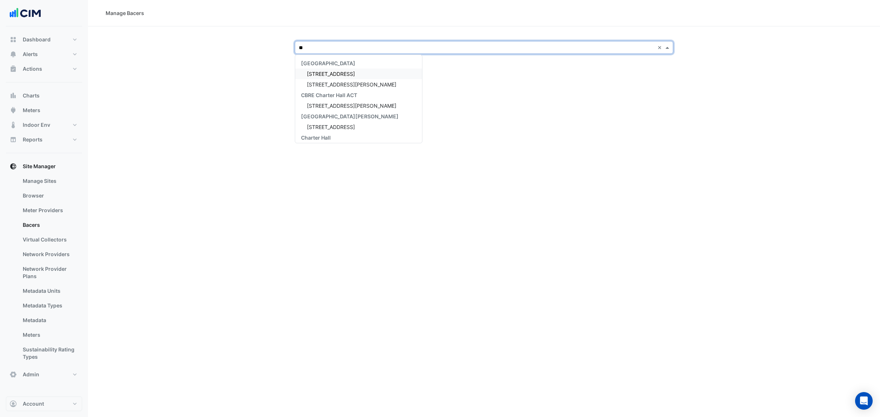
type input "***"
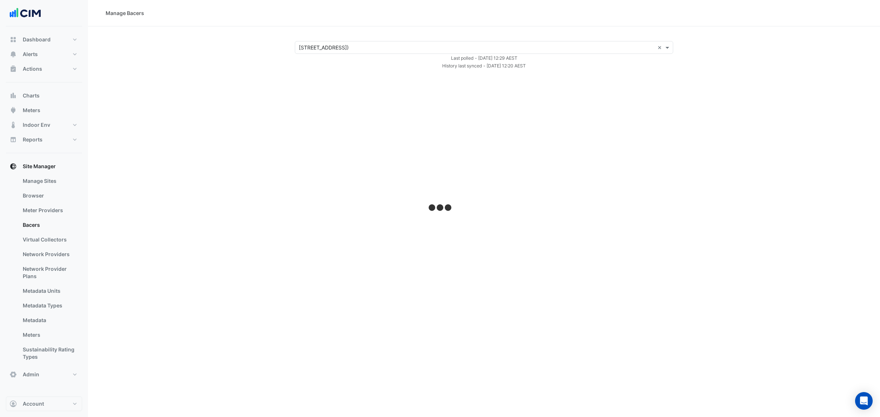
drag, startPoint x: 463, startPoint y: 55, endPoint x: 560, endPoint y: 59, distance: 97.6
click at [552, 68] on form "Select a Site × [STREET_ADDRESS] (Building C) × Last polled - [DATE] 12:29 AEST…" at bounding box center [484, 55] width 379 height 29
click at [560, 59] on div "Last polled - [DATE] 12:29 AEST" at bounding box center [483, 58] width 387 height 8
select select "**"
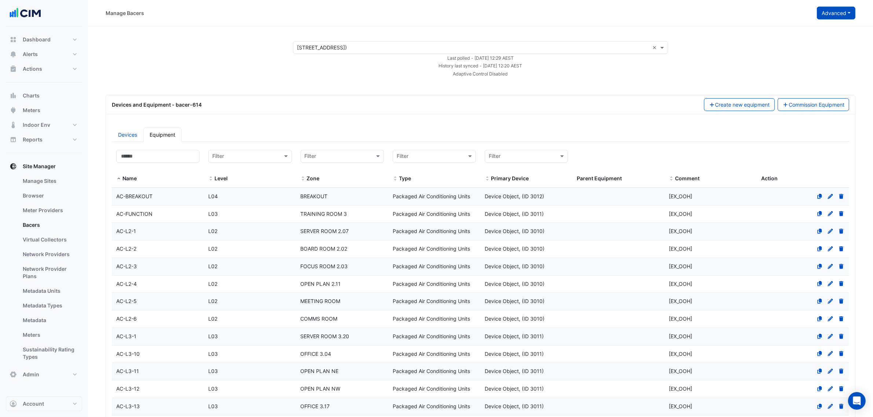
click at [841, 17] on button "Advanced" at bounding box center [836, 13] width 39 height 13
click at [815, 37] on span "View scan history" at bounding box center [796, 40] width 42 height 6
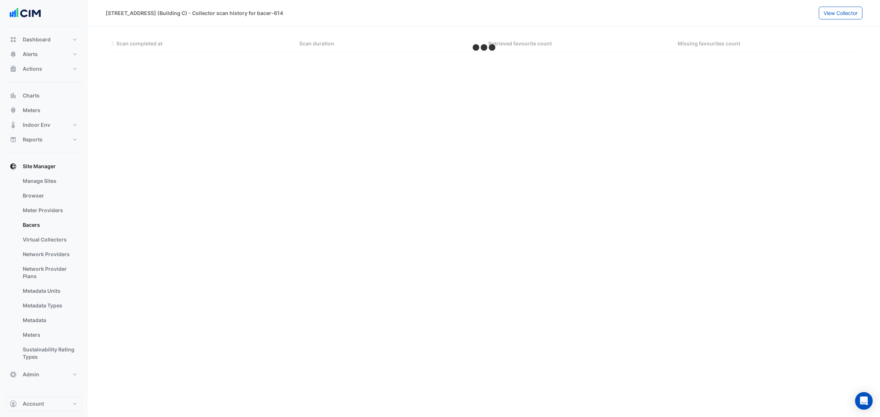
select select "**"
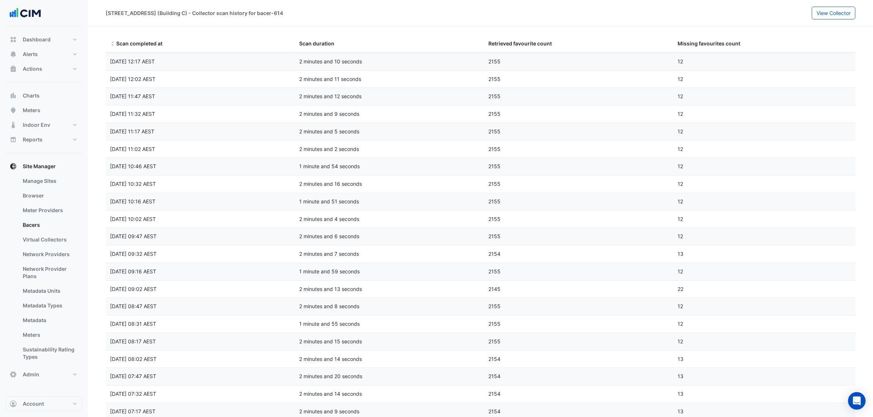
drag, startPoint x: 449, startPoint y: 297, endPoint x: 444, endPoint y: 292, distance: 7.3
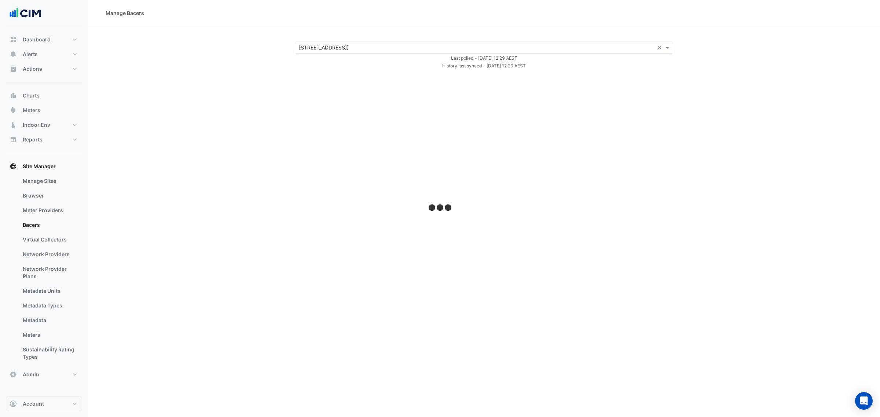
select select "**"
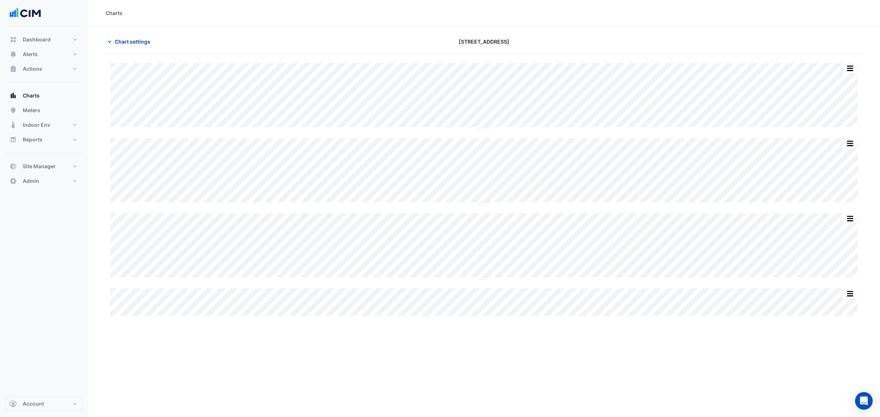
click at [136, 39] on span "Chart settings" at bounding box center [133, 42] width 36 height 8
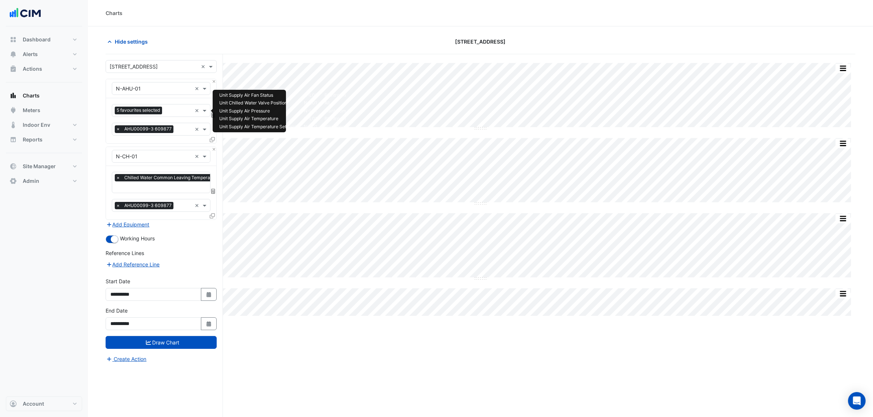
click at [172, 105] on div "Favourites 5 favourites selected" at bounding box center [152, 110] width 80 height 11
type input "*****"
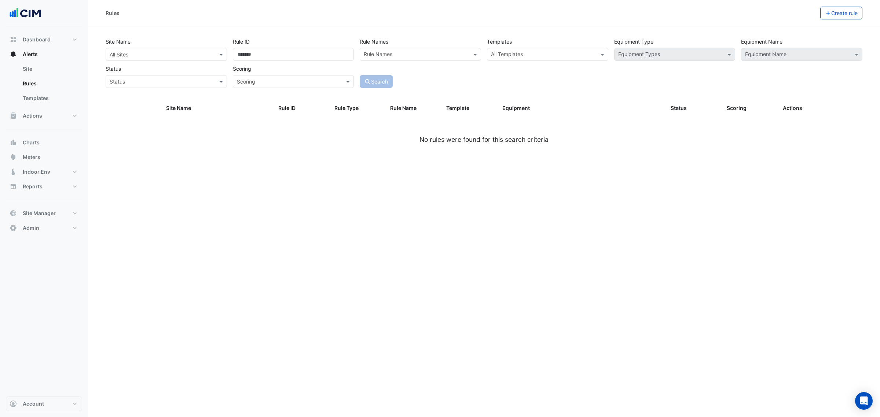
click at [164, 59] on div "All Sites" at bounding box center [166, 54] width 121 height 13
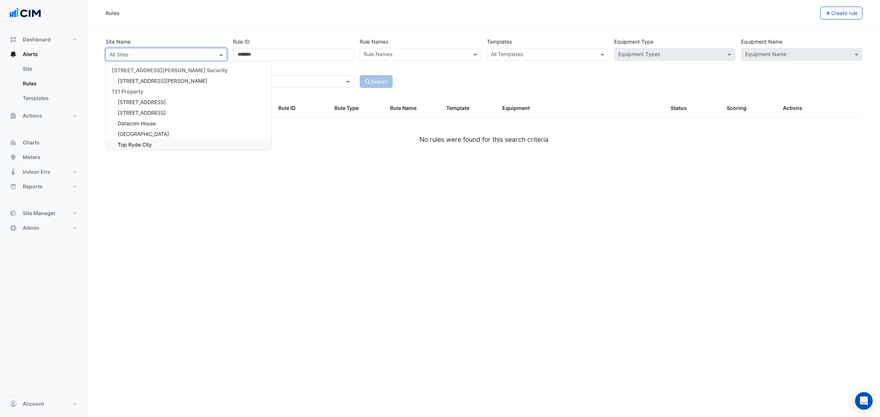
click at [275, 266] on div "Rules Create rule Site Name All Sites [STREET_ADDRESS][PERSON_NAME] Security [S…" at bounding box center [484, 208] width 792 height 417
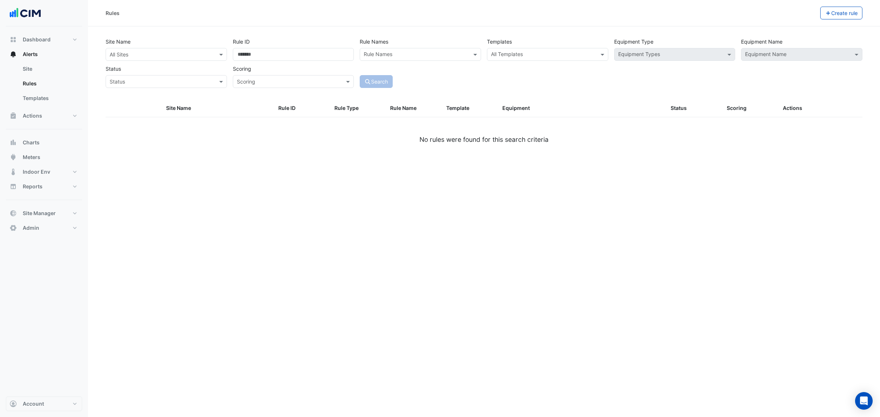
click at [402, 59] on div at bounding box center [416, 56] width 106 height 10
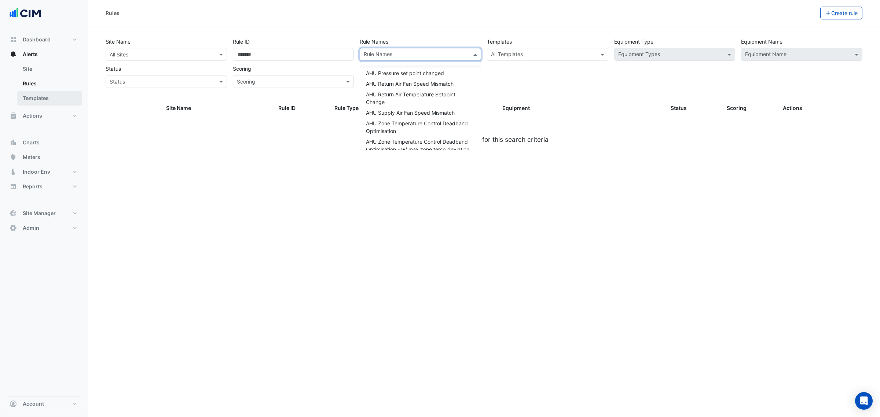
click at [47, 98] on link "Templates" at bounding box center [49, 98] width 65 height 15
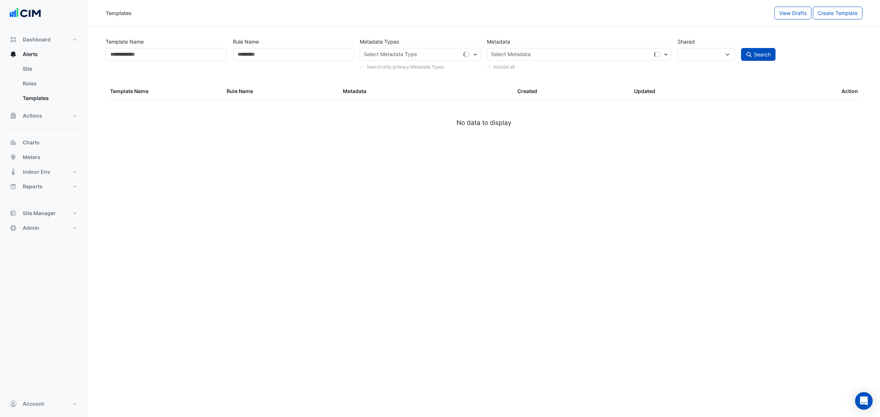
select select
drag, startPoint x: 284, startPoint y: 63, endPoint x: 284, endPoint y: 60, distance: 3.7
click at [284, 62] on div "Rule Name" at bounding box center [293, 53] width 127 height 36
click at [279, 55] on input "Rule Name" at bounding box center [293, 54] width 121 height 13
select select "**"
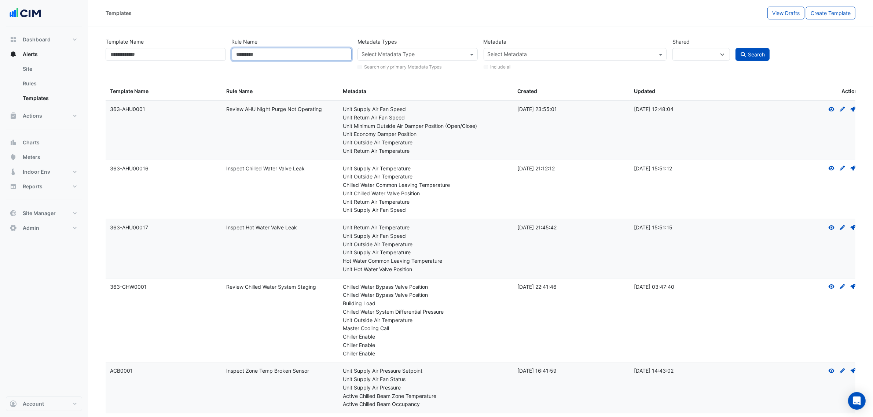
paste input "**********"
type input "**********"
click at [741, 62] on div "Search" at bounding box center [796, 53] width 126 height 36
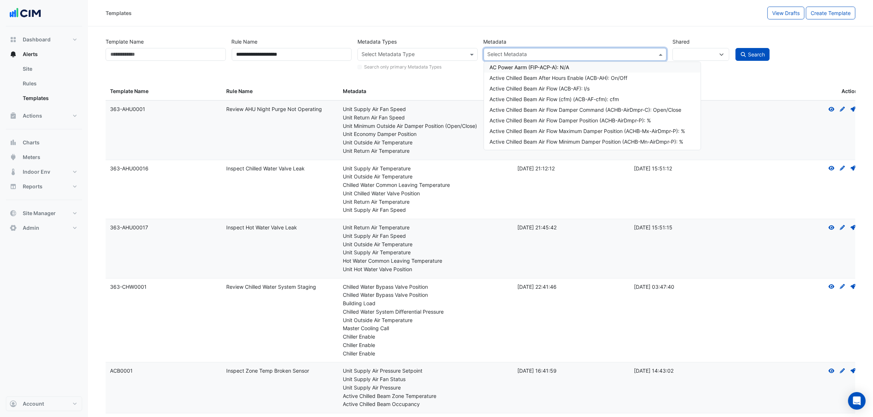
click at [518, 58] on input "text" at bounding box center [571, 55] width 167 height 8
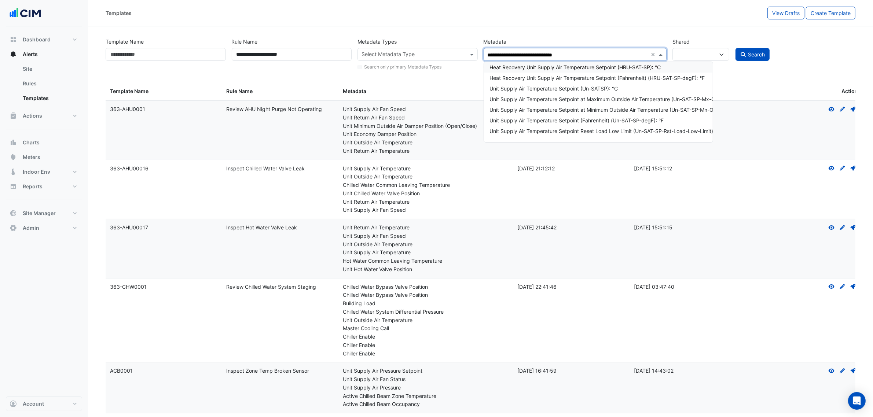
type input "**********"
drag, startPoint x: 543, startPoint y: 88, endPoint x: 561, endPoint y: 88, distance: 18.3
click at [543, 88] on div "Unit Supply Air Temperature Setpoint (Un-SATSP): °C" at bounding box center [615, 89] width 251 height 8
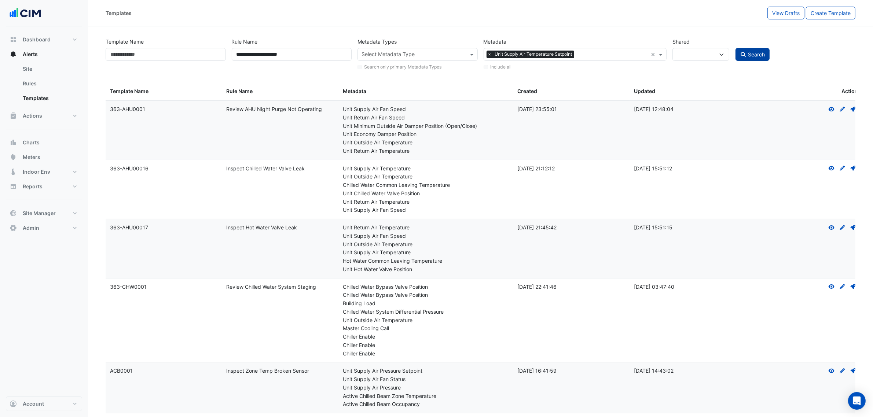
click at [749, 53] on span "Search" at bounding box center [756, 54] width 17 height 6
select select
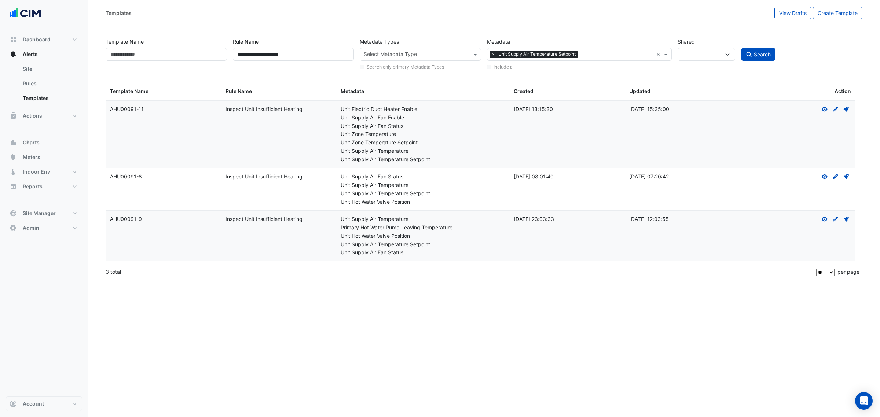
drag, startPoint x: 329, startPoint y: 109, endPoint x: 427, endPoint y: 116, distance: 98.2
click at [427, 116] on div "Template Name: AHU00091-11 Rule Name: Inspect Unit Insufficient Heating Metadat…" at bounding box center [481, 134] width 750 height 67
